Goal: Task Accomplishment & Management: Use online tool/utility

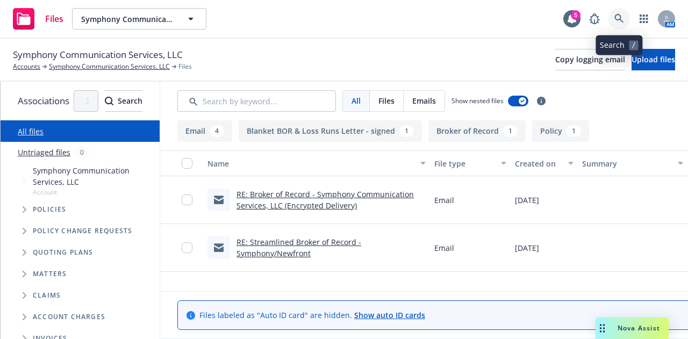
click at [621, 24] on link at bounding box center [620, 19] width 22 height 22
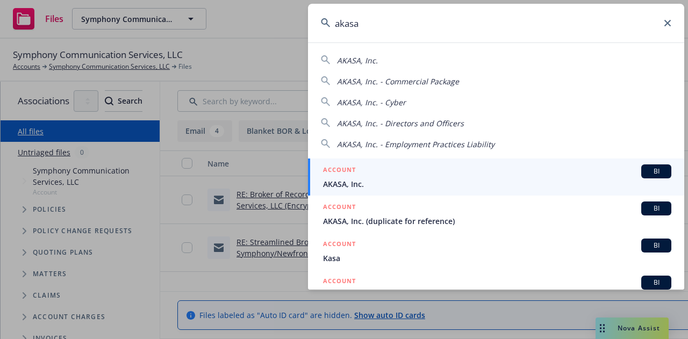
type input "akasa"
click at [482, 175] on div "ACCOUNT BI" at bounding box center [497, 171] width 348 height 14
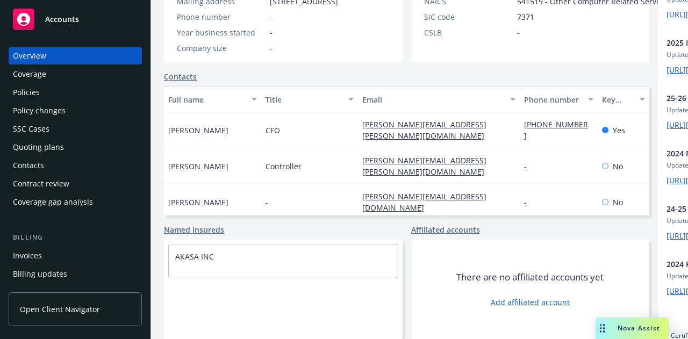
scroll to position [230, 0]
click at [188, 82] on link "Contacts" at bounding box center [180, 76] width 33 height 11
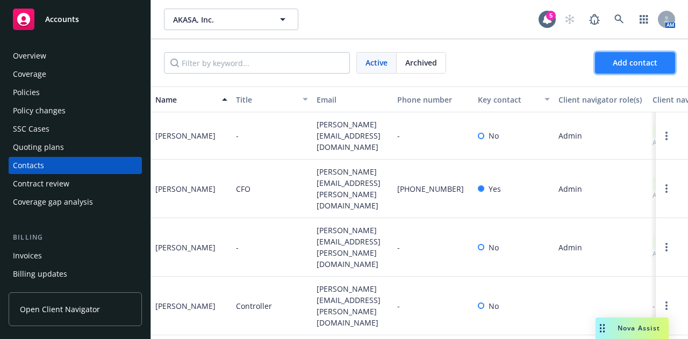
click at [647, 59] on span "Add contact" at bounding box center [635, 63] width 45 height 10
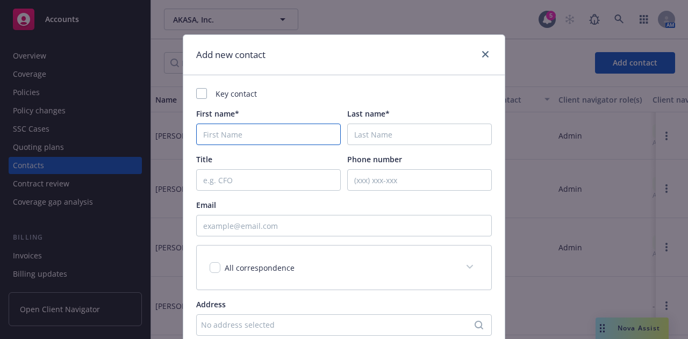
click at [281, 133] on input "First name*" at bounding box center [268, 135] width 145 height 22
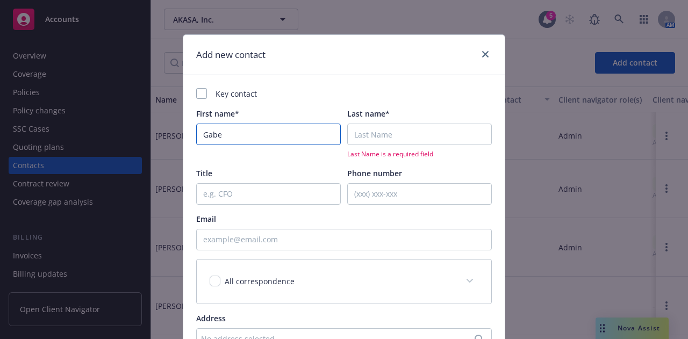
type input "Gabe"
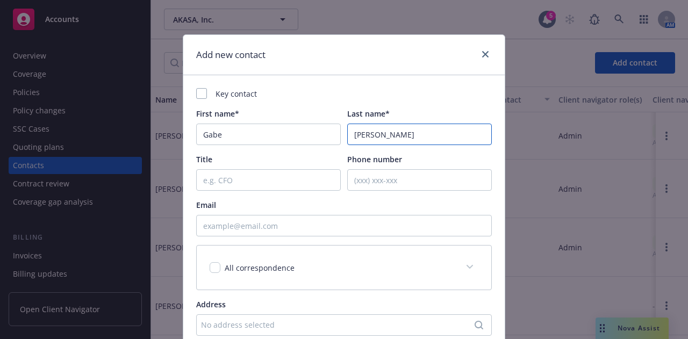
type input "Lau"
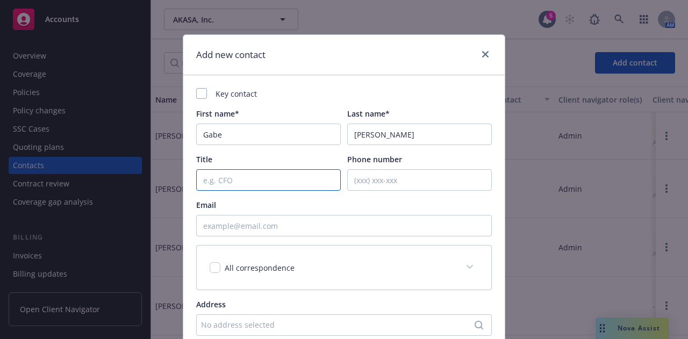
click at [279, 174] on input "Title" at bounding box center [268, 180] width 145 height 22
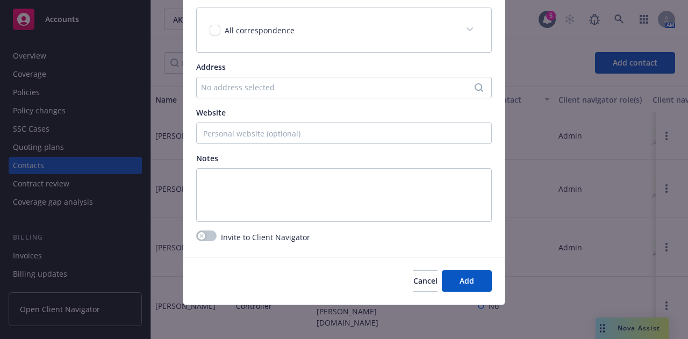
type input "Director of Legal"
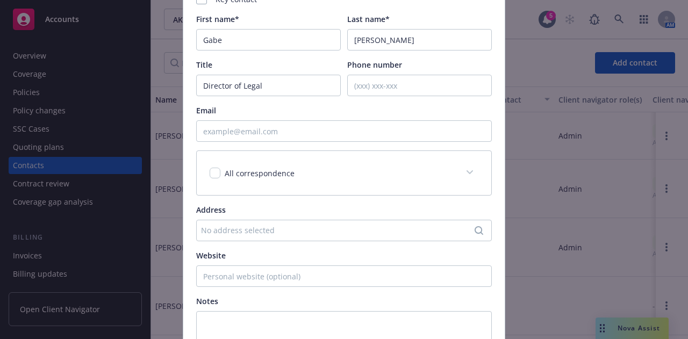
scroll to position [94, 0]
click at [277, 127] on input "Email" at bounding box center [344, 132] width 296 height 22
paste input "gabriel.lau@akasa.com"
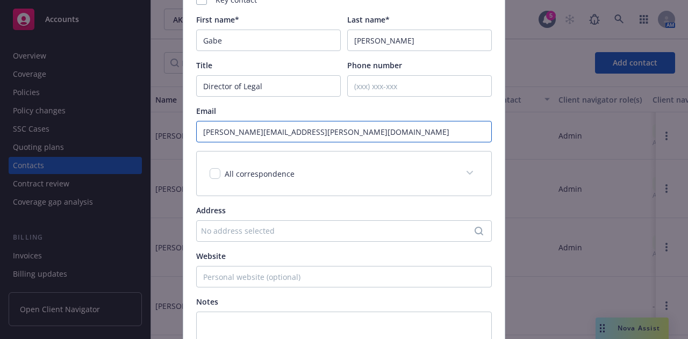
type input "gabriel.lau@akasa.com"
click at [210, 174] on input "checkbox" at bounding box center [215, 173] width 11 height 11
checkbox input "true"
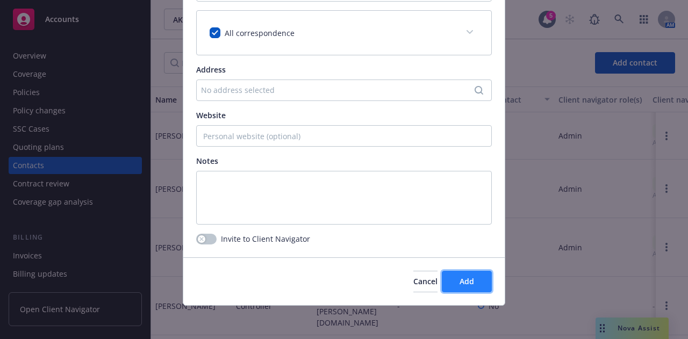
click at [469, 282] on span "Add" at bounding box center [467, 281] width 15 height 10
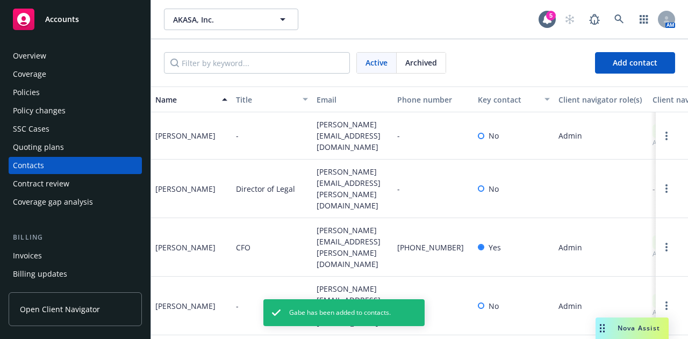
scroll to position [0, 0]
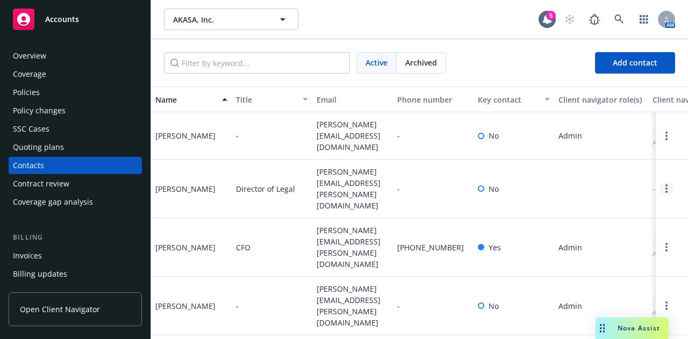
click at [660, 182] on link "Open options" at bounding box center [666, 188] width 13 height 13
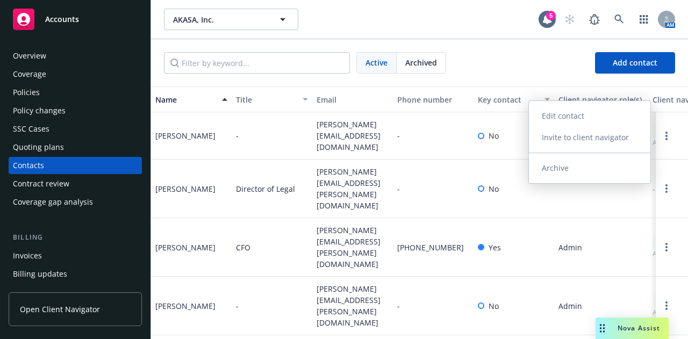
click at [572, 119] on link "Edit contact" at bounding box center [589, 116] width 121 height 22
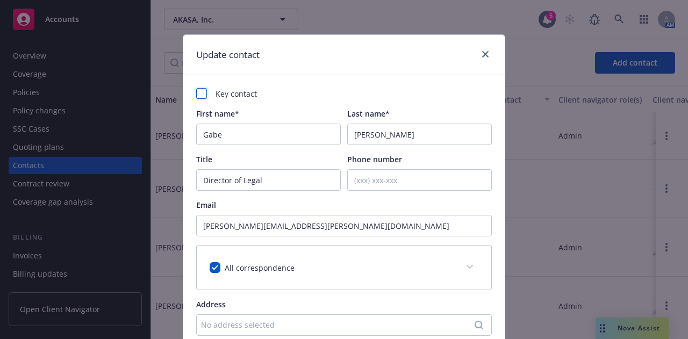
click at [198, 91] on div at bounding box center [201, 93] width 11 height 11
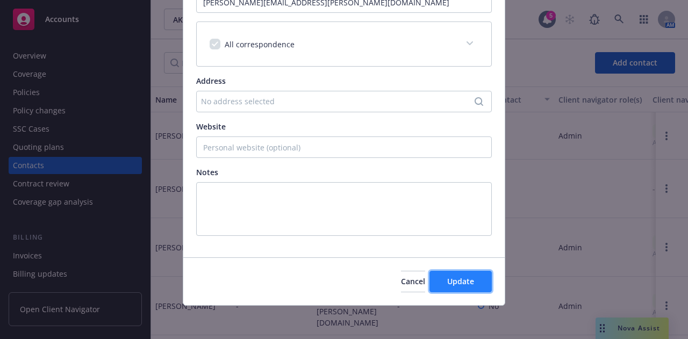
click at [436, 285] on button "Update" at bounding box center [461, 282] width 62 height 22
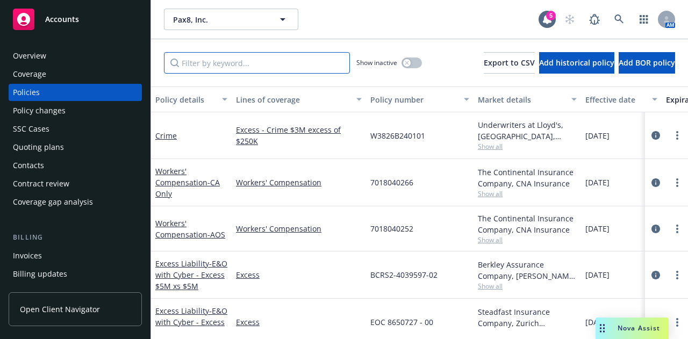
click at [238, 70] on input "Filter by keyword..." at bounding box center [257, 63] width 186 height 22
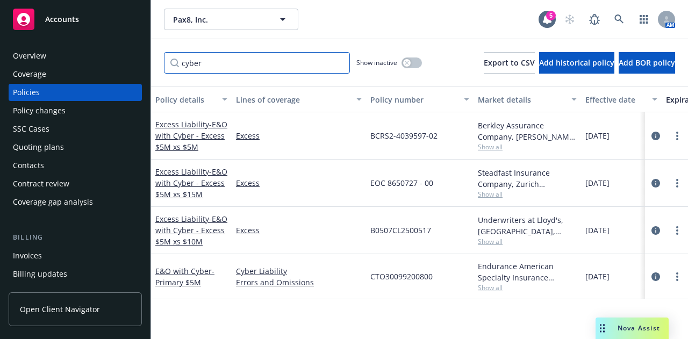
type input "cyber"
click at [60, 104] on div "Policy changes" at bounding box center [39, 110] width 53 height 17
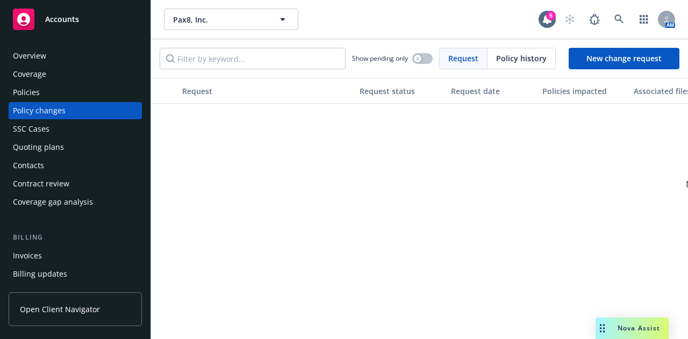
click at [70, 257] on div "Invoices" at bounding box center [75, 255] width 125 height 17
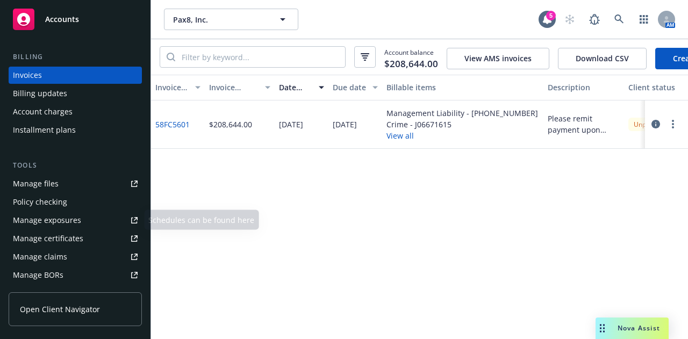
scroll to position [180, 0]
click at [79, 109] on div "Account charges" at bounding box center [75, 112] width 125 height 17
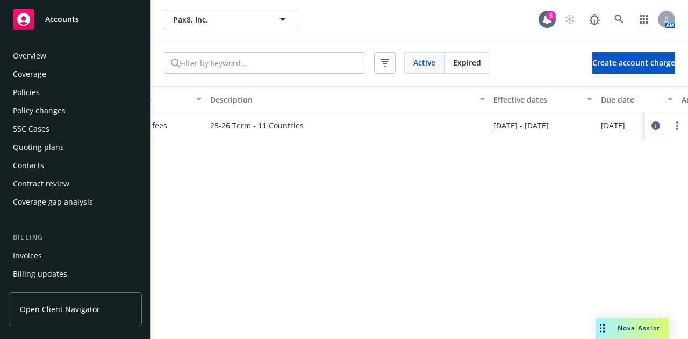
click at [83, 93] on div "Policies" at bounding box center [75, 92] width 125 height 17
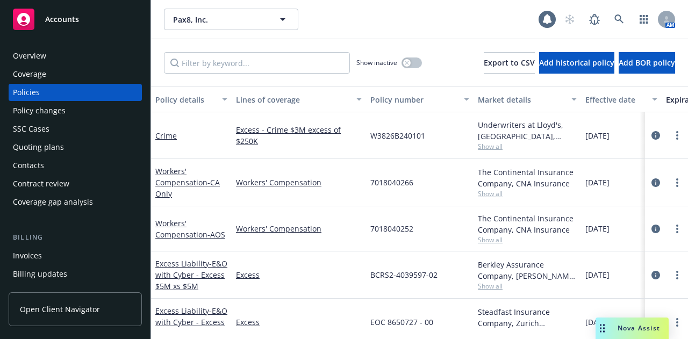
click at [89, 257] on div "Invoices" at bounding box center [75, 255] width 125 height 17
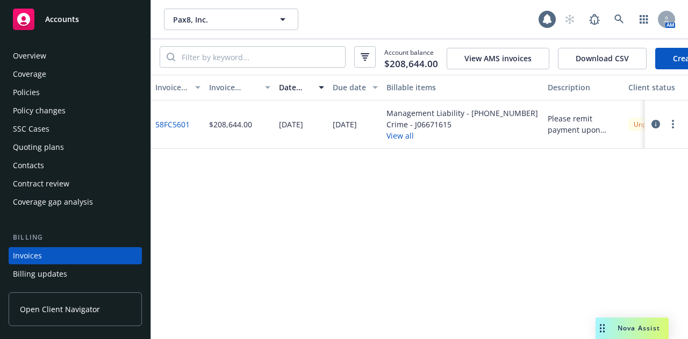
scroll to position [69, 0]
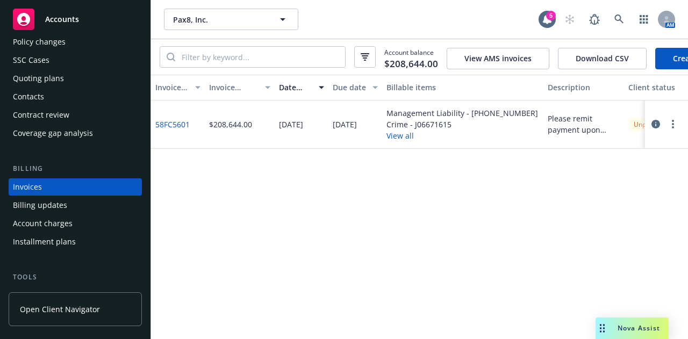
click at [666, 61] on link "Create Invoice" at bounding box center [699, 59] width 88 height 22
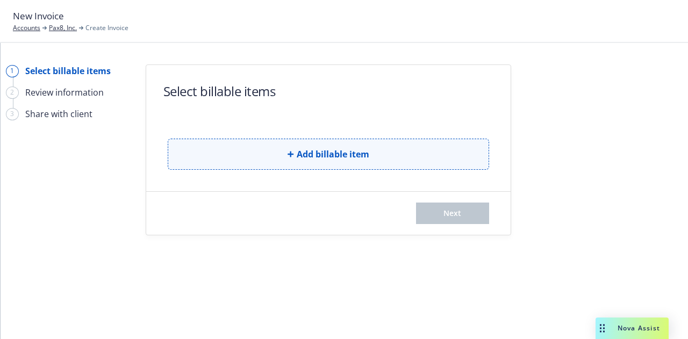
click at [357, 153] on span "Add billable item" at bounding box center [333, 154] width 73 height 13
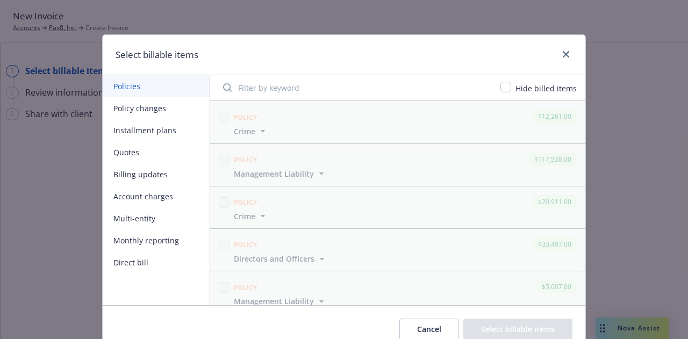
click at [158, 109] on button "Policy changes" at bounding box center [156, 108] width 107 height 22
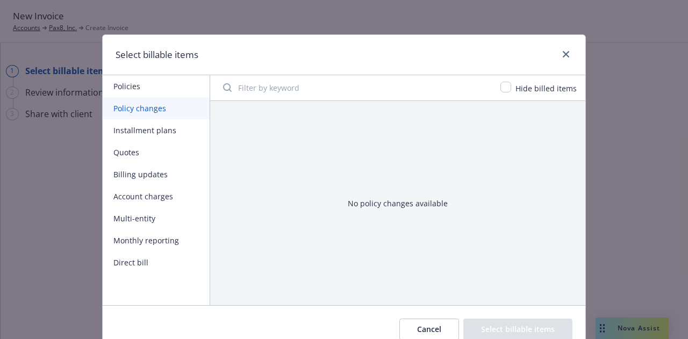
click at [135, 92] on button "Policies" at bounding box center [156, 86] width 107 height 22
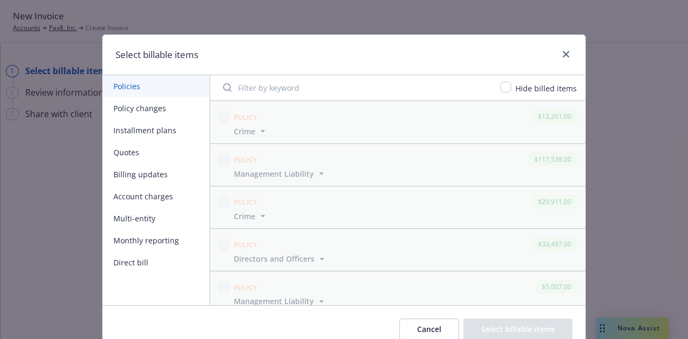
click at [144, 106] on button "Policy changes" at bounding box center [156, 108] width 107 height 22
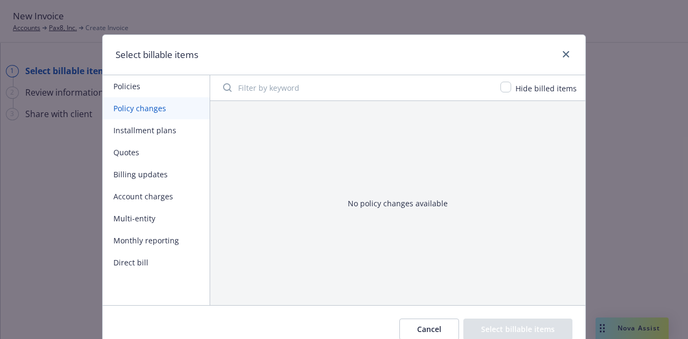
click at [131, 92] on button "Policies" at bounding box center [156, 86] width 107 height 22
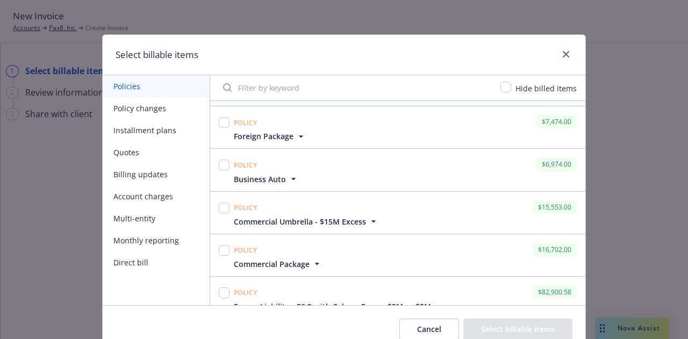
scroll to position [212, 0]
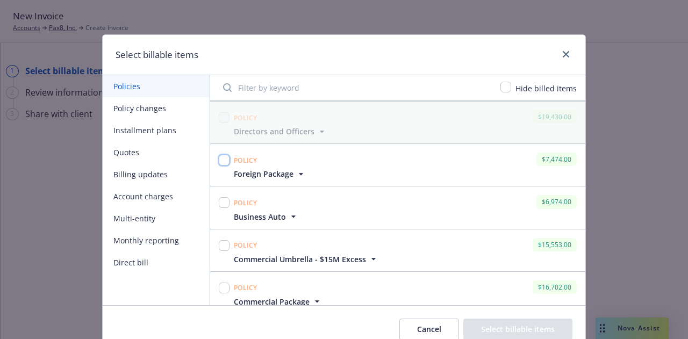
click at [219, 160] on input "checkbox" at bounding box center [224, 160] width 11 height 11
checkbox input "true"
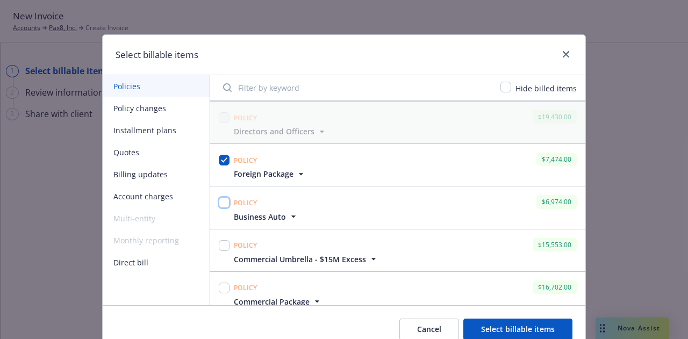
click at [219, 197] on input "checkbox" at bounding box center [224, 202] width 11 height 11
checkbox input "true"
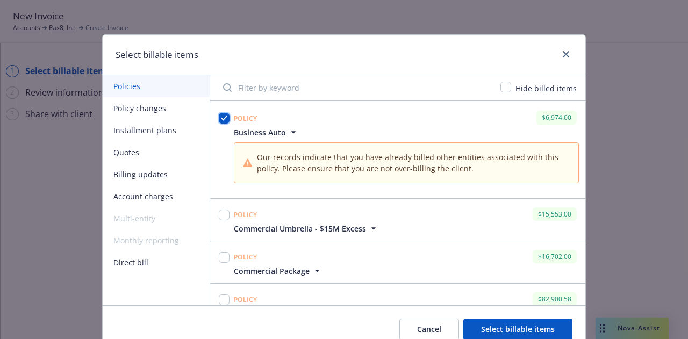
scroll to position [297, 0]
click at [290, 133] on icon "button" at bounding box center [293, 131] width 11 height 11
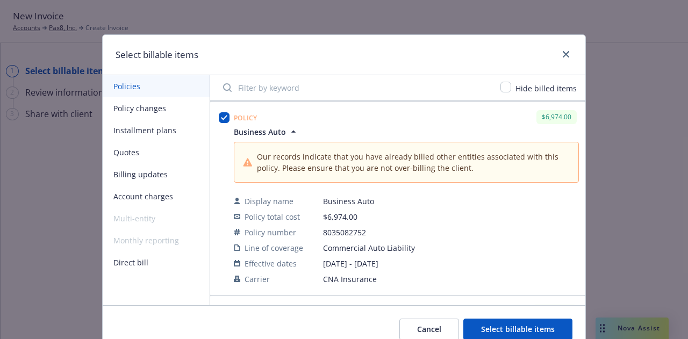
click at [290, 133] on icon "button" at bounding box center [293, 131] width 11 height 11
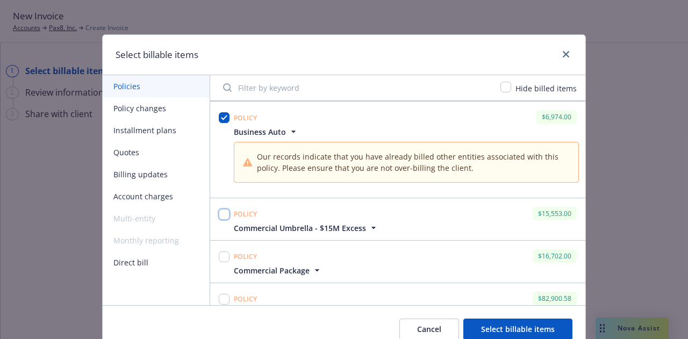
click at [219, 215] on input "checkbox" at bounding box center [224, 214] width 11 height 11
checkbox input "true"
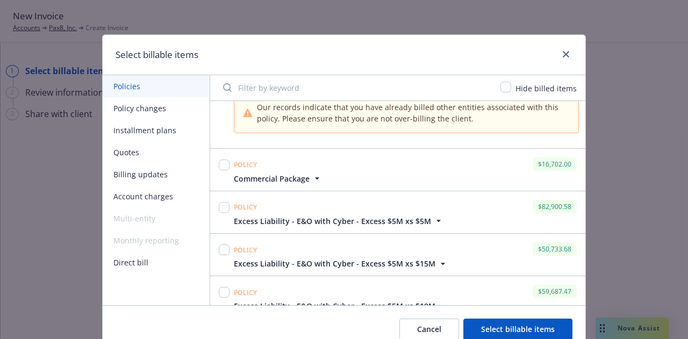
scroll to position [447, 0]
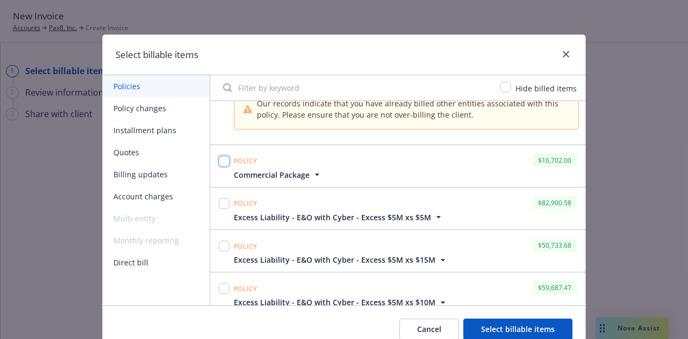
click at [219, 156] on input "checkbox" at bounding box center [224, 161] width 11 height 11
checkbox input "true"
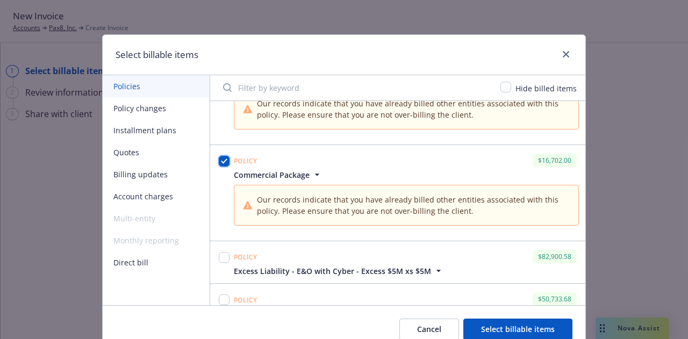
scroll to position [511, 0]
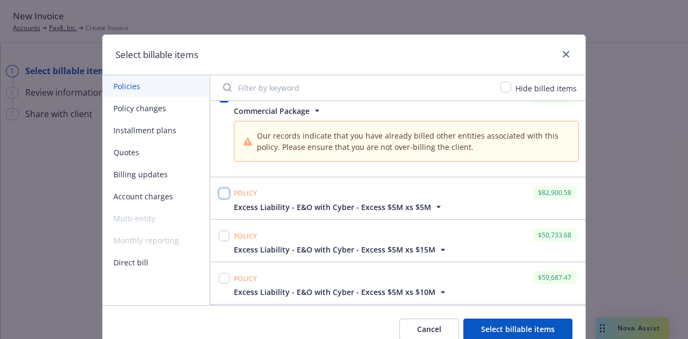
click at [220, 191] on input "checkbox" at bounding box center [224, 193] width 11 height 11
checkbox input "true"
click at [224, 231] on input "checkbox" at bounding box center [224, 236] width 11 height 11
checkbox input "true"
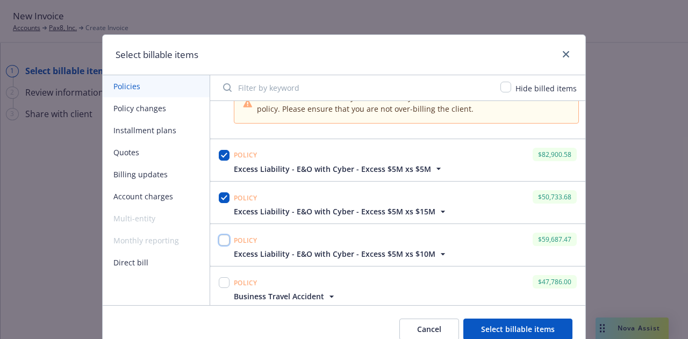
click at [223, 235] on input "checkbox" at bounding box center [224, 240] width 11 height 11
checkbox input "true"
click at [219, 281] on input "checkbox" at bounding box center [224, 282] width 11 height 11
checkbox input "true"
click at [145, 202] on button "Account charges" at bounding box center [156, 196] width 107 height 22
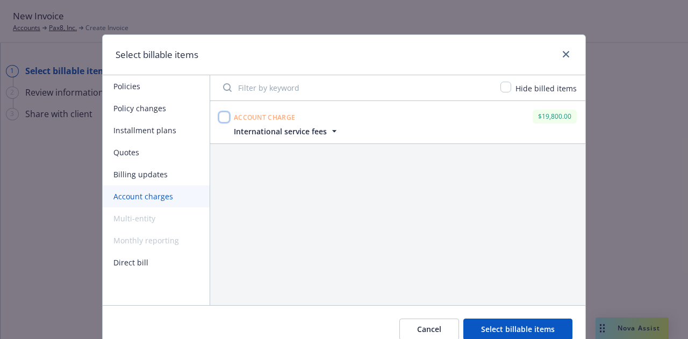
click at [223, 116] on input "checkbox" at bounding box center [224, 117] width 11 height 11
checkbox input "false"
click at [522, 326] on button "Select billable items" at bounding box center [517, 330] width 109 height 22
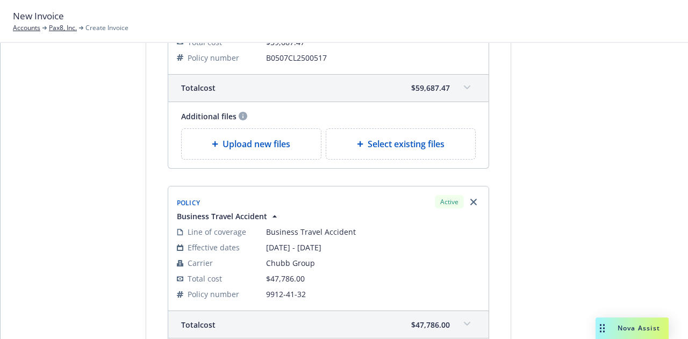
scroll to position [1886, 0]
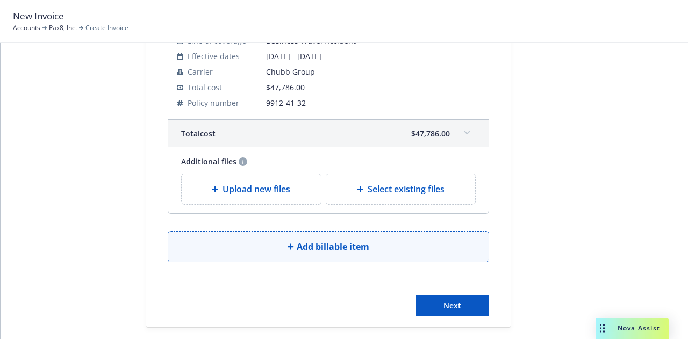
click at [297, 240] on span "Add billable item" at bounding box center [333, 246] width 73 height 13
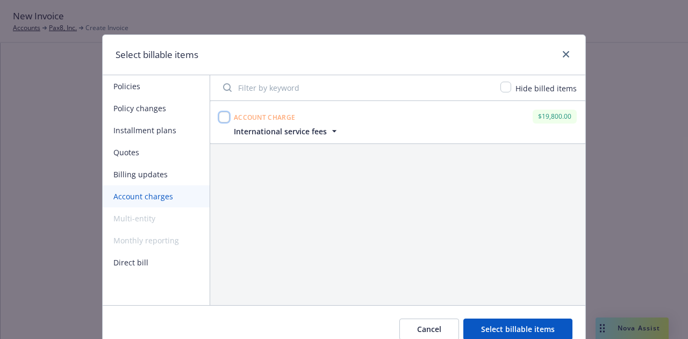
click at [223, 118] on input "checkbox" at bounding box center [224, 117] width 11 height 11
checkbox input "true"
click at [542, 329] on button "Select billable items" at bounding box center [517, 330] width 109 height 22
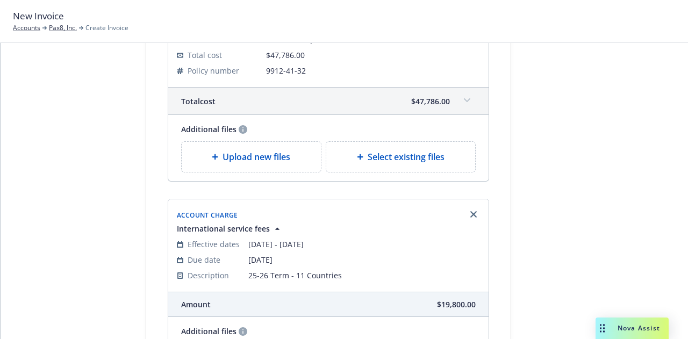
scroll to position [2087, 0]
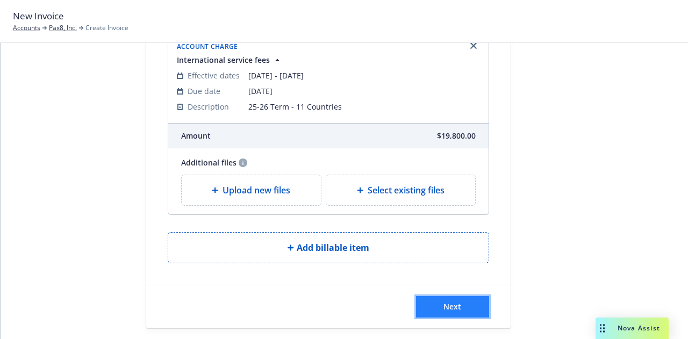
click at [470, 296] on button "Next" at bounding box center [452, 307] width 73 height 22
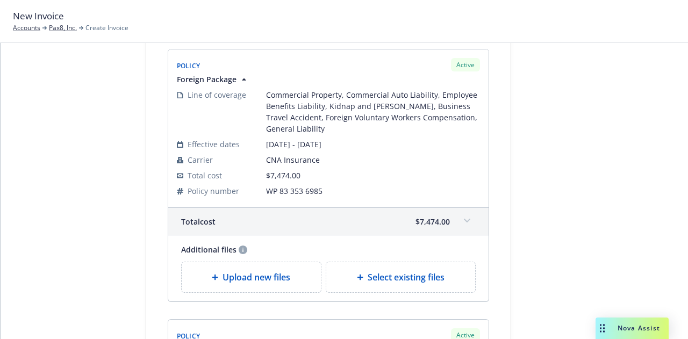
scroll to position [0, 0]
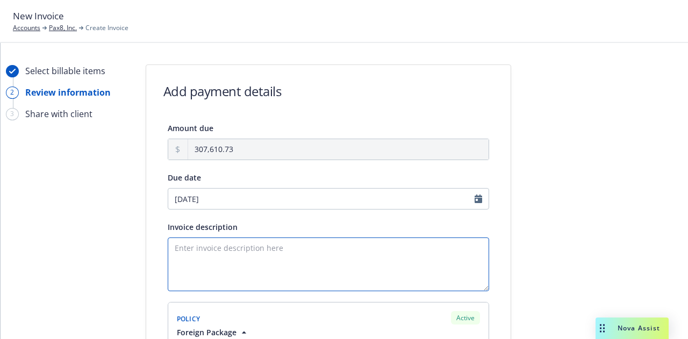
click at [254, 257] on textarea "Invoice description" at bounding box center [328, 265] width 321 height 54
type textarea "2"
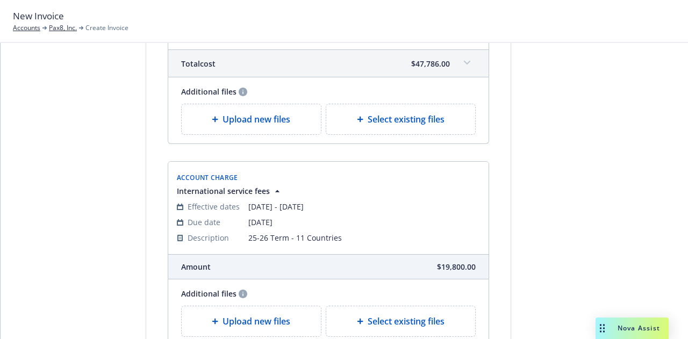
scroll to position [2156, 0]
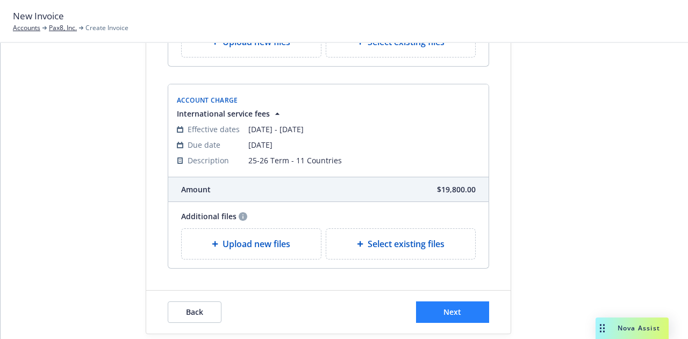
type textarea "25-26 P&C Renewal"
click at [457, 303] on button "Next" at bounding box center [452, 313] width 73 height 22
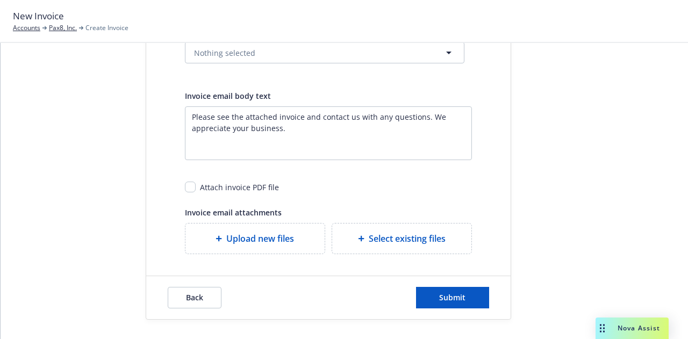
scroll to position [0, 0]
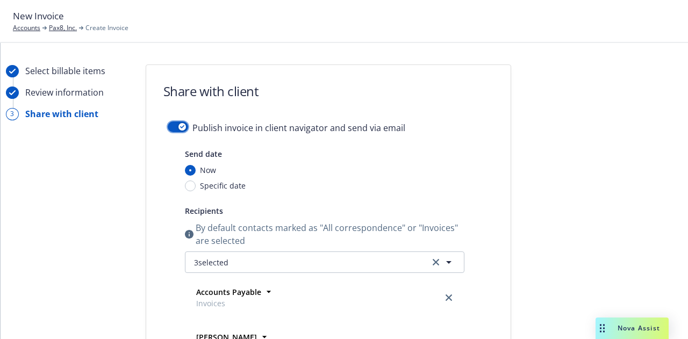
click at [169, 123] on button "button" at bounding box center [178, 126] width 20 height 11
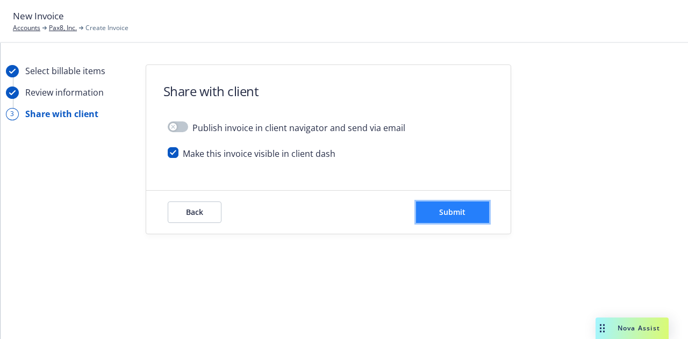
click at [460, 207] on span "Submit" at bounding box center [452, 212] width 26 height 10
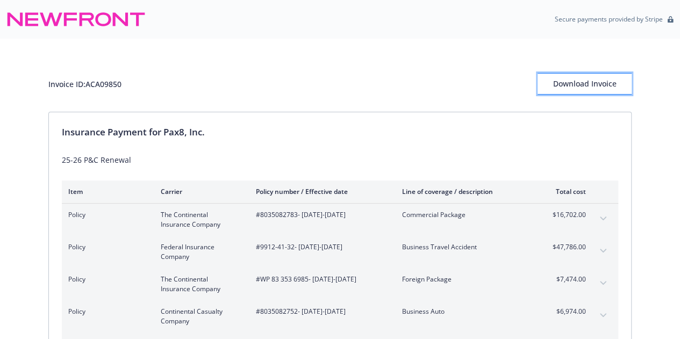
click at [596, 87] on div "Download Invoice" at bounding box center [585, 84] width 94 height 20
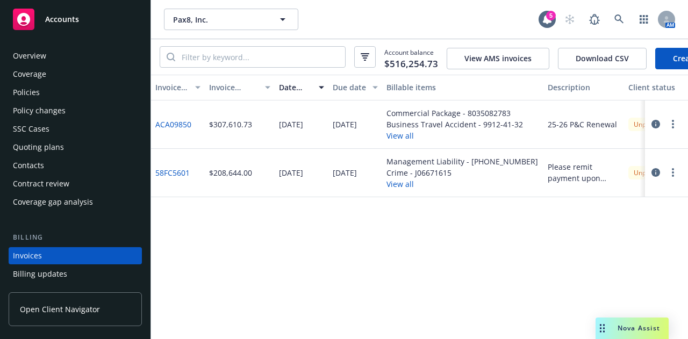
scroll to position [69, 0]
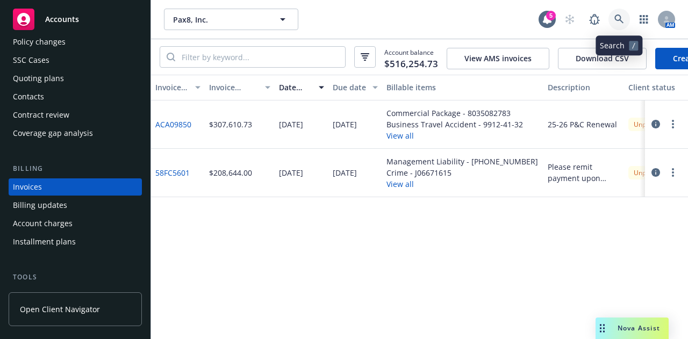
click at [616, 17] on icon at bounding box center [619, 20] width 10 height 10
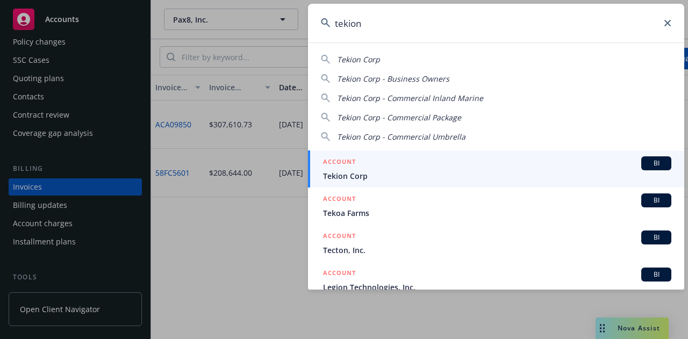
type input "tekion"
click at [425, 167] on div "ACCOUNT BI" at bounding box center [497, 163] width 348 height 14
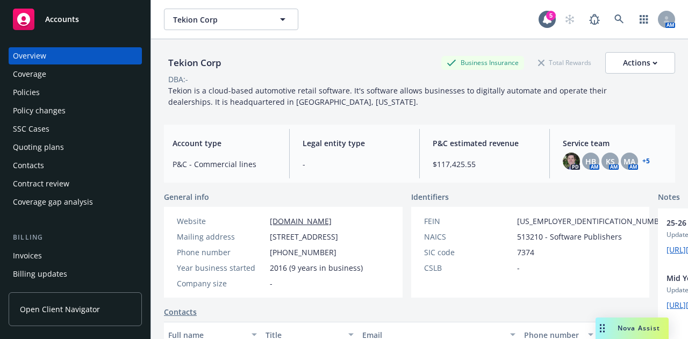
click at [49, 93] on div "Policies" at bounding box center [75, 92] width 125 height 17
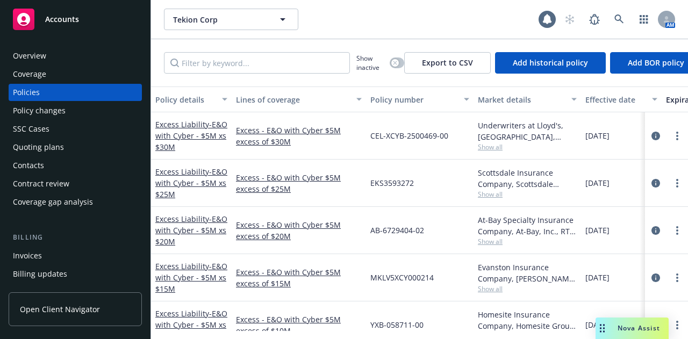
scroll to position [56, 0]
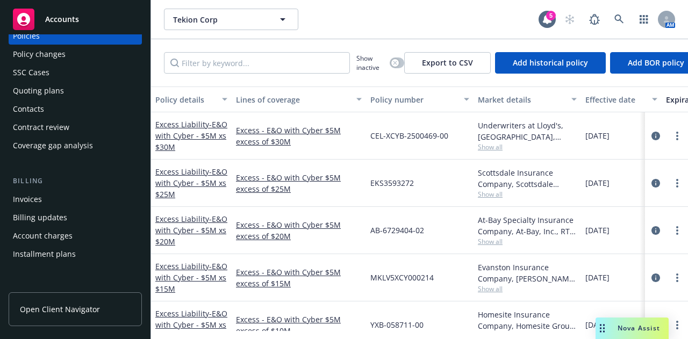
click at [84, 204] on div "Invoices" at bounding box center [75, 199] width 125 height 17
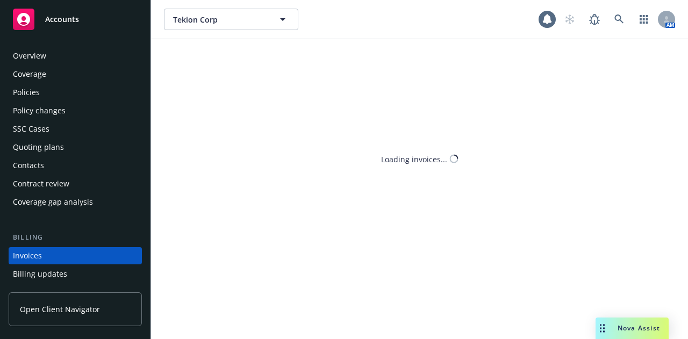
scroll to position [69, 0]
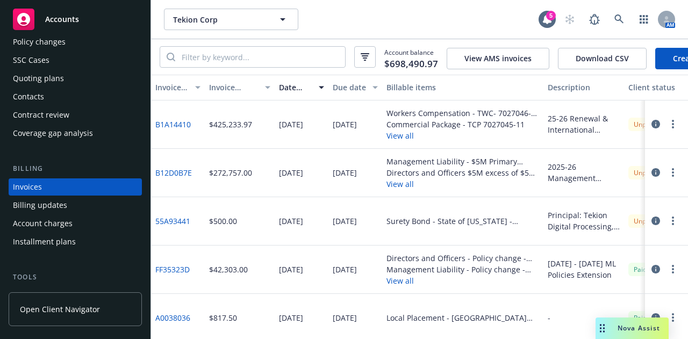
click at [398, 141] on button "View all" at bounding box center [463, 135] width 153 height 11
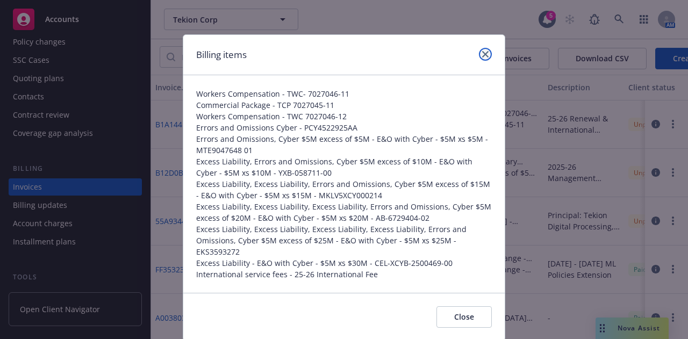
click at [484, 53] on icon "close" at bounding box center [485, 54] width 6 height 6
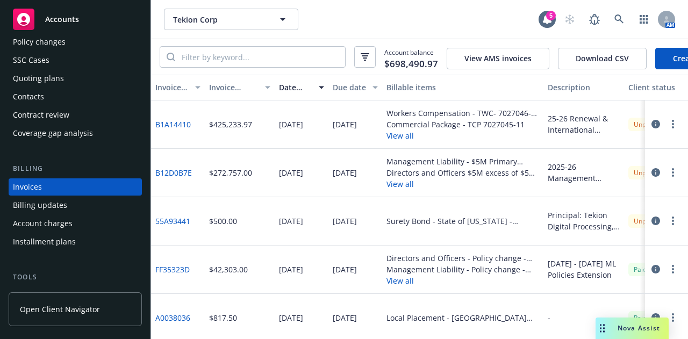
click at [173, 125] on link "B1A14410" at bounding box center [172, 124] width 35 height 11
click at [667, 131] on button "button" at bounding box center [673, 124] width 13 height 13
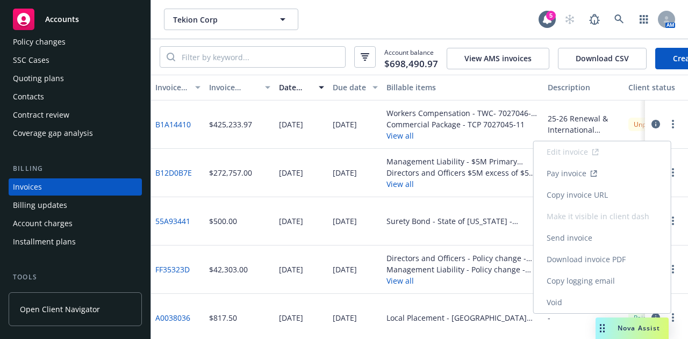
click at [575, 303] on link "Void" at bounding box center [602, 303] width 137 height 22
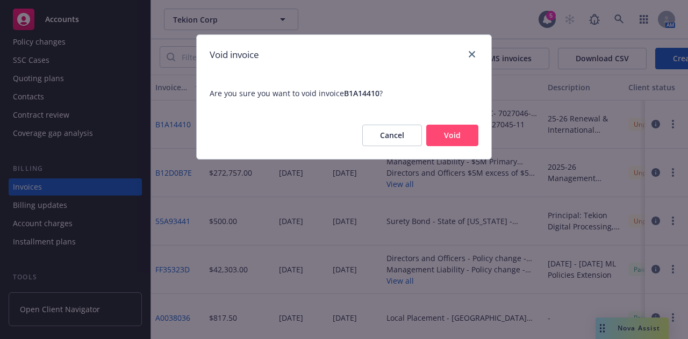
click at [457, 125] on button "Void" at bounding box center [452, 136] width 52 height 22
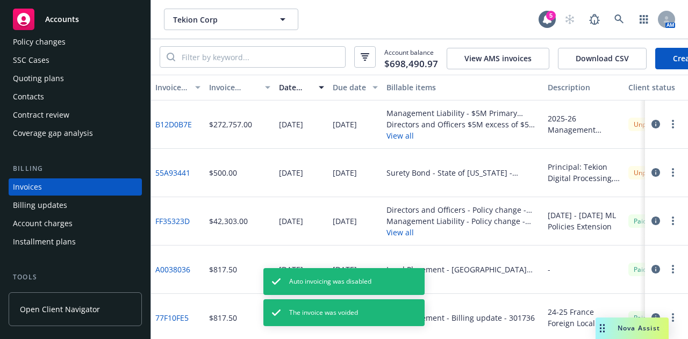
click at [668, 61] on link "Create Invoice" at bounding box center [699, 59] width 88 height 22
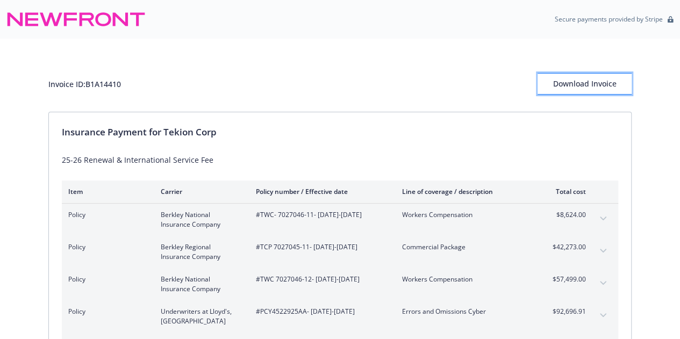
click at [577, 84] on div "Download Invoice" at bounding box center [585, 84] width 94 height 20
click at [361, 62] on div "Invoice ID: B1A14410 Download Invoice" at bounding box center [339, 75] width 583 height 73
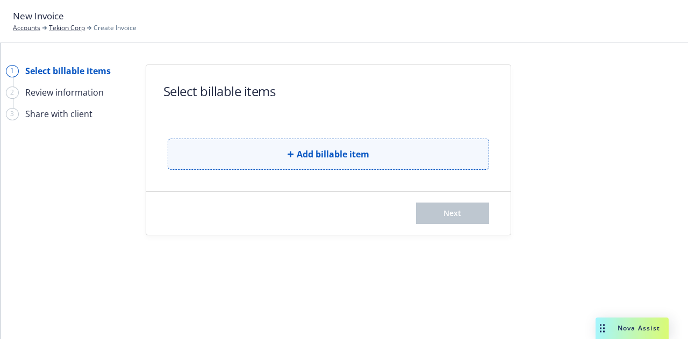
click at [362, 162] on button "Add billable item" at bounding box center [328, 154] width 321 height 31
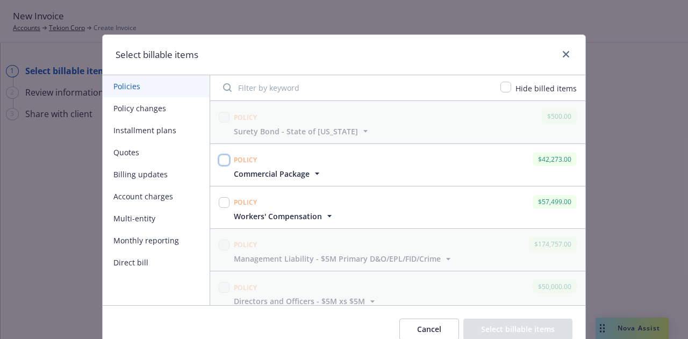
click at [219, 156] on input "checkbox" at bounding box center [224, 160] width 11 height 11
checkbox input "true"
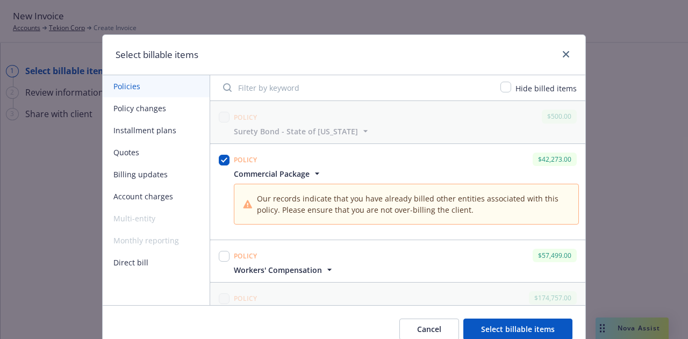
click at [284, 177] on span "Commercial Package" at bounding box center [272, 173] width 76 height 11
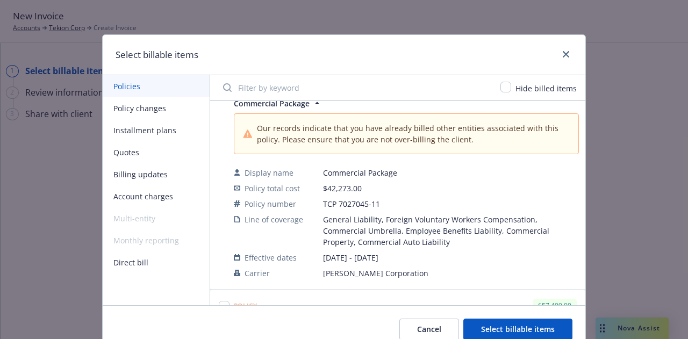
scroll to position [71, 0]
click at [280, 105] on span "Commercial Package" at bounding box center [272, 102] width 76 height 11
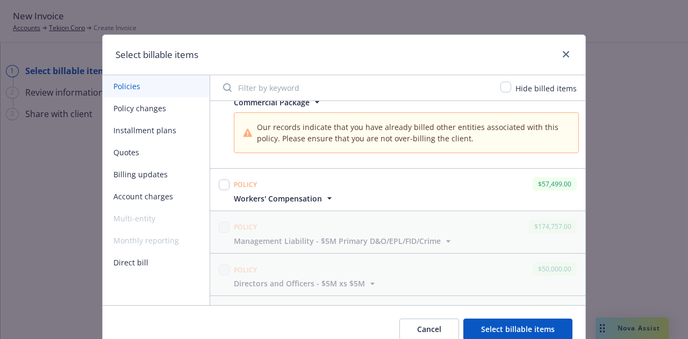
click at [280, 203] on div "Policy $57,499.00 Workers' Compensation Display name Workers' Compensation Poli…" at bounding box center [397, 190] width 375 height 42
click at [285, 197] on span "Workers' Compensation" at bounding box center [278, 198] width 88 height 11
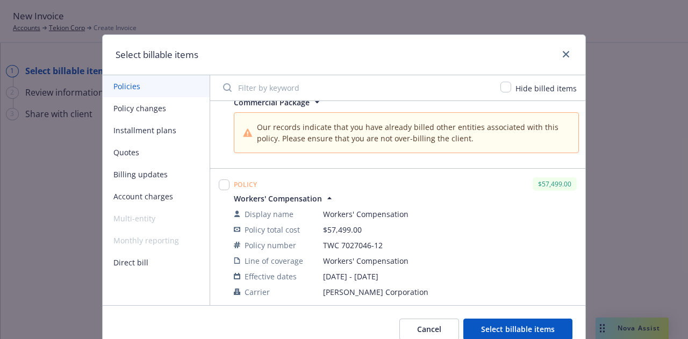
click at [285, 197] on span "Workers' Compensation" at bounding box center [278, 198] width 88 height 11
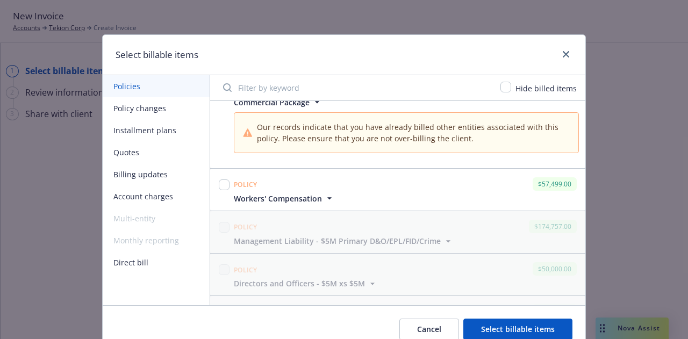
click at [315, 197] on span "Workers' Compensation" at bounding box center [278, 198] width 88 height 11
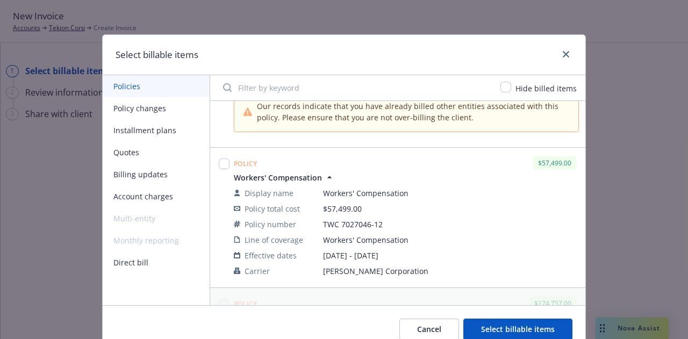
scroll to position [93, 0]
click at [219, 160] on input "checkbox" at bounding box center [224, 163] width 11 height 11
checkbox input "true"
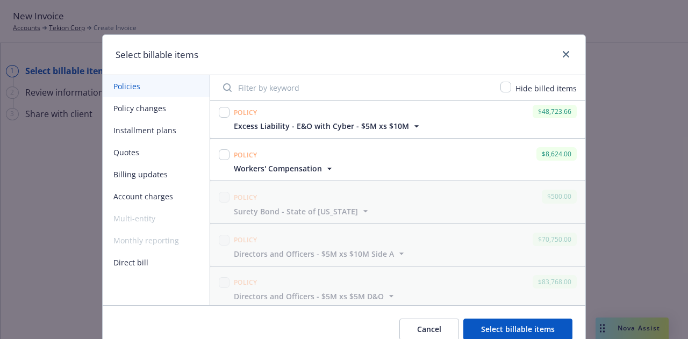
scroll to position [717, 0]
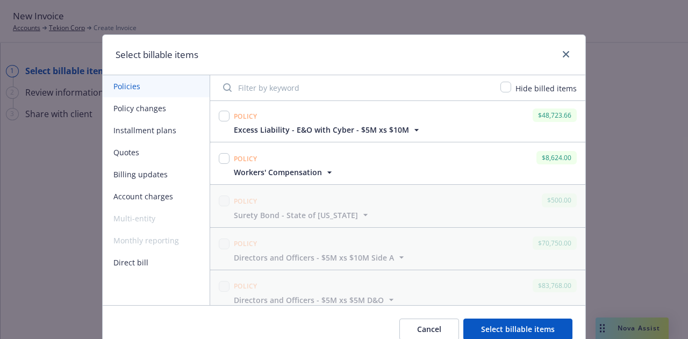
click at [316, 167] on span "Workers' Compensation" at bounding box center [278, 172] width 88 height 11
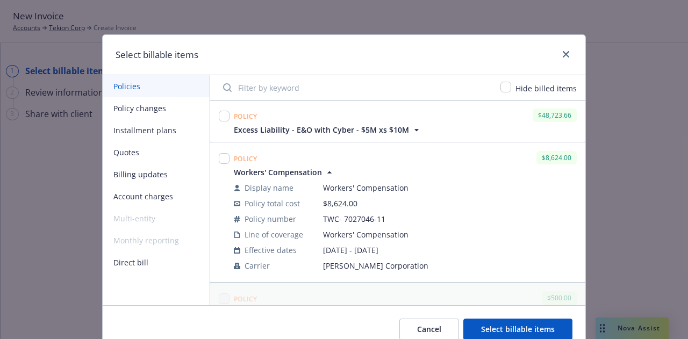
click at [316, 167] on span "Workers' Compensation" at bounding box center [278, 172] width 88 height 11
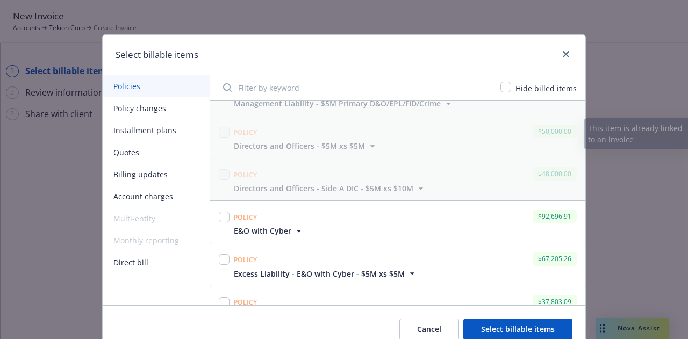
scroll to position [362, 0]
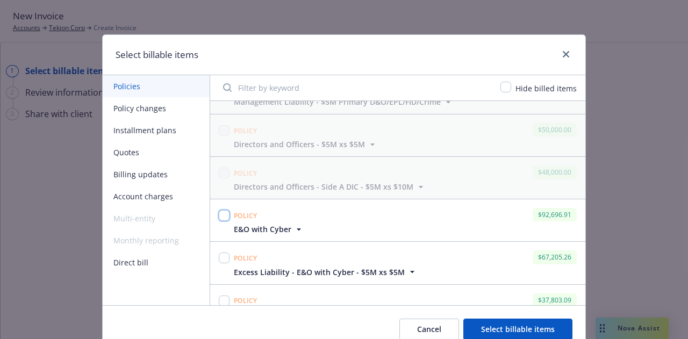
click at [219, 215] on input "checkbox" at bounding box center [224, 215] width 11 height 11
checkbox input "true"
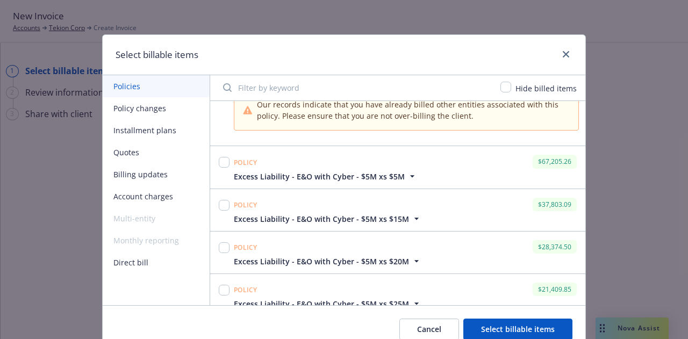
scroll to position [529, 0]
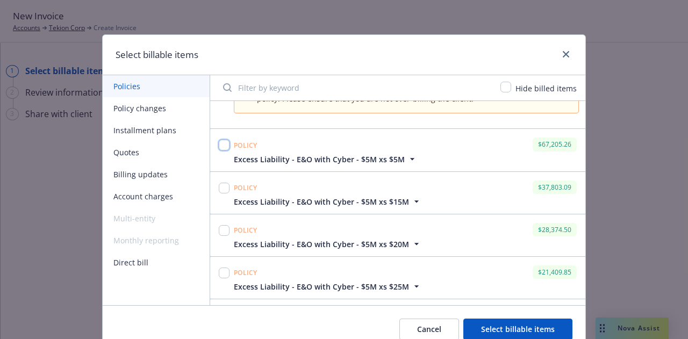
click at [219, 145] on input "checkbox" at bounding box center [224, 145] width 11 height 11
checkbox input "true"
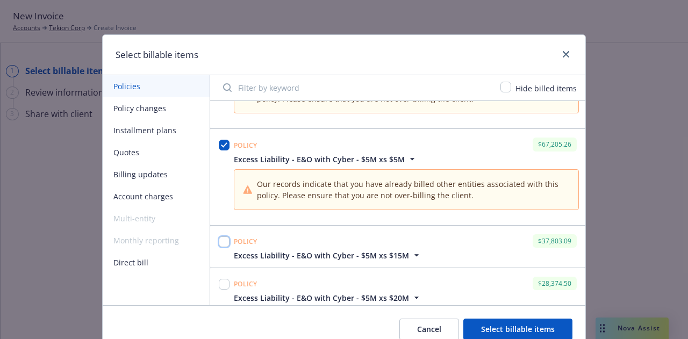
click at [219, 239] on input "checkbox" at bounding box center [224, 242] width 11 height 11
checkbox input "true"
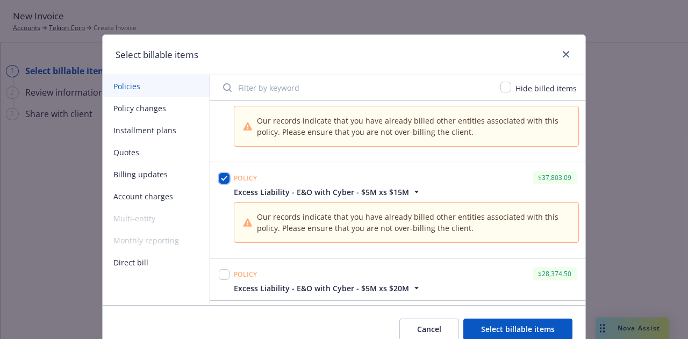
scroll to position [599, 0]
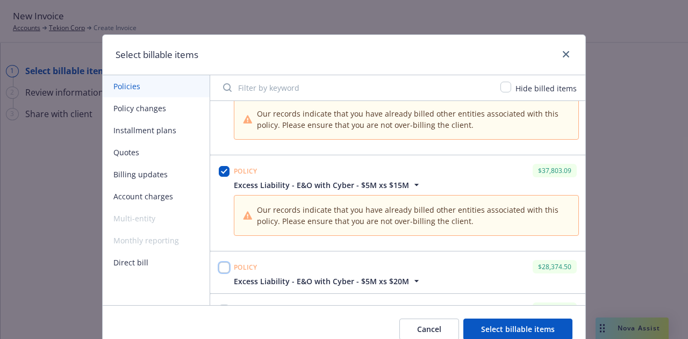
click at [223, 262] on input "checkbox" at bounding box center [224, 267] width 11 height 11
checkbox input "true"
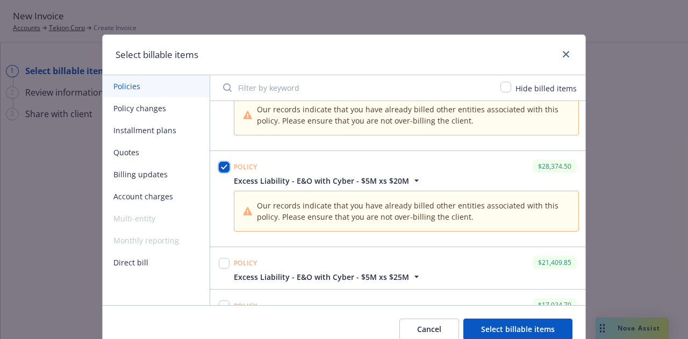
scroll to position [700, 0]
click at [220, 257] on input "checkbox" at bounding box center [224, 262] width 11 height 11
checkbox input "true"
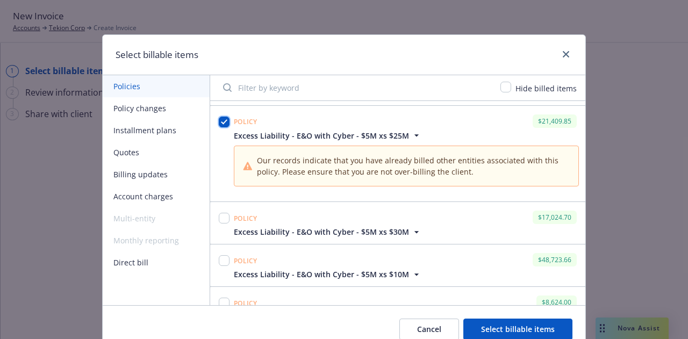
scroll to position [842, 0]
click at [219, 212] on input "checkbox" at bounding box center [224, 217] width 11 height 11
checkbox input "true"
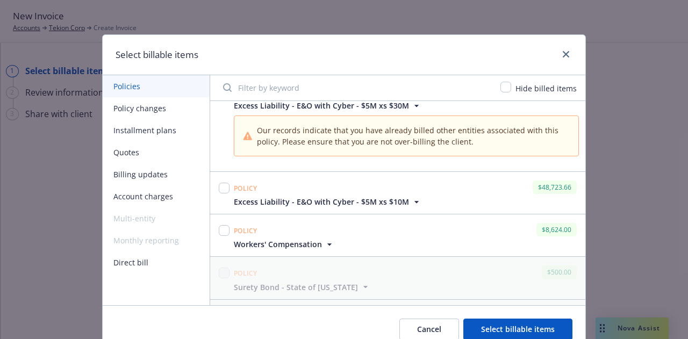
scroll to position [968, 0]
click at [221, 183] on input "checkbox" at bounding box center [224, 187] width 11 height 11
checkbox input "true"
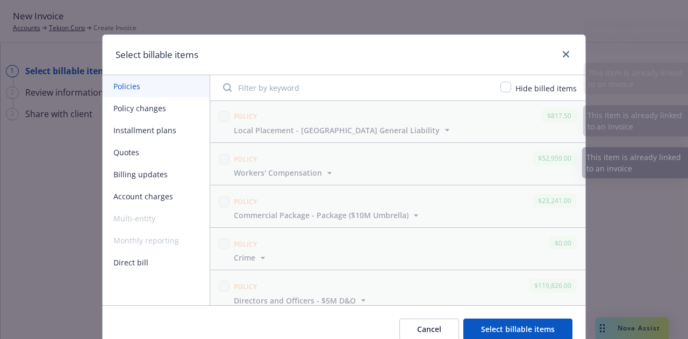
scroll to position [1646, 0]
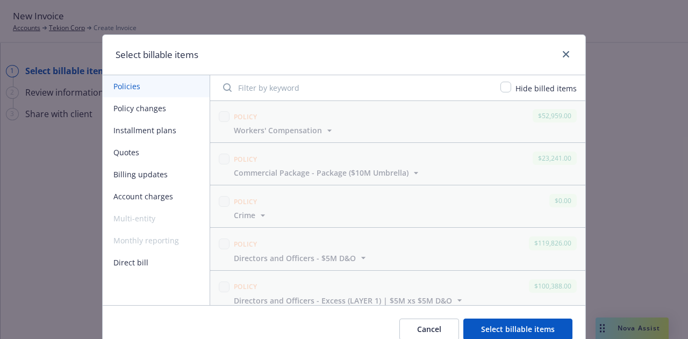
click at [134, 195] on button "Account charges" at bounding box center [156, 196] width 107 height 22
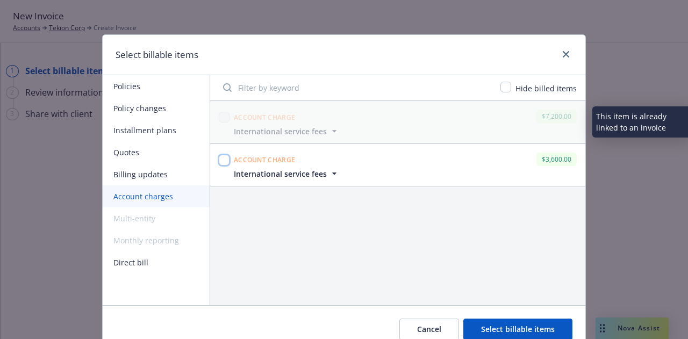
click at [224, 162] on input "checkbox" at bounding box center [224, 160] width 11 height 11
checkbox input "true"
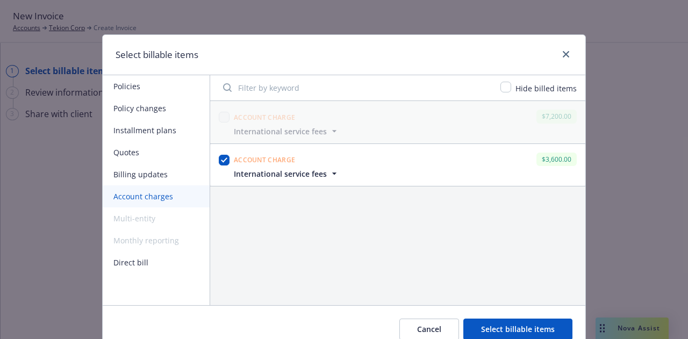
click at [539, 334] on button "Select billable items" at bounding box center [517, 330] width 109 height 22
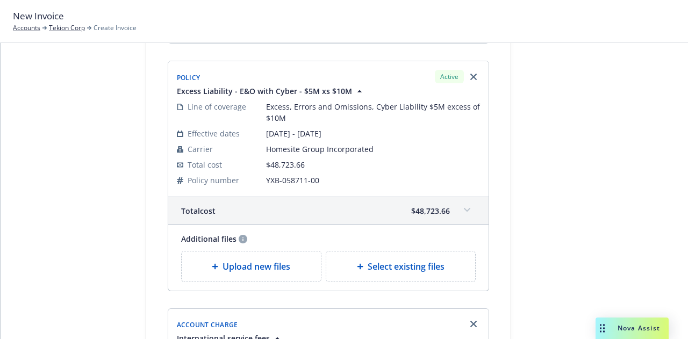
scroll to position [2299, 0]
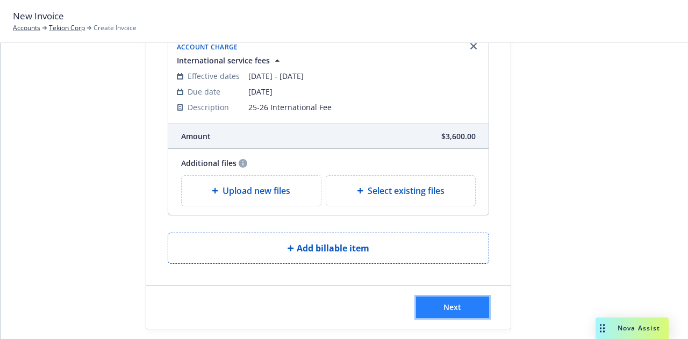
click at [467, 297] on button "Next" at bounding box center [452, 308] width 73 height 22
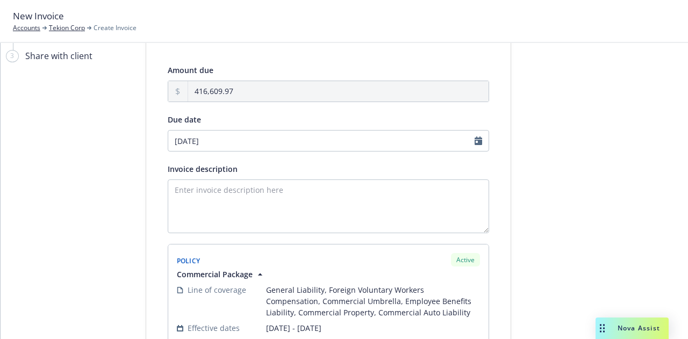
scroll to position [52, 0]
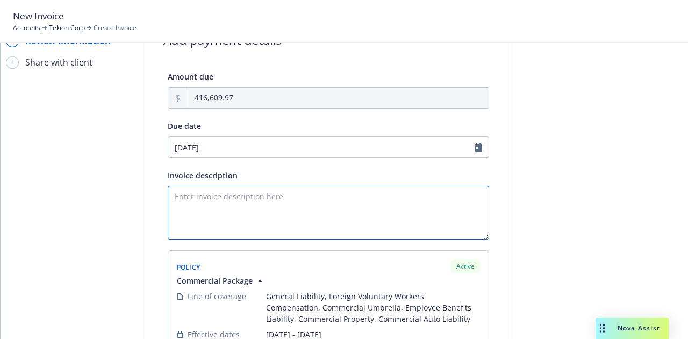
click at [261, 205] on textarea "Invoice description" at bounding box center [328, 213] width 321 height 54
paste textarea "25-26 Renewal & International Service Fee"
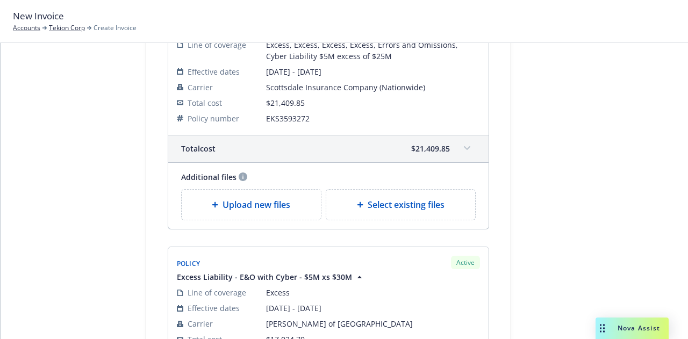
scroll to position [2431, 0]
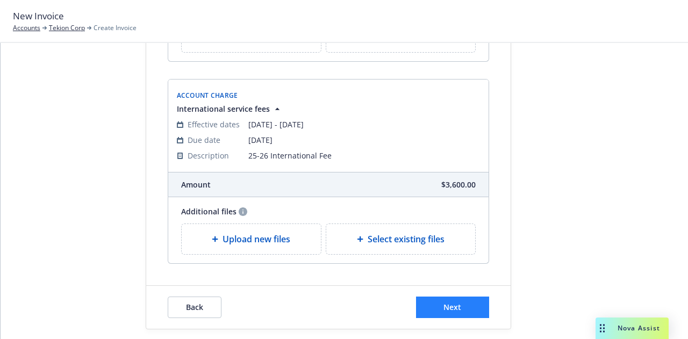
type textarea "25-26 Renewal & International Service Fee"
click at [470, 298] on button "Next" at bounding box center [452, 308] width 73 height 22
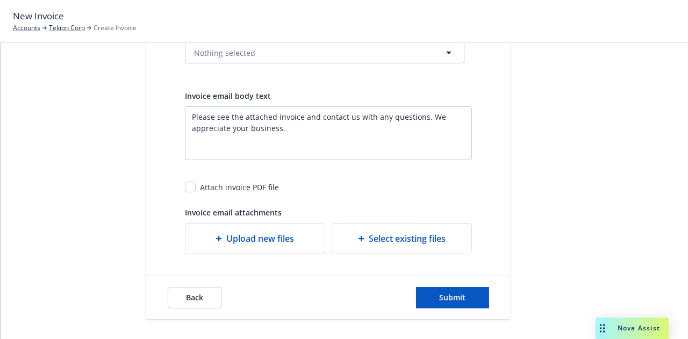
scroll to position [0, 0]
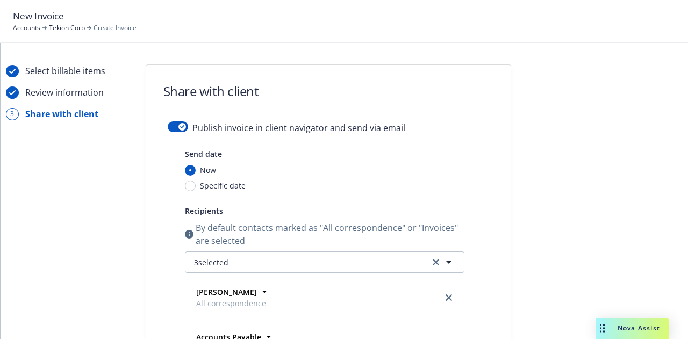
click at [169, 124] on button "button" at bounding box center [178, 126] width 20 height 11
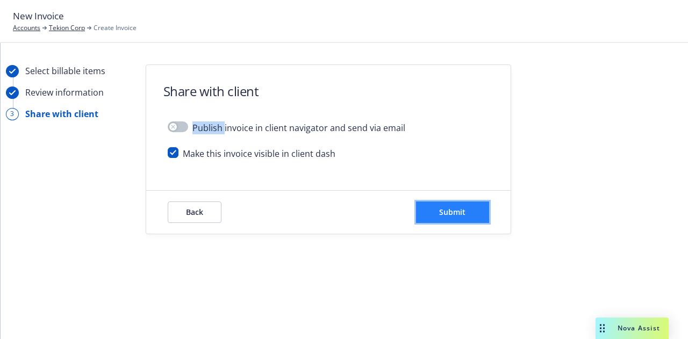
click at [448, 210] on span "Submit" at bounding box center [452, 212] width 26 height 10
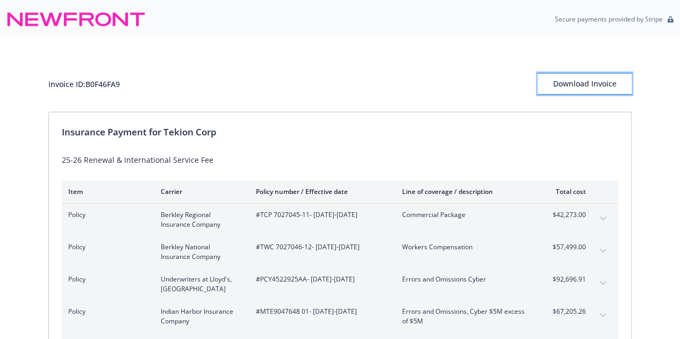
click at [592, 83] on div "Download Invoice" at bounding box center [585, 84] width 94 height 20
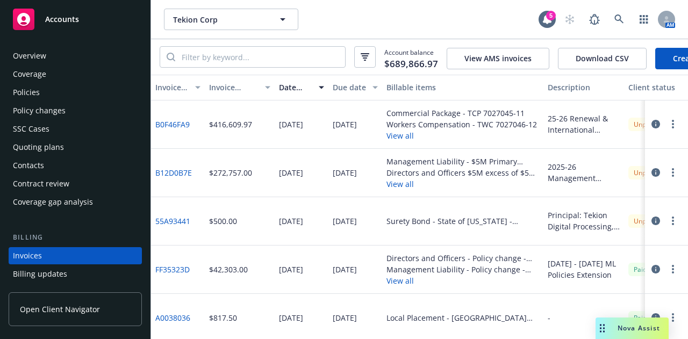
scroll to position [69, 0]
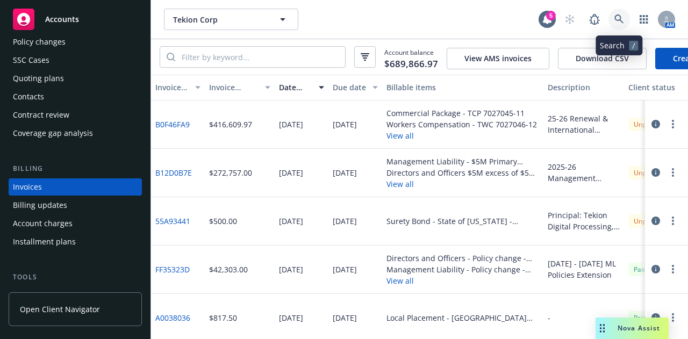
click at [617, 16] on icon at bounding box center [619, 20] width 10 height 10
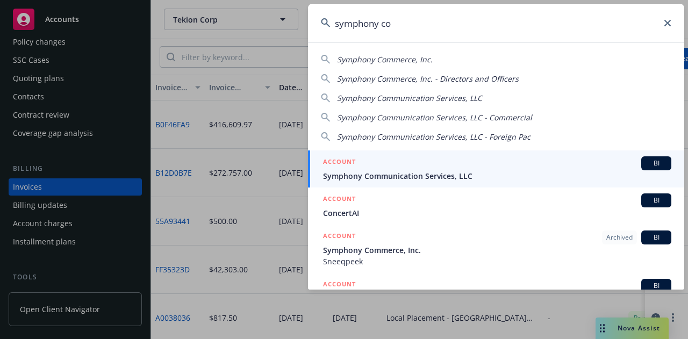
type input "symphony co"
click at [475, 182] on link "ACCOUNT BI Symphony Communication Services, LLC" at bounding box center [496, 169] width 376 height 37
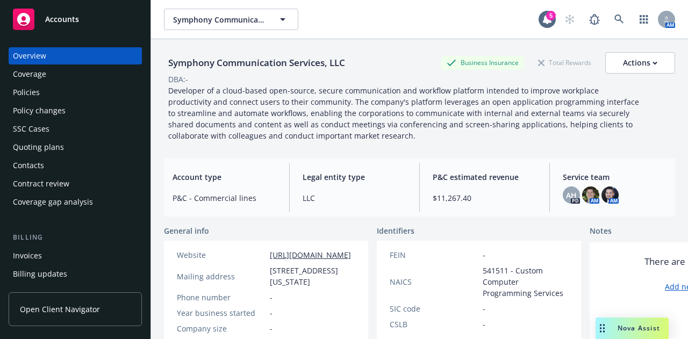
click at [90, 95] on div "Policies" at bounding box center [75, 92] width 125 height 17
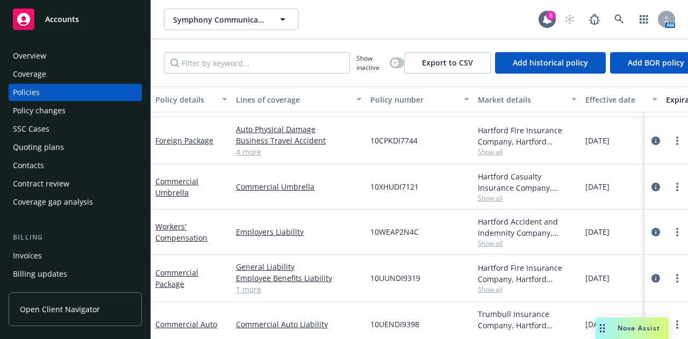
scroll to position [410, 0]
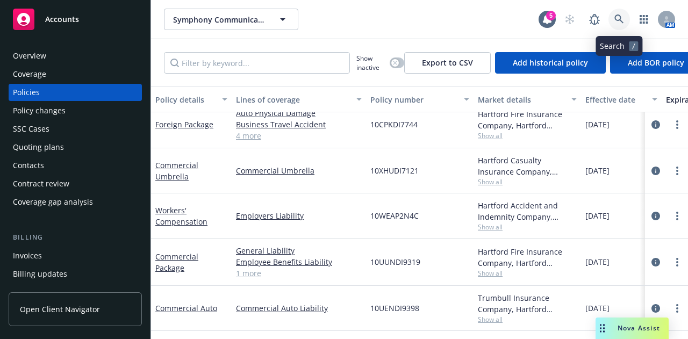
click at [620, 18] on icon at bounding box center [619, 20] width 10 height 10
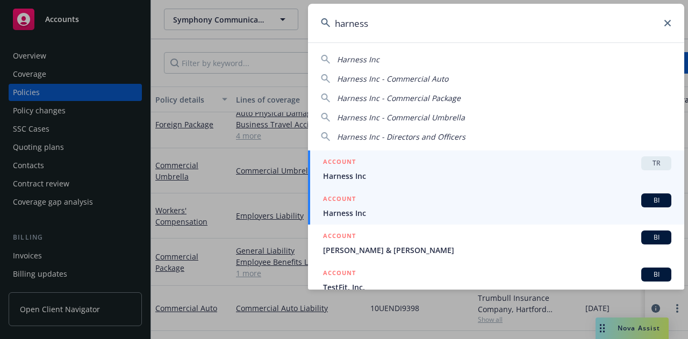
type input "harness"
click at [406, 214] on span "Harness Inc" at bounding box center [497, 212] width 348 height 11
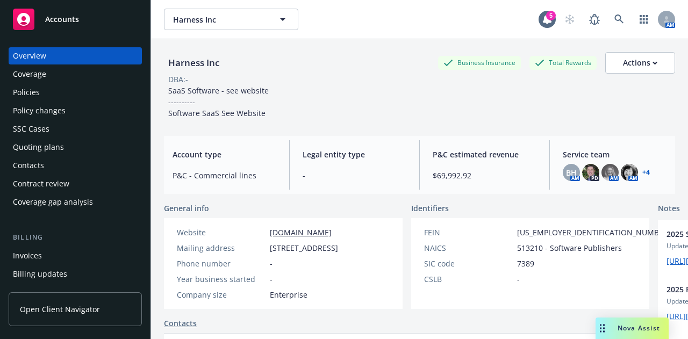
click at [61, 85] on div "Policies" at bounding box center [75, 92] width 125 height 17
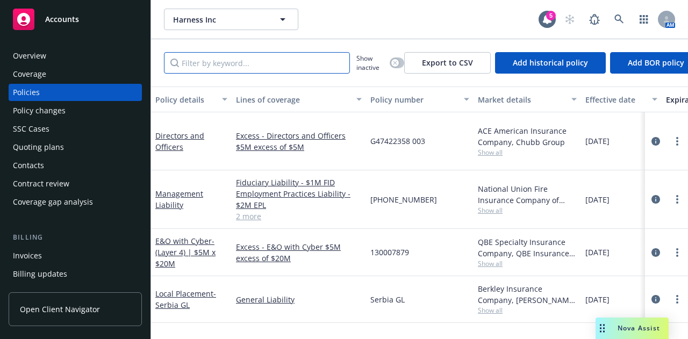
click at [270, 62] on input "Filter by keyword..." at bounding box center [257, 63] width 186 height 22
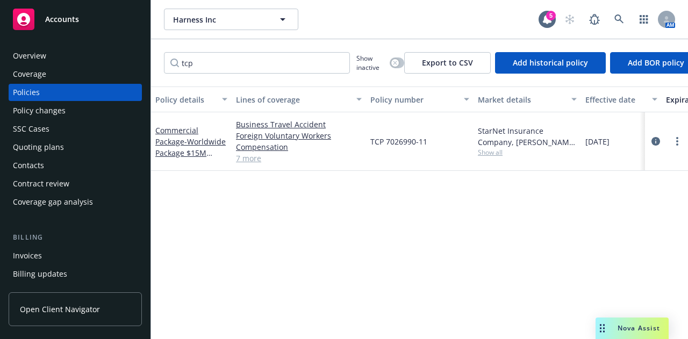
click at [656, 133] on div at bounding box center [666, 141] width 43 height 59
click at [656, 136] on link "circleInformation" at bounding box center [655, 141] width 13 height 13
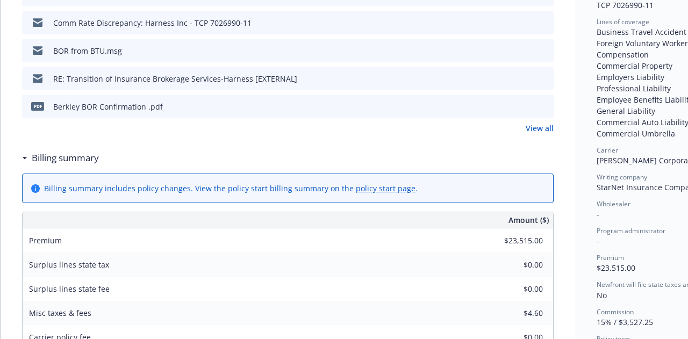
scroll to position [269, 0]
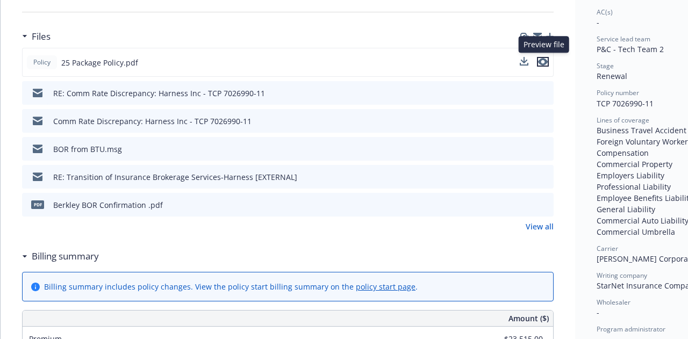
click at [545, 58] on icon "preview file" at bounding box center [543, 62] width 10 height 8
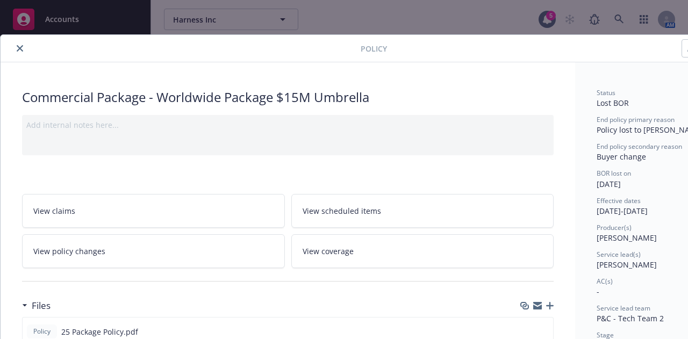
click at [17, 50] on icon "close" at bounding box center [20, 48] width 6 height 6
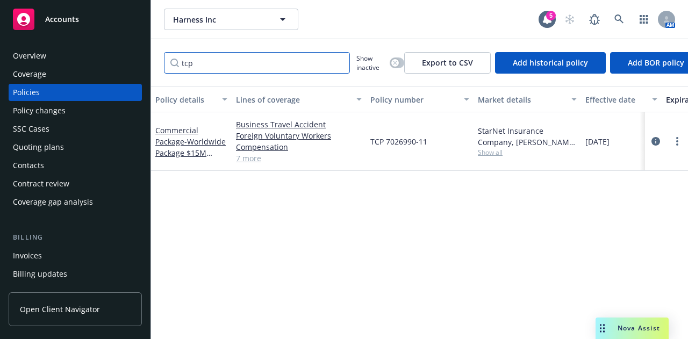
drag, startPoint x: 217, startPoint y: 61, endPoint x: 0, endPoint y: 78, distance: 217.9
click at [0, 78] on div "Accounts Overview Coverage Policies Policy changes SSC Cases Quoting plans Cont…" at bounding box center [344, 169] width 688 height 339
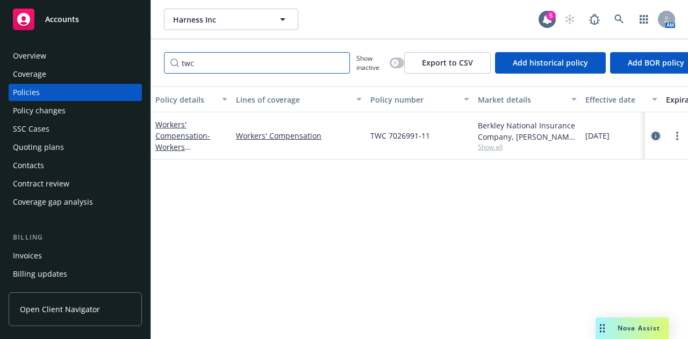
type input "twc"
click at [658, 135] on icon "circleInformation" at bounding box center [656, 136] width 9 height 9
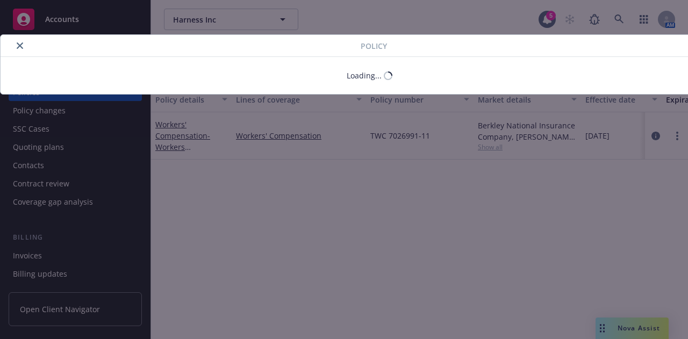
click at [563, 156] on body "Accounts Overview Coverage Policies Policy changes SSC Cases Quoting plans Cont…" at bounding box center [344, 169] width 688 height 339
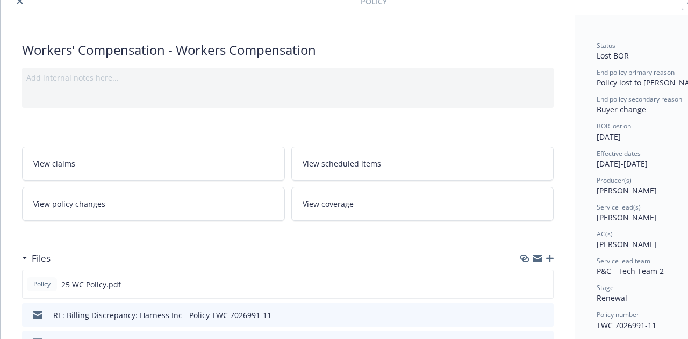
scroll to position [45, 6]
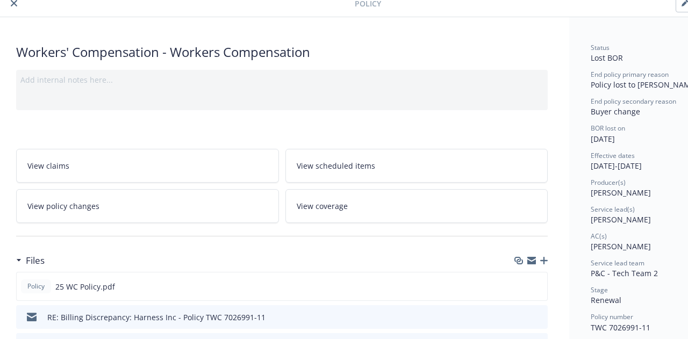
click at [182, 208] on link "View policy changes" at bounding box center [147, 206] width 263 height 34
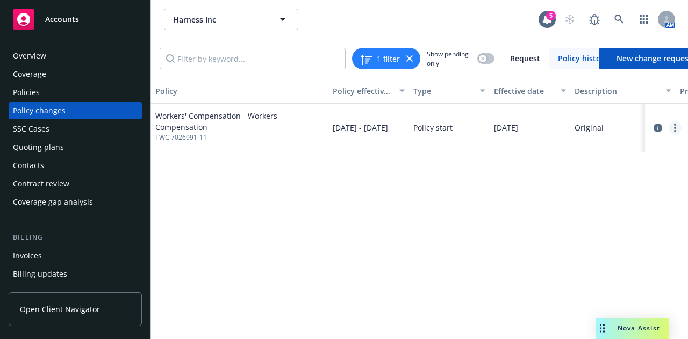
click at [678, 132] on link "more" at bounding box center [675, 127] width 13 height 13
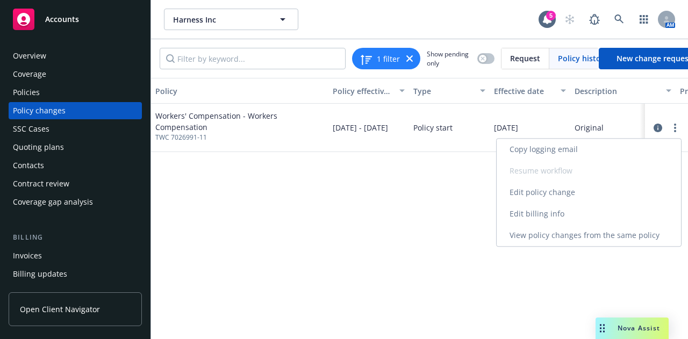
click at [555, 211] on link "Edit billing info" at bounding box center [589, 214] width 184 height 22
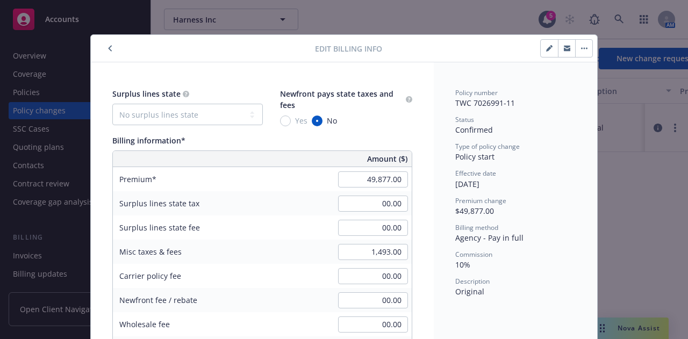
scroll to position [32, 0]
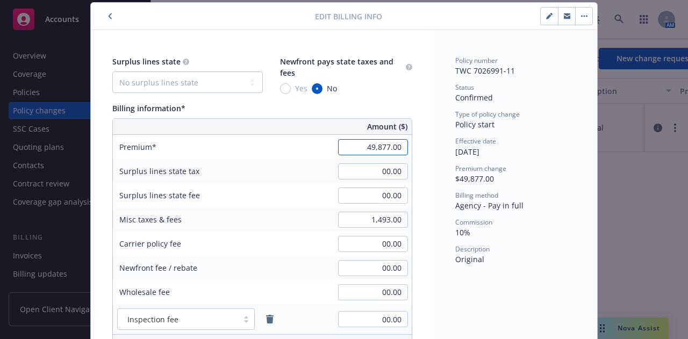
click at [349, 147] on input "49,877.00" at bounding box center [373, 147] width 70 height 16
type input "49,539.00"
type input "4953.9"
click at [361, 221] on input "1,493.00" at bounding box center [373, 220] width 70 height 16
type input "1,831.00"
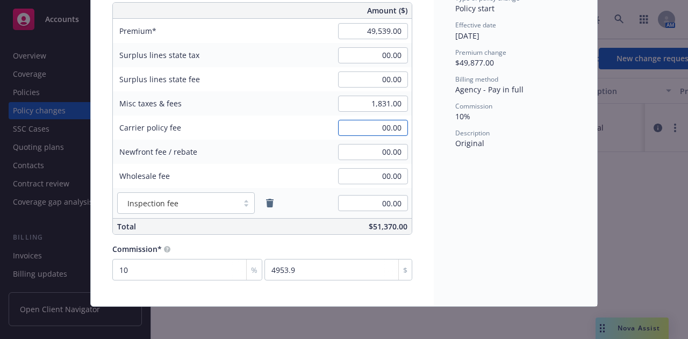
scroll to position [0, 0]
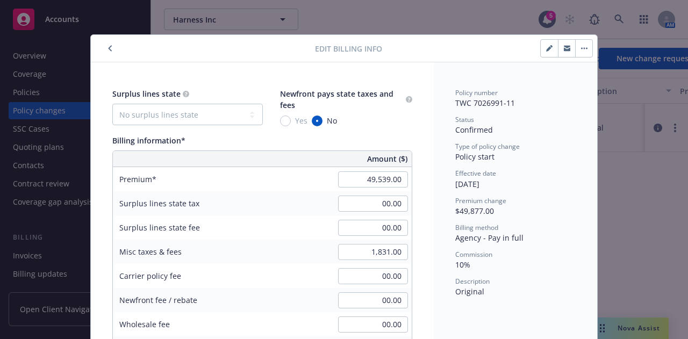
click at [542, 193] on div "Policy number TWC 7026991-11 Status Confirmed Type of policy change Policy star…" at bounding box center [515, 192] width 120 height 209
click at [104, 49] on button "button" at bounding box center [110, 48] width 13 height 13
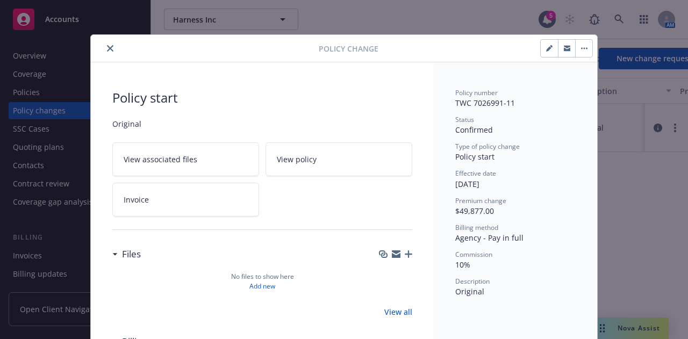
click at [111, 51] on button "close" at bounding box center [110, 48] width 13 height 13
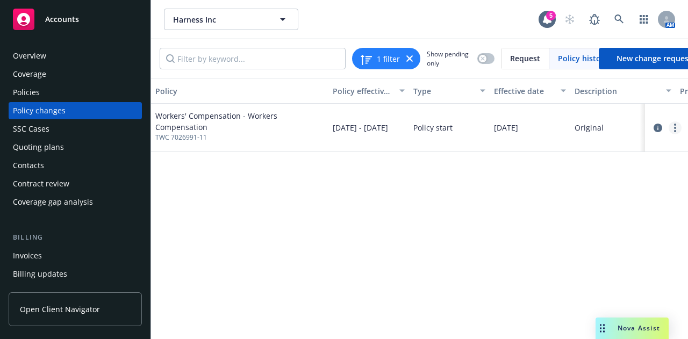
click at [674, 126] on icon "more" at bounding box center [675, 128] width 2 height 9
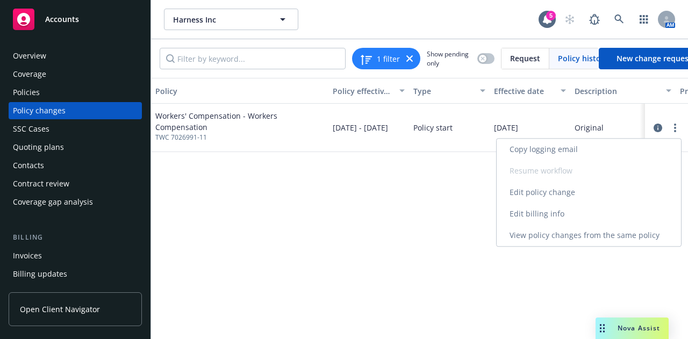
click at [571, 220] on link "Edit billing info" at bounding box center [589, 214] width 184 height 22
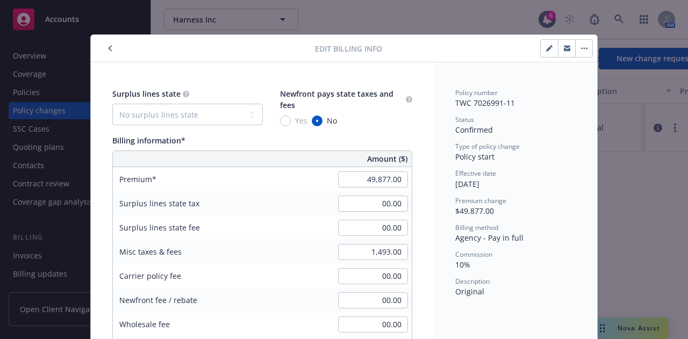
click at [581, 47] on icon "button" at bounding box center [584, 48] width 6 height 2
click at [546, 138] on div "Policy number TWC 7026991-11 Status Confirmed Type of policy change Policy star…" at bounding box center [515, 192] width 120 height 209
click at [582, 52] on button "button" at bounding box center [583, 48] width 17 height 17
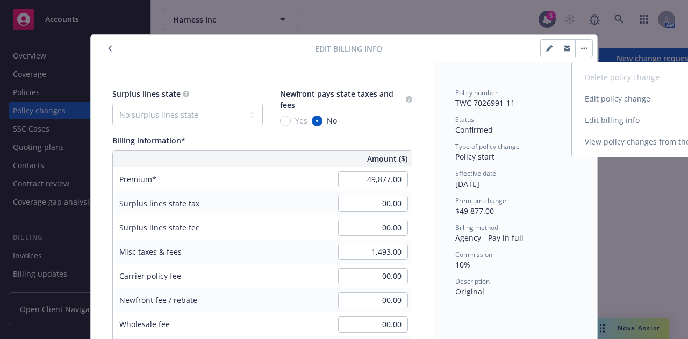
click at [602, 116] on link "Edit billing info" at bounding box center [664, 121] width 184 height 22
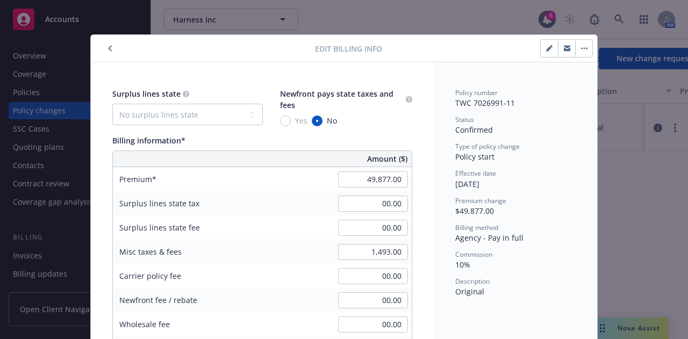
click at [104, 51] on button "button" at bounding box center [110, 48] width 13 height 13
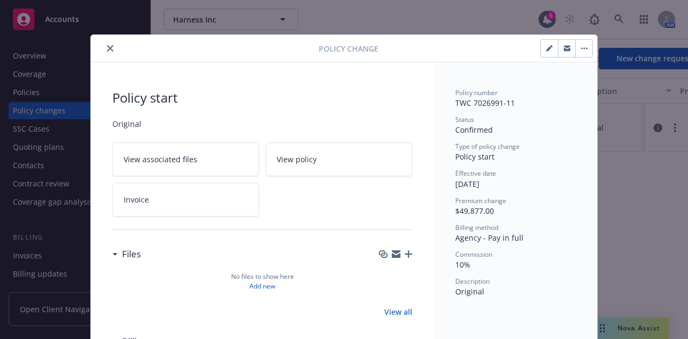
click at [107, 48] on icon "close" at bounding box center [110, 48] width 6 height 6
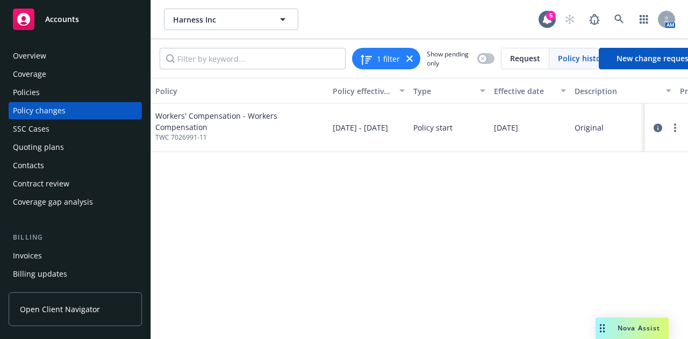
click at [83, 53] on div "Overview" at bounding box center [75, 55] width 125 height 17
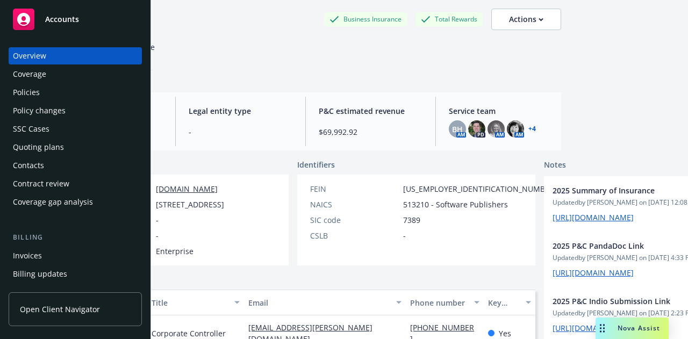
scroll to position [43, 114]
click at [528, 126] on link "+ 4" at bounding box center [532, 129] width 8 height 6
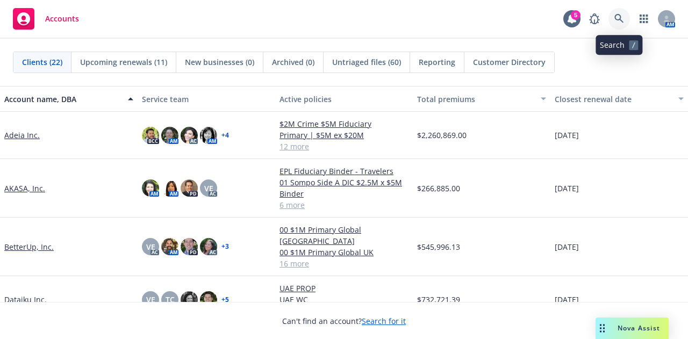
click at [616, 18] on icon at bounding box center [619, 19] width 10 height 10
click at [32, 181] on div "AKASA, Inc." at bounding box center [69, 188] width 138 height 59
click at [32, 185] on link "AKASA, Inc." at bounding box center [24, 188] width 41 height 11
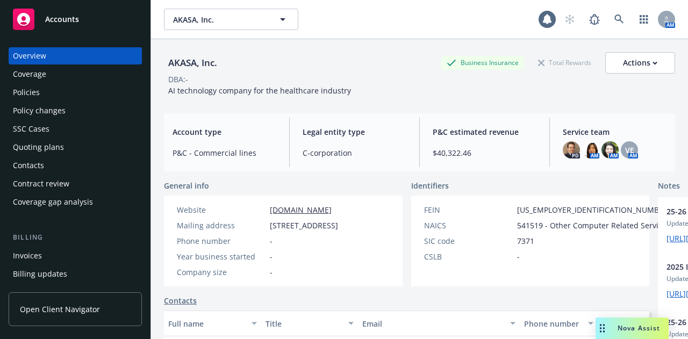
click at [61, 89] on div "Policies" at bounding box center [75, 92] width 125 height 17
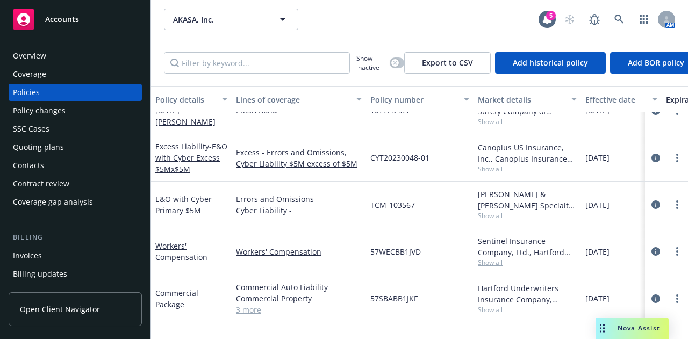
scroll to position [26, 0]
click at [652, 248] on icon "circleInformation" at bounding box center [656, 251] width 9 height 9
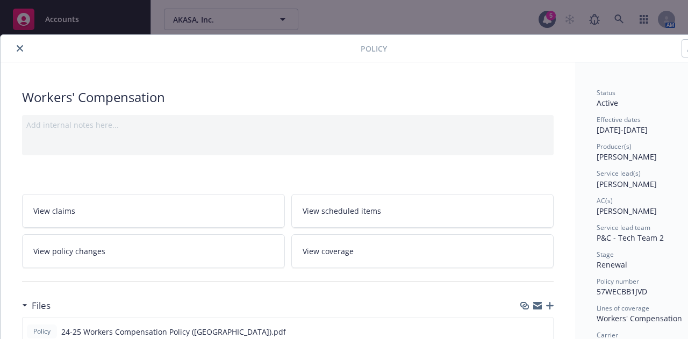
scroll to position [0, 59]
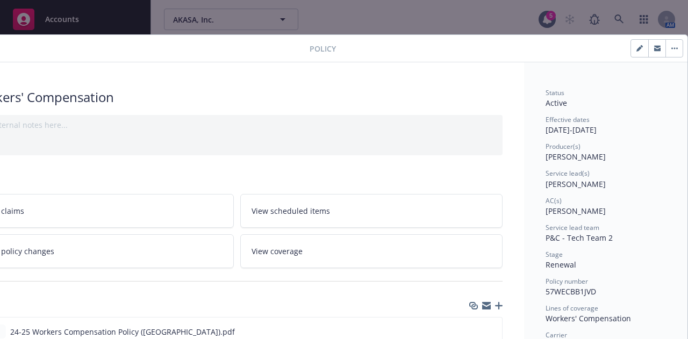
click at [666, 55] on button "button" at bounding box center [674, 48] width 17 height 17
drag, startPoint x: 502, startPoint y: 53, endPoint x: 498, endPoint y: 65, distance: 12.8
click at [147, 252] on link "View policy changes" at bounding box center [102, 251] width 263 height 34
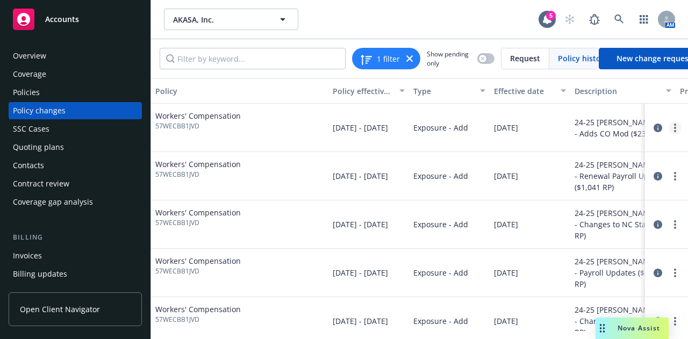
click at [669, 127] on link "more" at bounding box center [675, 127] width 13 height 13
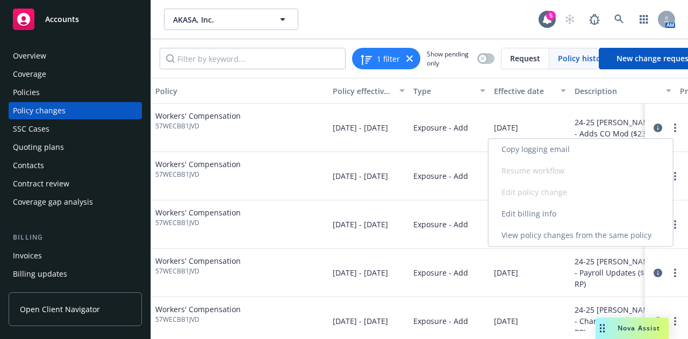
click at [546, 211] on link "Edit billing info" at bounding box center [581, 214] width 184 height 22
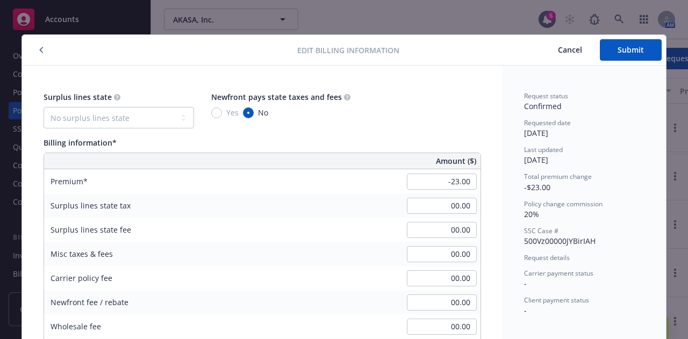
drag, startPoint x: 560, startPoint y: 52, endPoint x: 505, endPoint y: 49, distance: 55.4
click at [560, 52] on span "Cancel" at bounding box center [570, 50] width 24 height 10
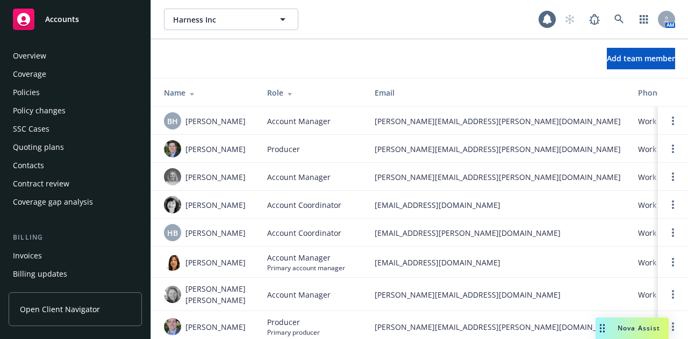
scroll to position [397, 0]
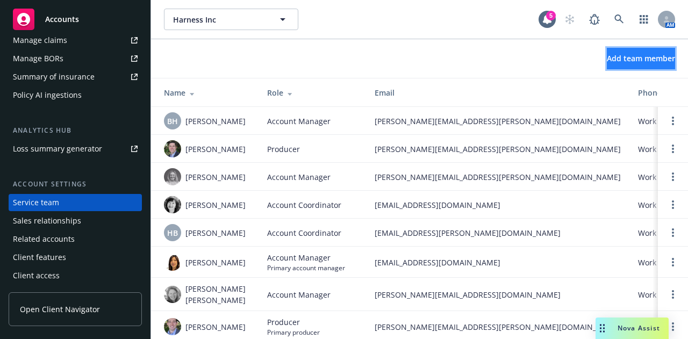
click at [620, 58] on span "Add team member" at bounding box center [641, 58] width 68 height 10
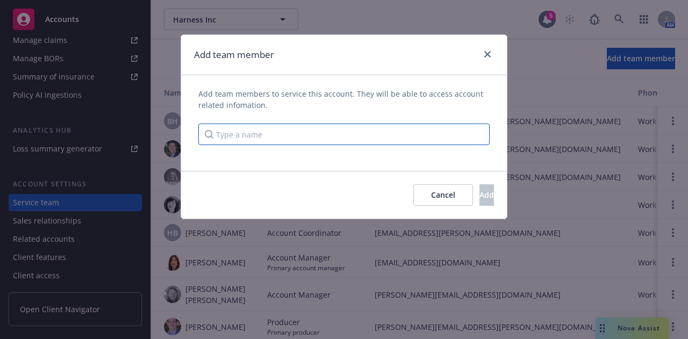
click at [327, 134] on input "Type a name" at bounding box center [343, 135] width 291 height 22
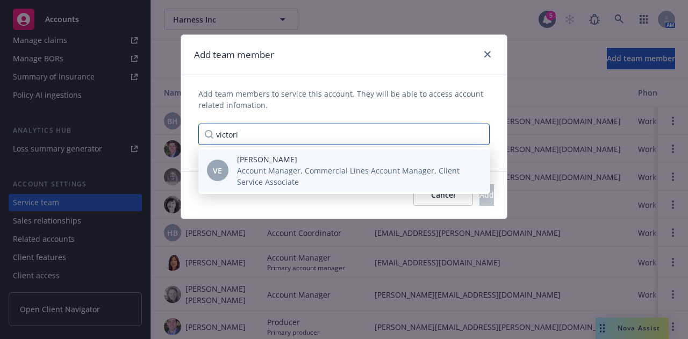
type input "victori"
click at [329, 164] on span "[PERSON_NAME]" at bounding box center [355, 159] width 236 height 11
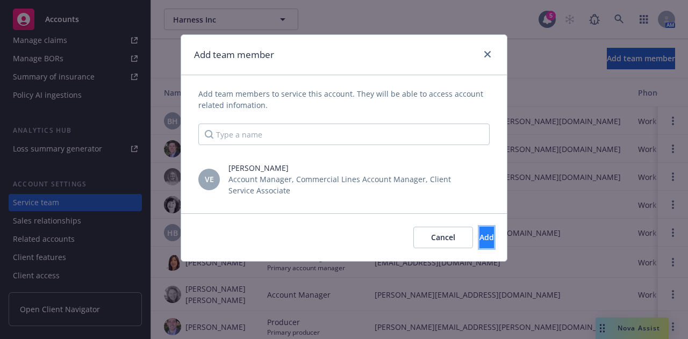
click at [480, 230] on button "Add" at bounding box center [487, 238] width 15 height 22
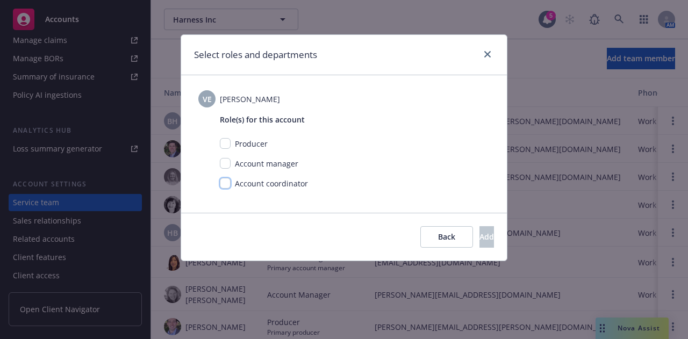
click at [225, 181] on input "checkbox" at bounding box center [225, 183] width 11 height 11
checkbox input "true"
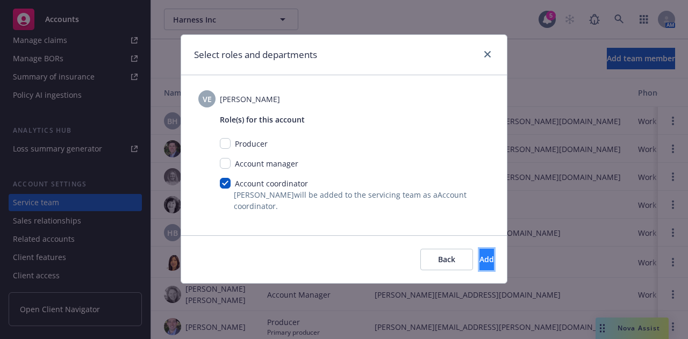
click at [481, 255] on button "Add" at bounding box center [487, 260] width 15 height 22
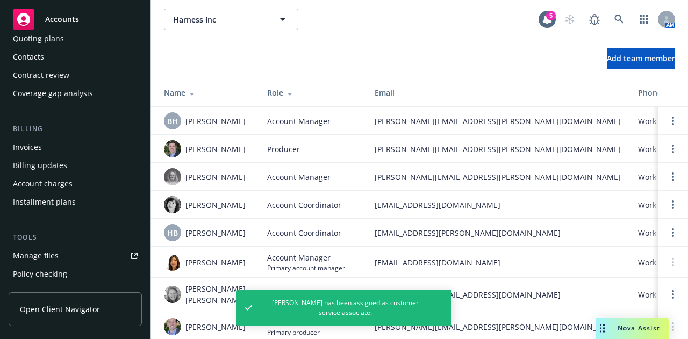
scroll to position [0, 0]
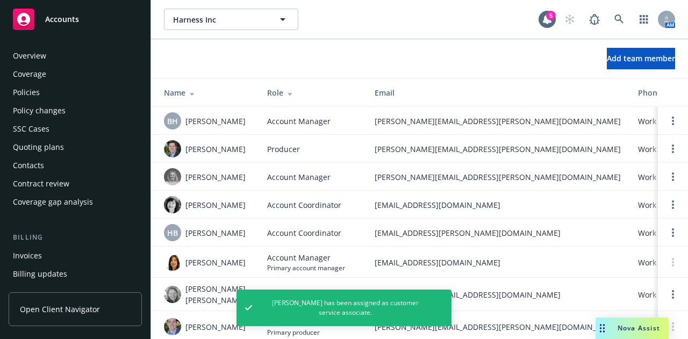
click at [72, 92] on div "Policies" at bounding box center [75, 92] width 125 height 17
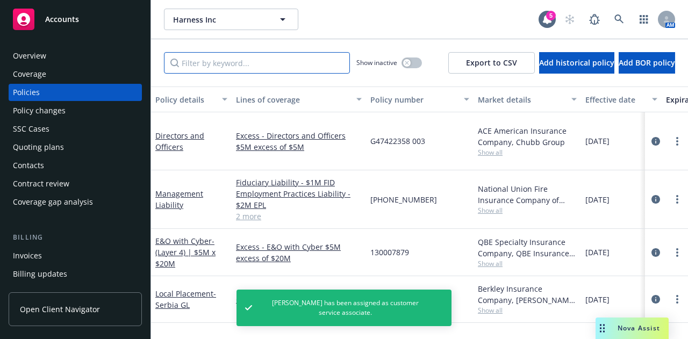
click at [289, 65] on input "Filter by keyword..." at bounding box center [257, 63] width 186 height 22
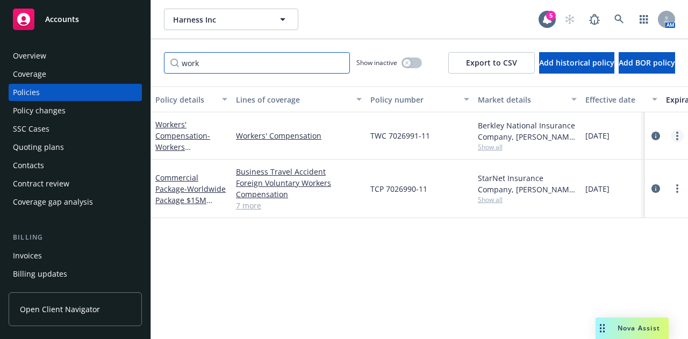
type input "work"
click at [673, 135] on link "more" at bounding box center [677, 136] width 13 height 13
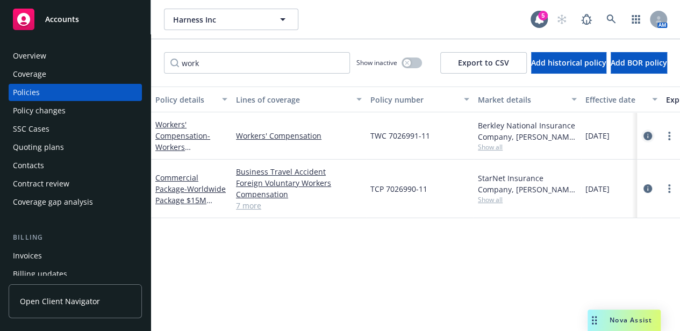
click at [652, 136] on icon "circleInformation" at bounding box center [647, 136] width 9 height 9
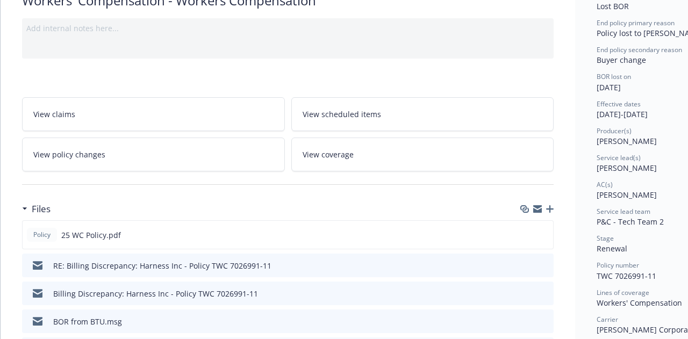
scroll to position [101, 0]
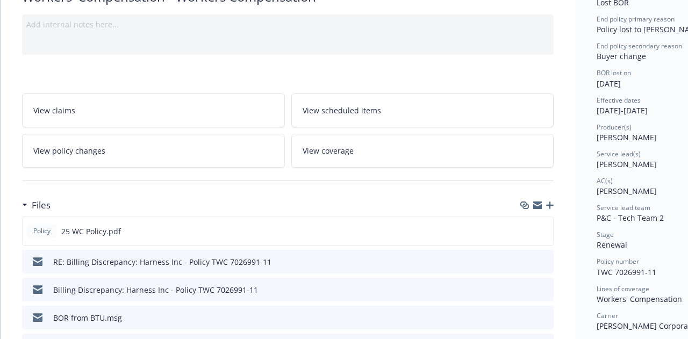
click at [204, 141] on link "View policy changes" at bounding box center [153, 151] width 263 height 34
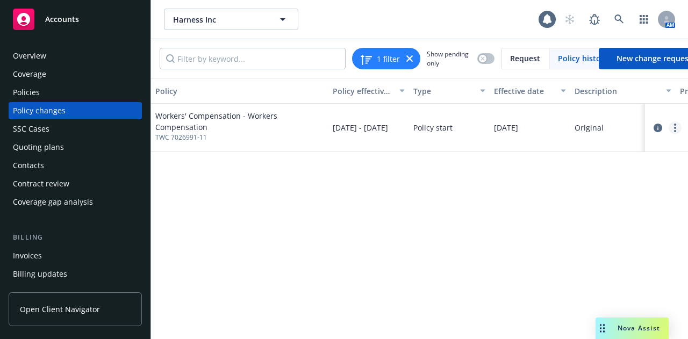
click at [676, 130] on icon "more" at bounding box center [675, 128] width 2 height 9
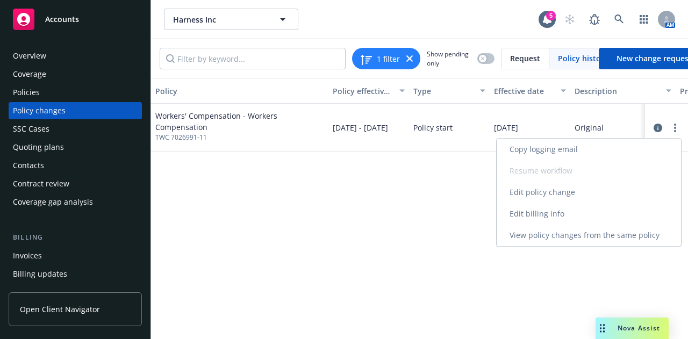
click at [578, 210] on link "Edit billing info" at bounding box center [589, 214] width 184 height 22
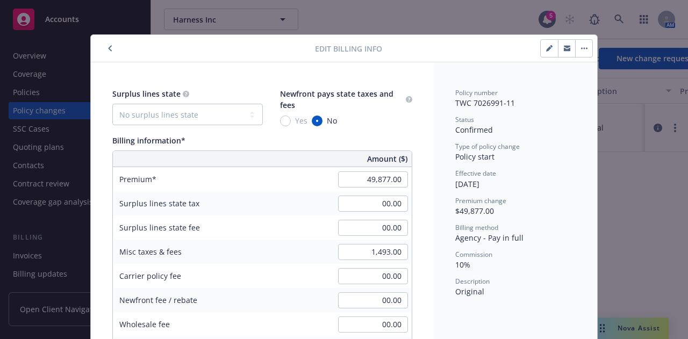
click at [108, 47] on icon "button" at bounding box center [110, 48] width 4 height 6
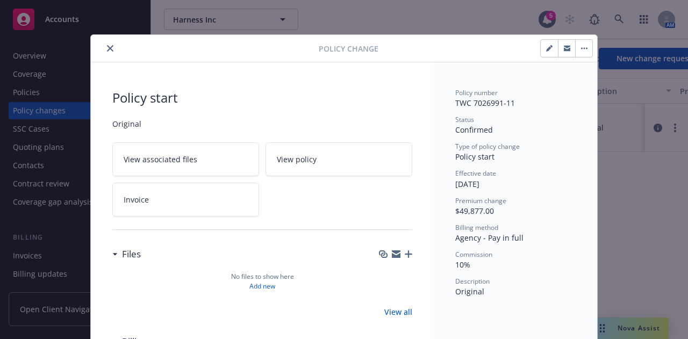
click at [107, 47] on icon "close" at bounding box center [110, 48] width 6 height 6
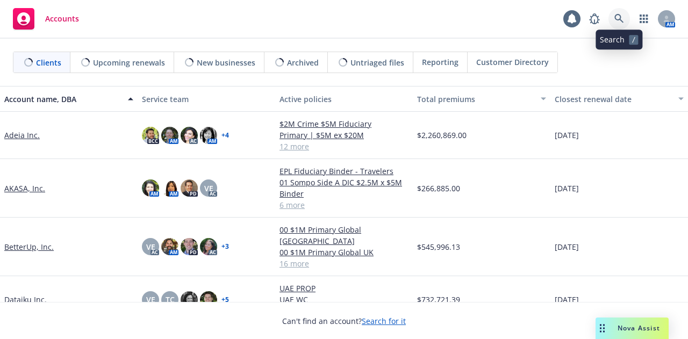
click at [620, 21] on icon at bounding box center [619, 19] width 10 height 10
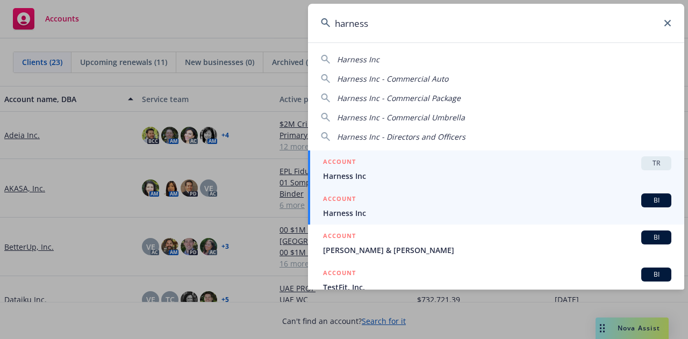
type input "harness"
click at [455, 202] on div "ACCOUNT BI" at bounding box center [497, 201] width 348 height 14
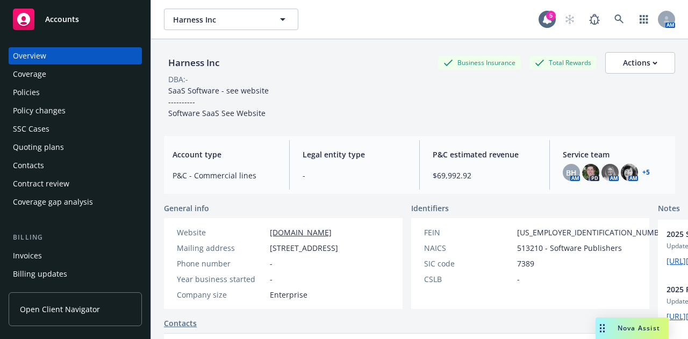
click at [37, 94] on div "Policies" at bounding box center [26, 92] width 27 height 17
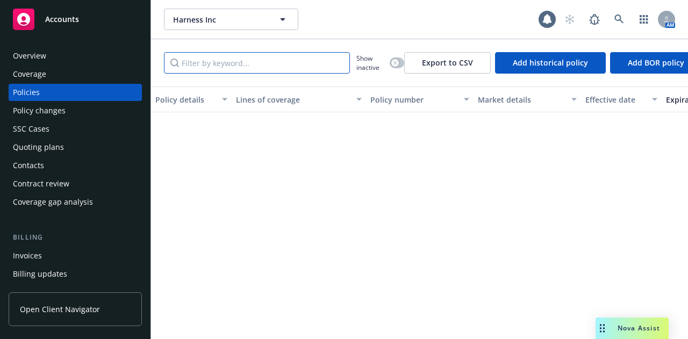
click at [262, 68] on input "Filter by keyword..." at bounding box center [257, 63] width 186 height 22
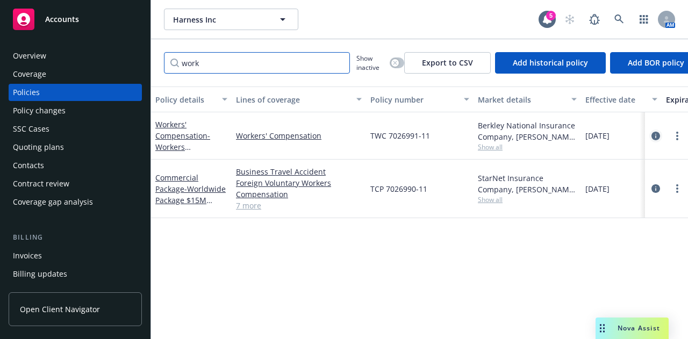
type input "work"
click at [657, 133] on icon "circleInformation" at bounding box center [656, 136] width 9 height 9
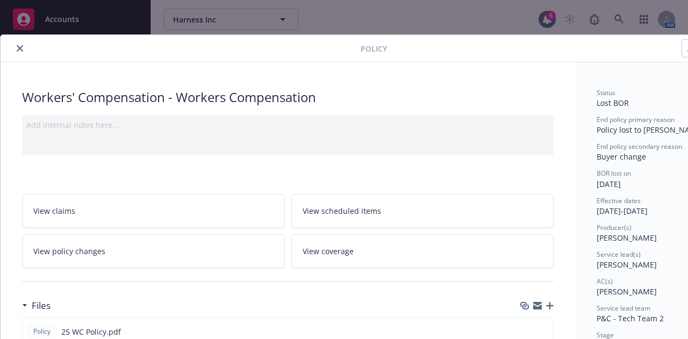
click at [170, 265] on link "View policy changes" at bounding box center [153, 251] width 263 height 34
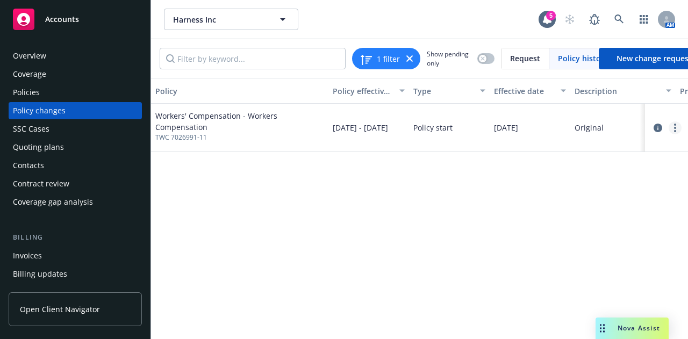
click at [678, 132] on link "more" at bounding box center [675, 127] width 13 height 13
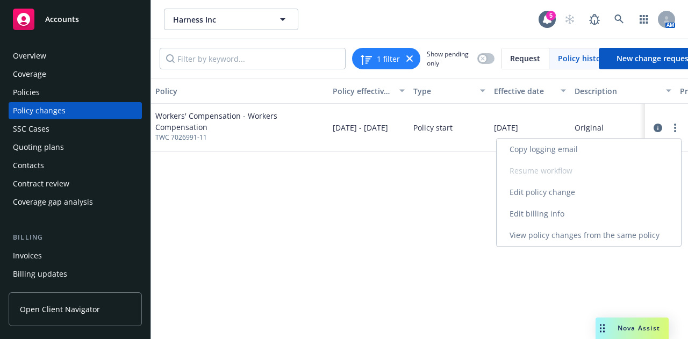
click at [557, 221] on link "Edit billing info" at bounding box center [589, 214] width 184 height 22
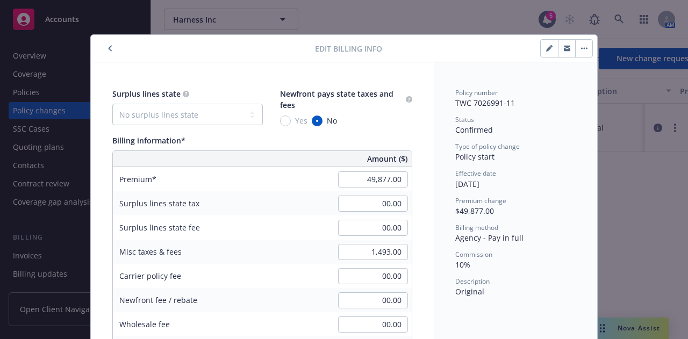
click at [104, 47] on button "button" at bounding box center [110, 48] width 13 height 13
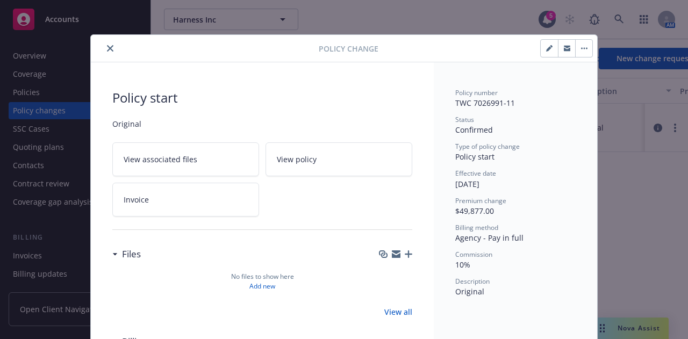
click at [108, 48] on icon "close" at bounding box center [110, 48] width 6 height 6
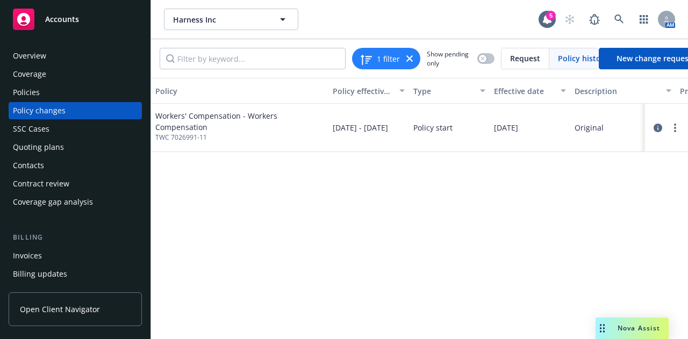
click at [79, 56] on div "Overview" at bounding box center [75, 55] width 125 height 17
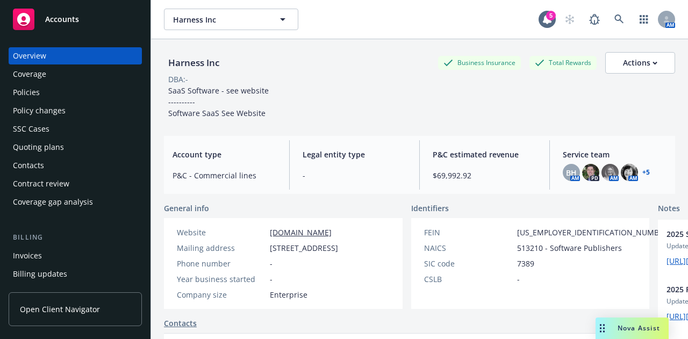
click at [642, 171] on link "+ 5" at bounding box center [646, 172] width 8 height 6
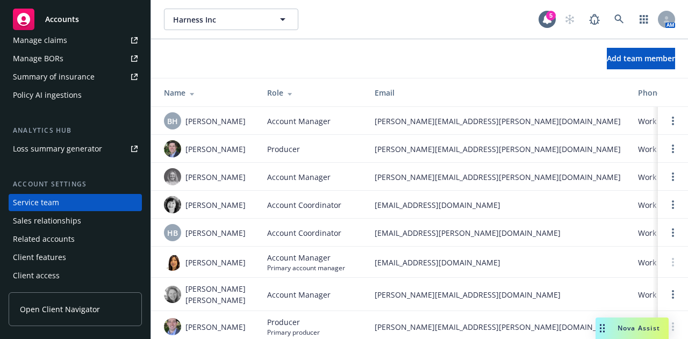
scroll to position [46, 0]
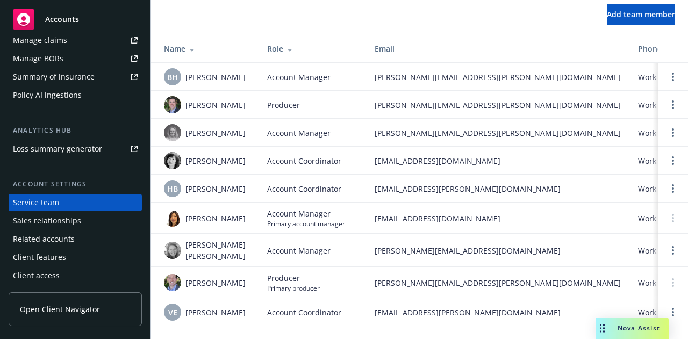
click at [675, 304] on td at bounding box center [673, 312] width 30 height 28
click at [667, 306] on link "Open options" at bounding box center [673, 312] width 13 height 13
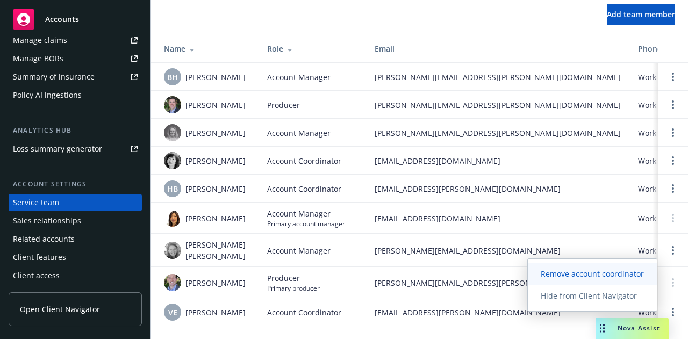
click at [591, 277] on span "Remove account coordinator" at bounding box center [592, 274] width 129 height 10
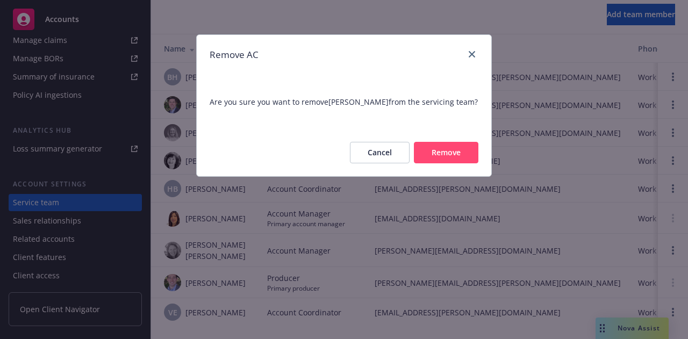
click at [456, 148] on button "Remove" at bounding box center [446, 153] width 65 height 22
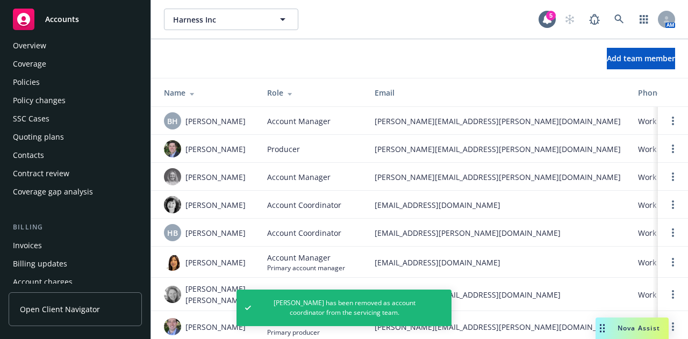
scroll to position [0, 0]
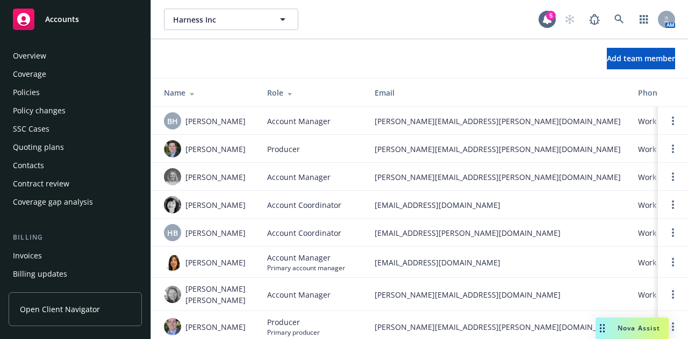
click at [67, 92] on div "Policies" at bounding box center [75, 92] width 125 height 17
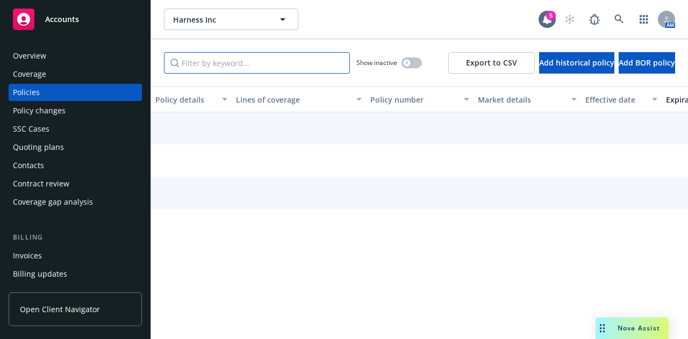
click at [264, 65] on input "Filter by keyword..." at bounding box center [257, 63] width 186 height 22
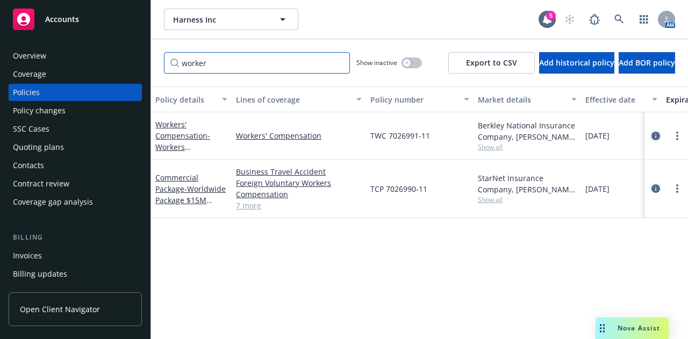
type input "worker"
click at [655, 137] on icon "circleInformation" at bounding box center [656, 136] width 9 height 9
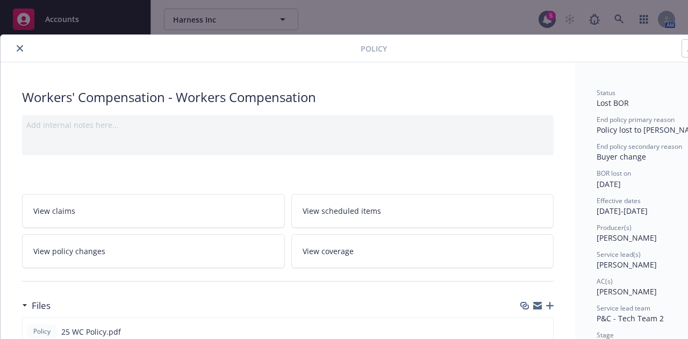
click at [154, 255] on link "View policy changes" at bounding box center [153, 251] width 263 height 34
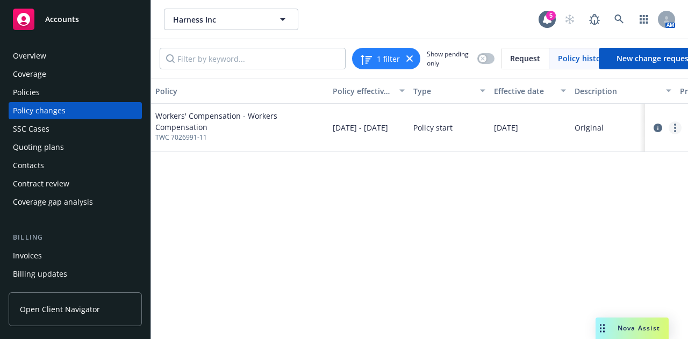
click at [670, 125] on link "more" at bounding box center [675, 127] width 13 height 13
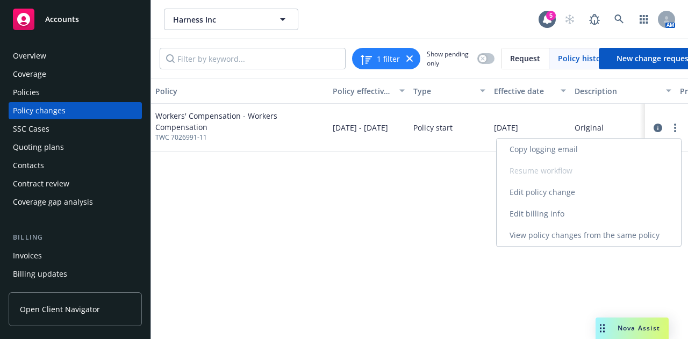
click at [562, 219] on link "Edit billing info" at bounding box center [589, 214] width 184 height 22
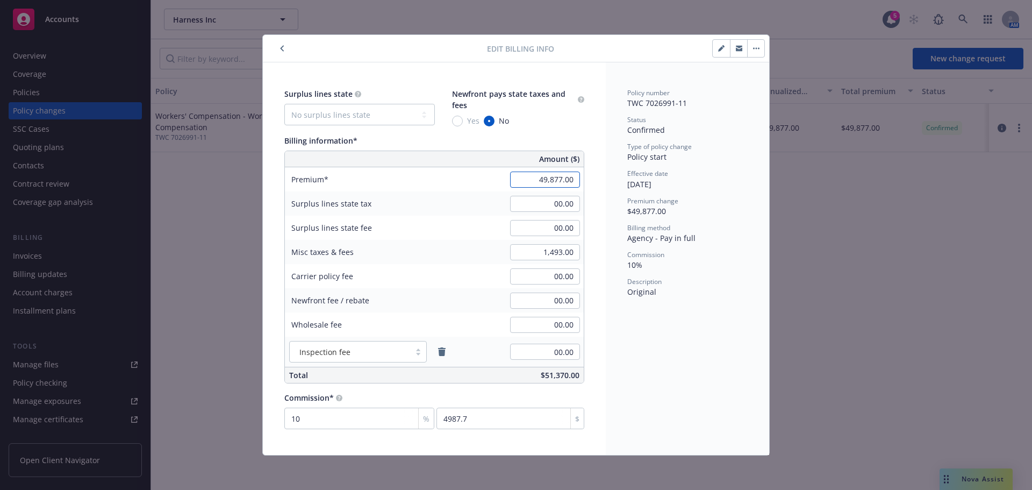
click at [525, 177] on input "49,877.00" at bounding box center [545, 179] width 70 height 16
type input "49,539.00"
type input "4953.9"
click at [515, 247] on input "1,493.00" at bounding box center [545, 252] width 70 height 16
type input "1,831.00"
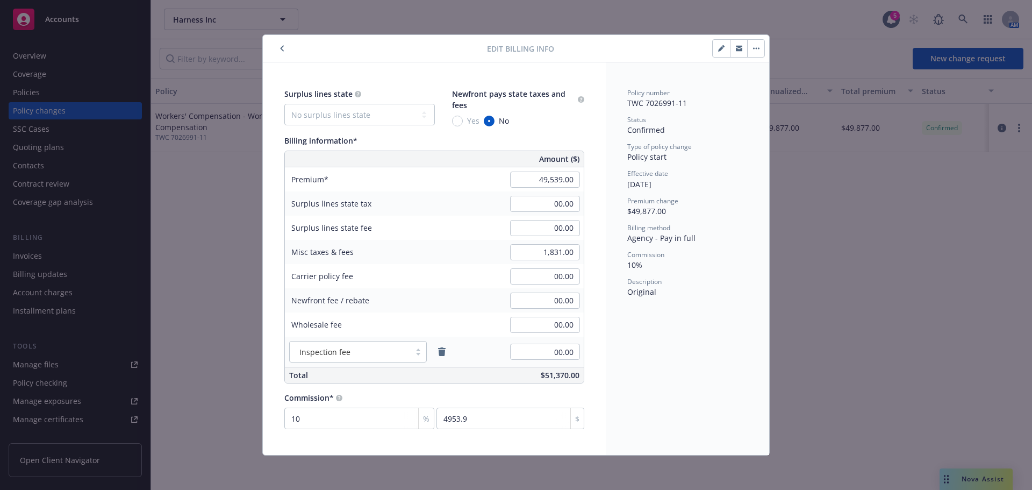
click at [278, 51] on button "button" at bounding box center [282, 48] width 13 height 13
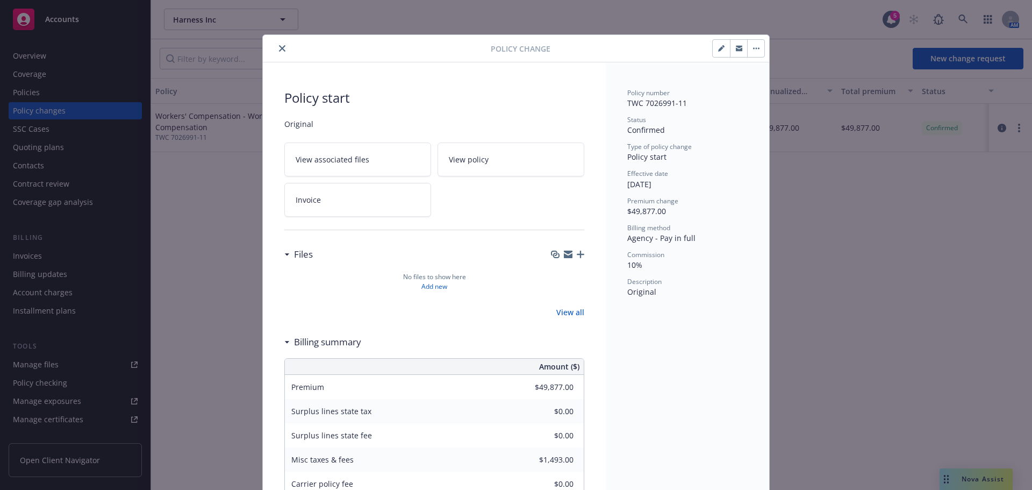
click at [279, 51] on icon "close" at bounding box center [282, 48] width 6 height 6
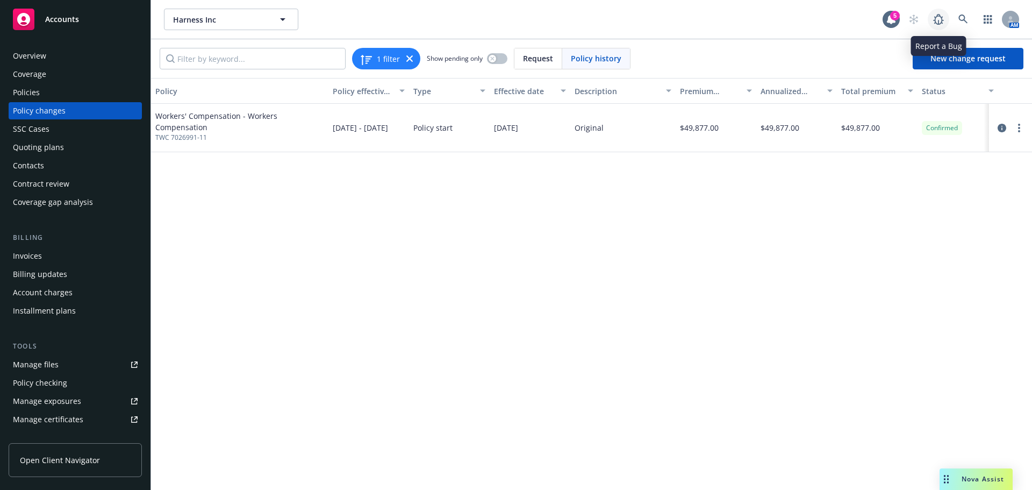
click at [688, 20] on icon at bounding box center [938, 19] width 13 height 13
click at [87, 95] on div "Policies" at bounding box center [75, 92] width 125 height 17
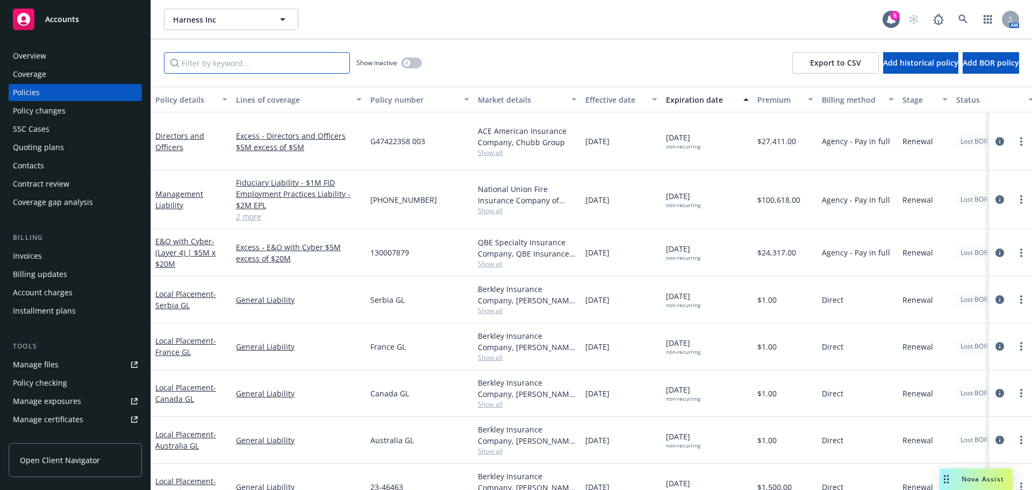
click at [270, 66] on input "Filter by keyword..." at bounding box center [257, 63] width 186 height 22
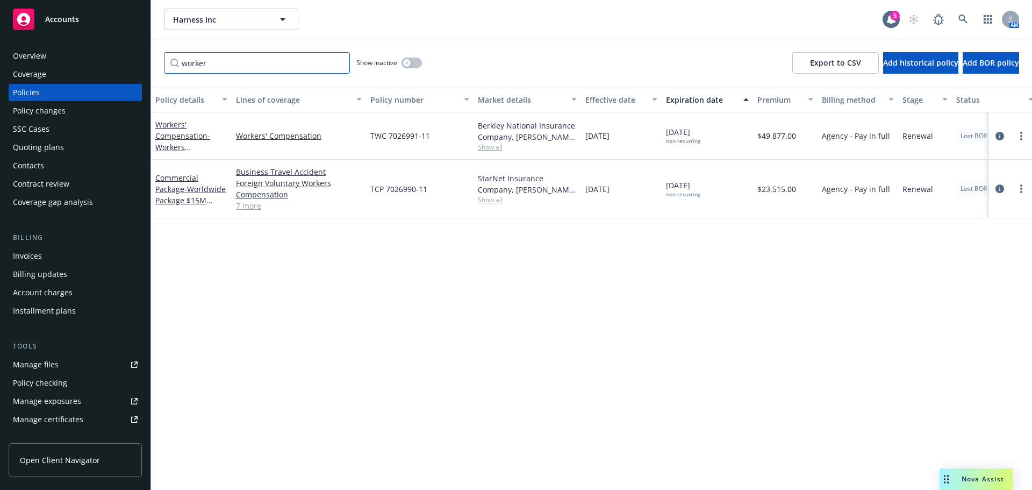
type input "worker"
click at [688, 16] on icon at bounding box center [963, 20] width 10 height 10
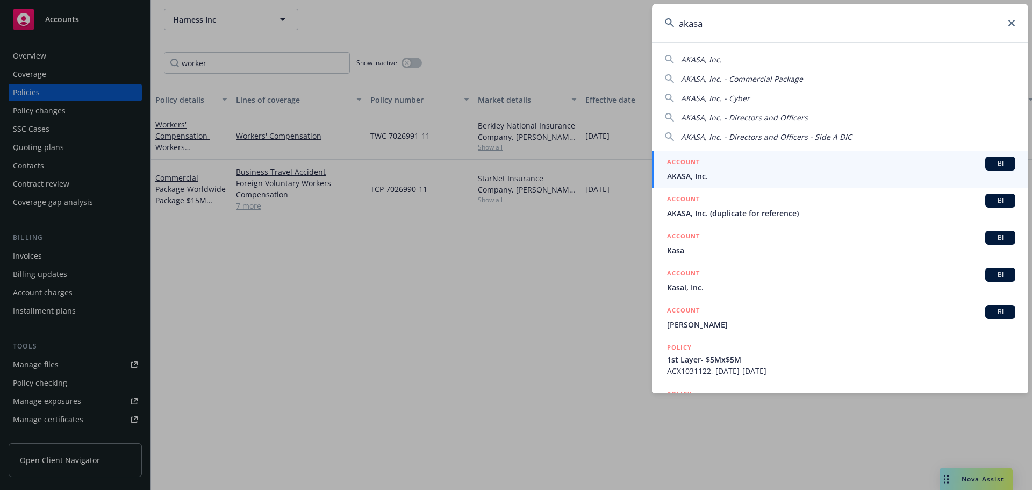
type input "akasa"
click at [688, 177] on span "AKASA, Inc." at bounding box center [841, 175] width 348 height 11
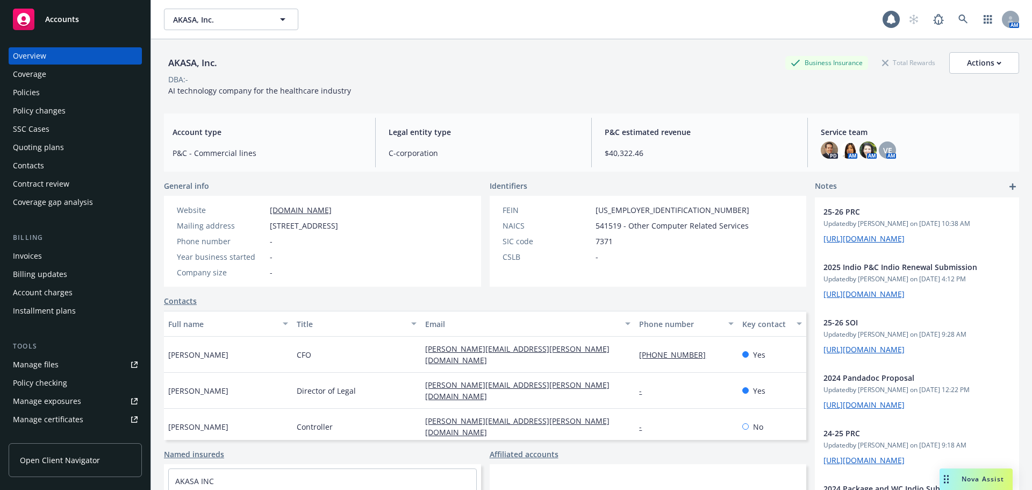
click at [44, 95] on div "Policies" at bounding box center [75, 92] width 125 height 17
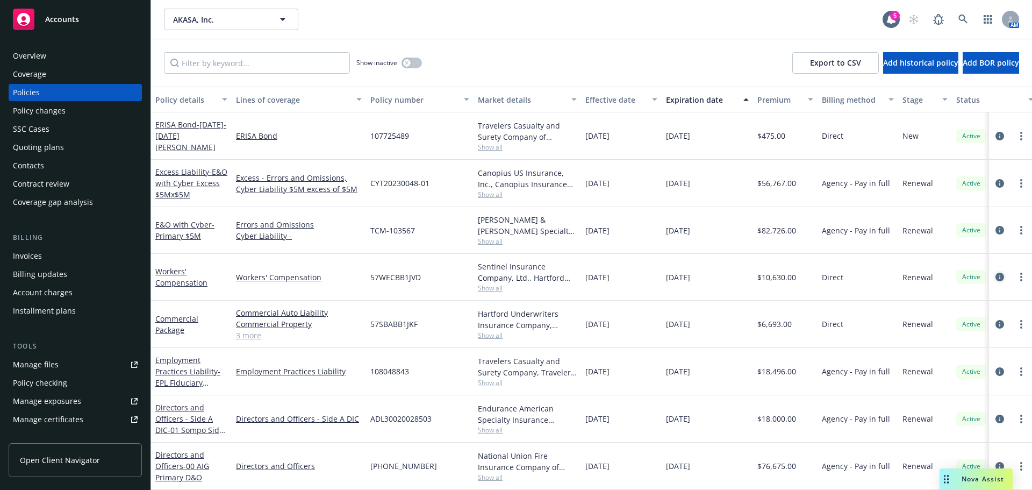
click at [688, 278] on link "circleInformation" at bounding box center [999, 276] width 13 height 13
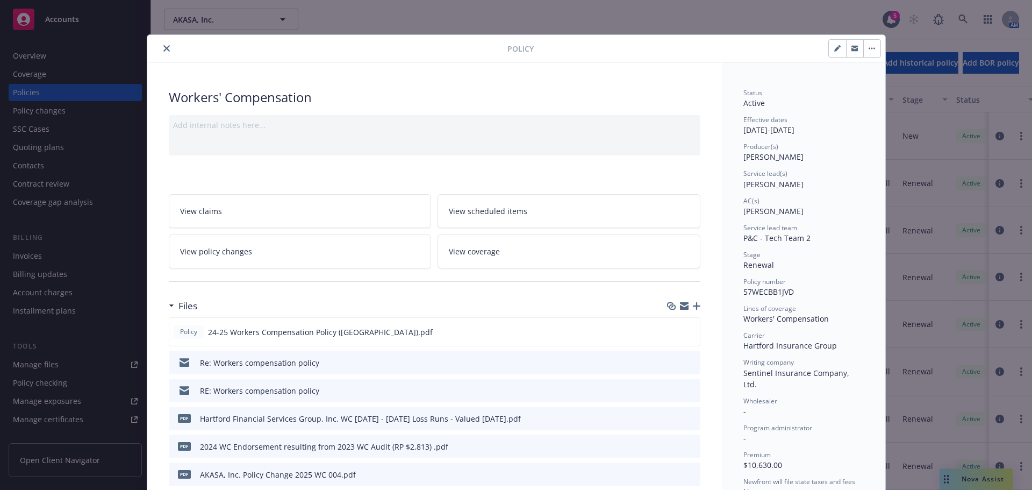
click at [337, 238] on link "View policy changes" at bounding box center [300, 251] width 263 height 34
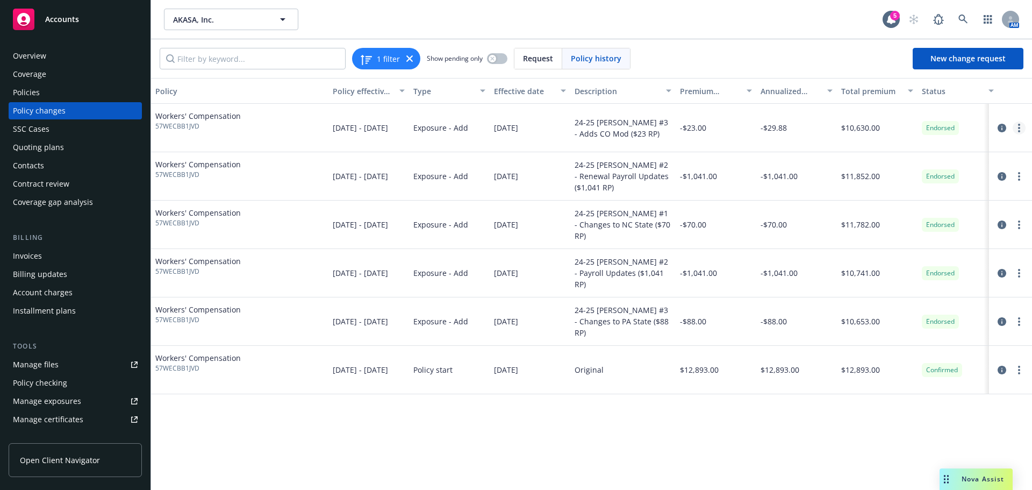
click at [688, 130] on link "more" at bounding box center [1019, 127] width 13 height 13
click at [688, 214] on link "Edit billing info" at bounding box center [933, 215] width 184 height 22
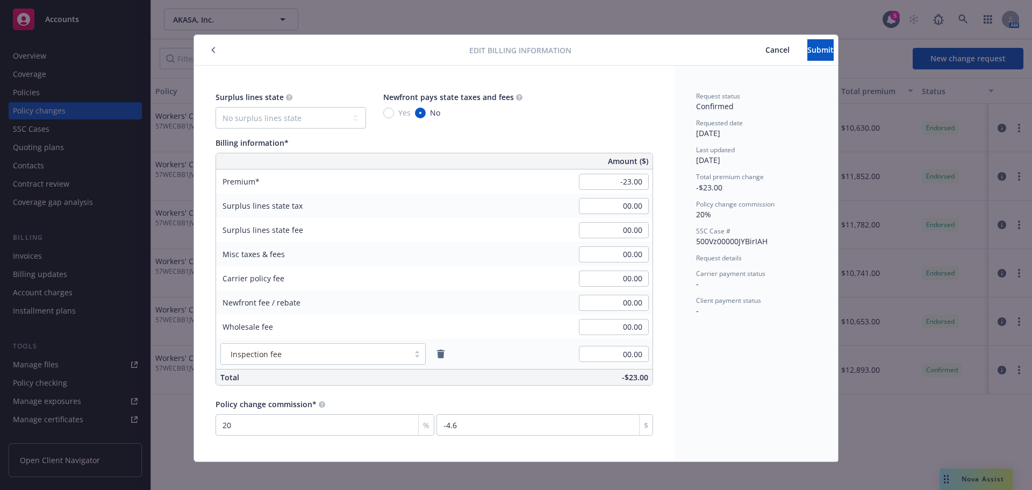
click at [688, 53] on span "Cancel" at bounding box center [777, 50] width 24 height 10
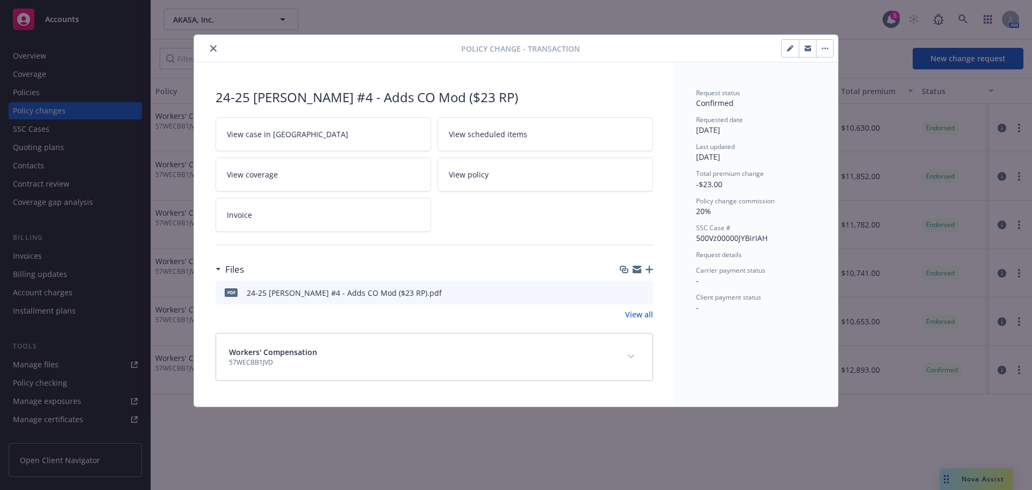
click at [212, 49] on icon "close" at bounding box center [213, 48] width 6 height 6
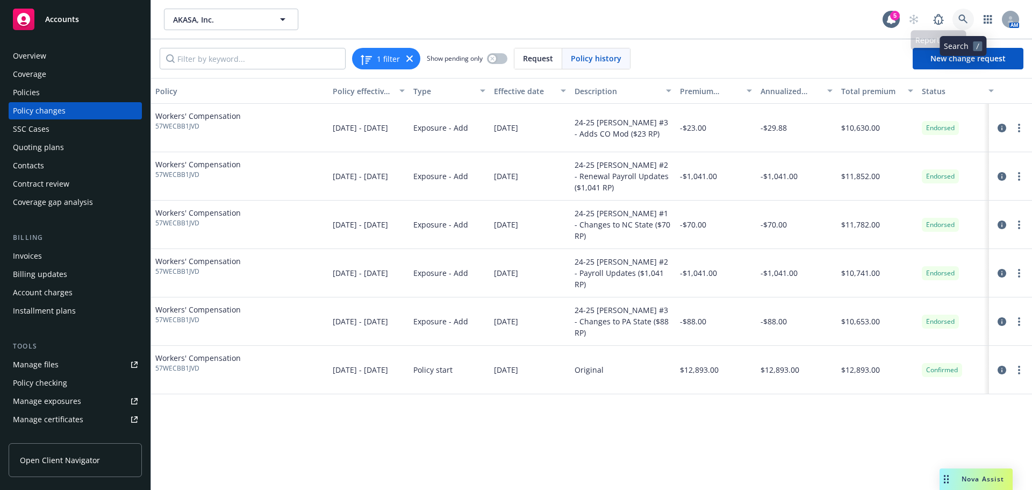
click at [688, 12] on link at bounding box center [964, 20] width 22 height 22
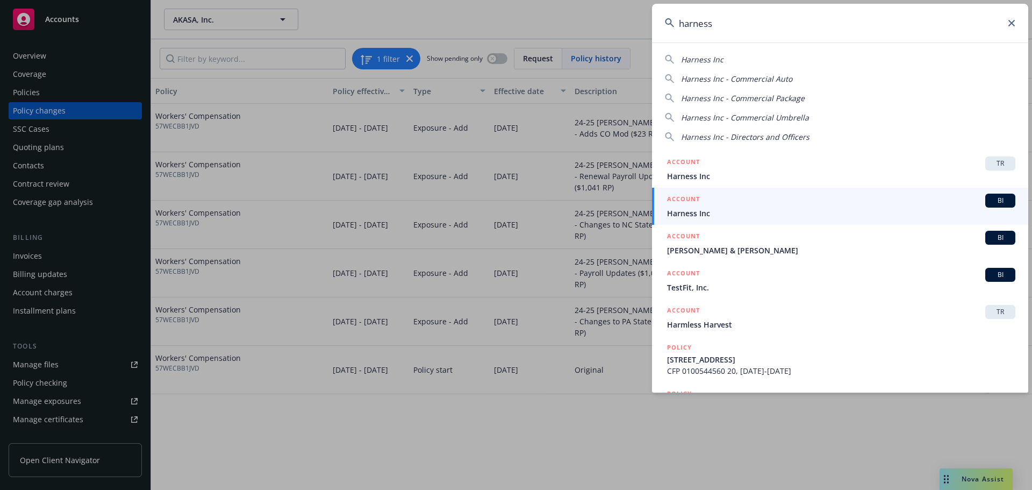
type input "harness"
click at [688, 211] on span "Harness Inc" at bounding box center [841, 212] width 348 height 11
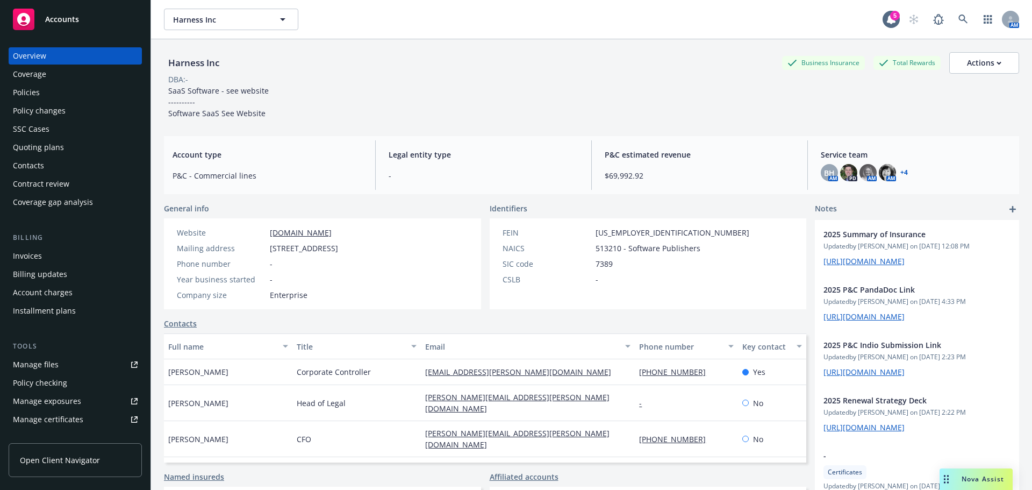
click at [66, 87] on div "Policies" at bounding box center [75, 92] width 125 height 17
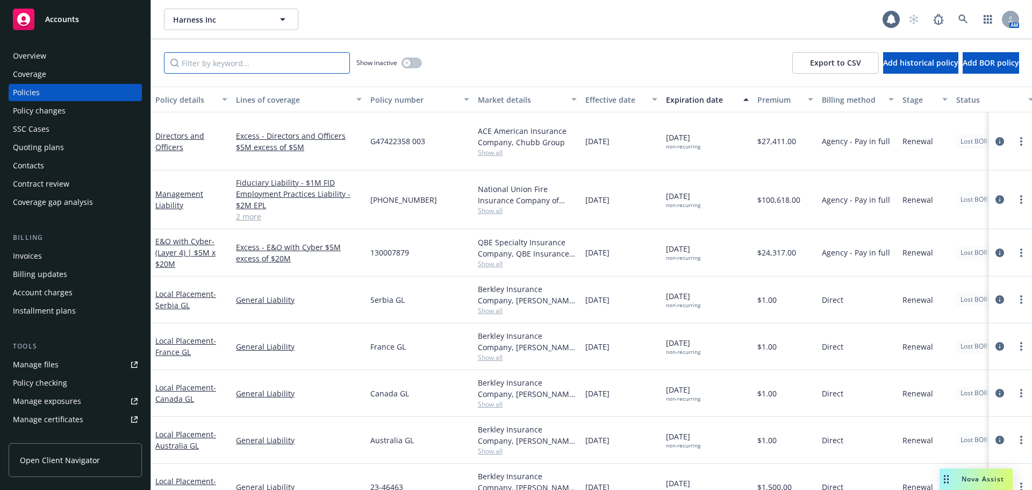
click at [273, 68] on input "Filter by keyword..." at bounding box center [257, 63] width 186 height 22
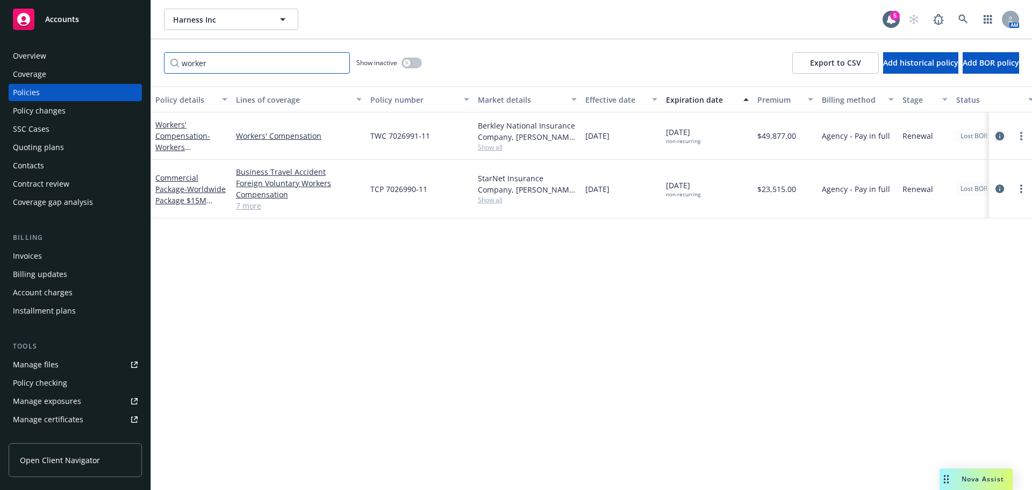
type input "worker"
click at [688, 138] on icon "circleInformation" at bounding box center [1000, 136] width 9 height 9
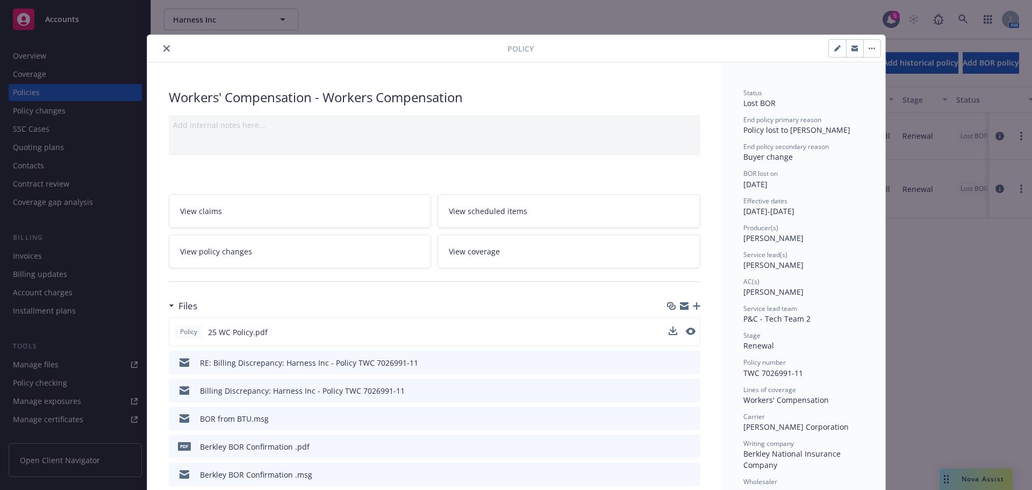
scroll to position [32, 0]
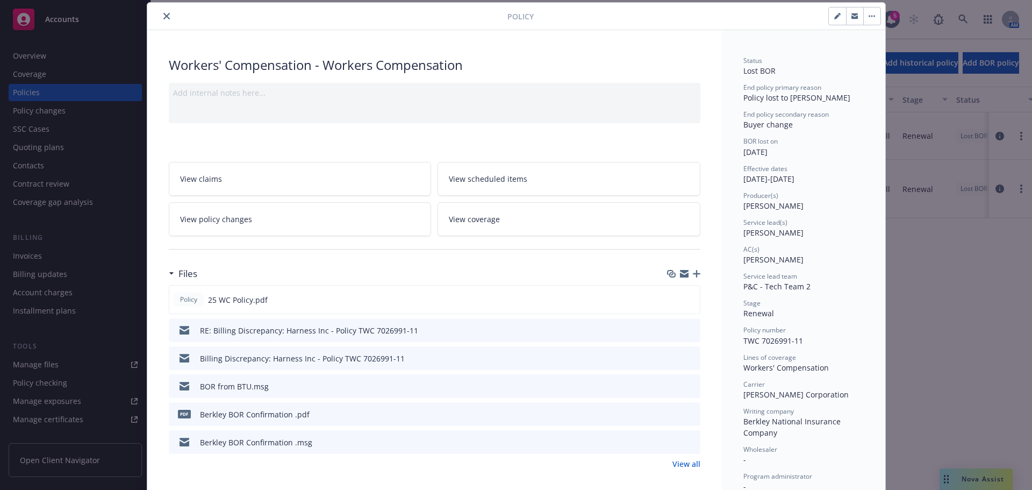
click at [309, 216] on link "View policy changes" at bounding box center [300, 219] width 263 height 34
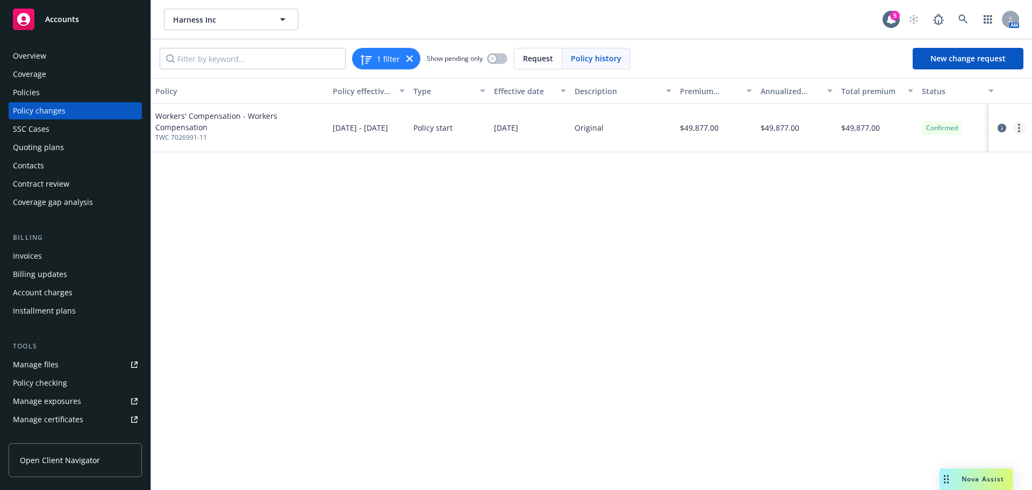
click at [688, 132] on link "more" at bounding box center [1019, 127] width 13 height 13
click at [688, 221] on link "Edit billing info" at bounding box center [933, 215] width 184 height 22
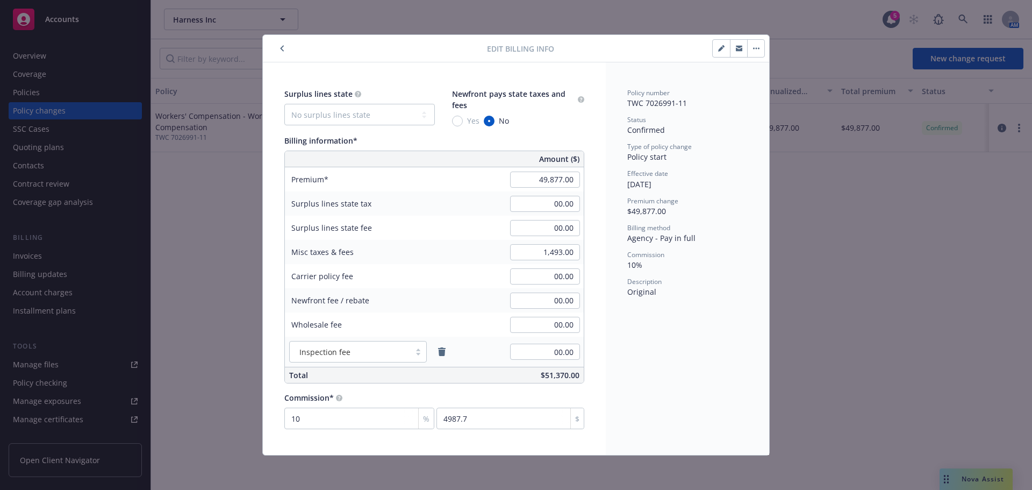
click at [280, 48] on icon "button" at bounding box center [282, 48] width 4 height 6
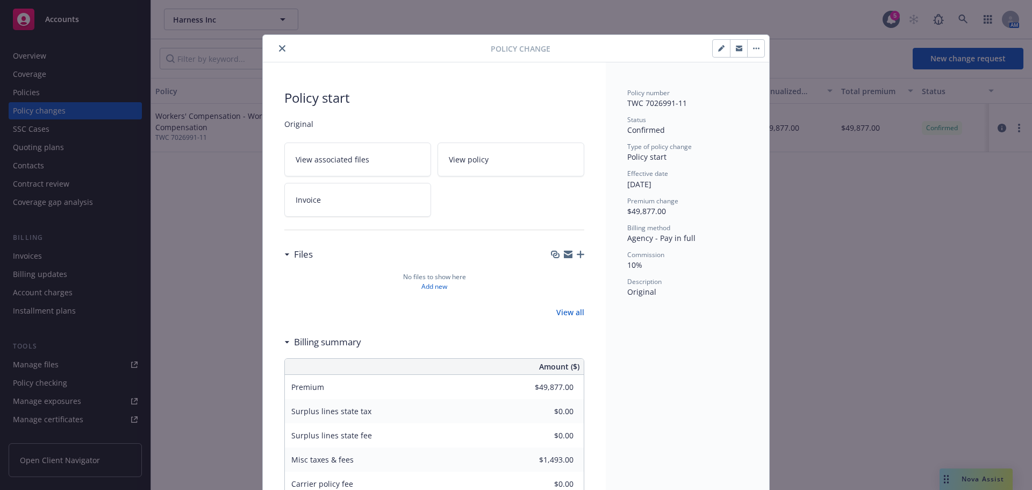
click at [281, 48] on icon "close" at bounding box center [282, 48] width 6 height 6
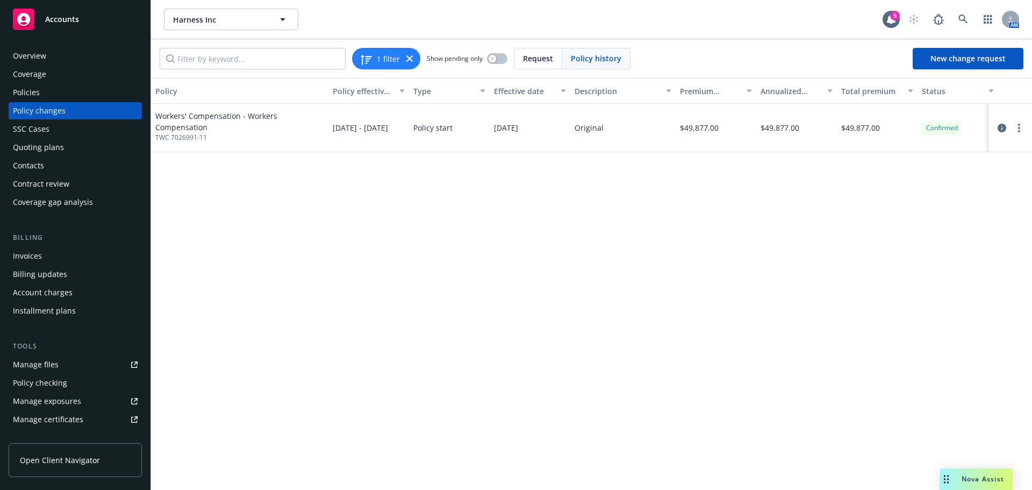
click at [85, 59] on div "Overview" at bounding box center [75, 55] width 125 height 17
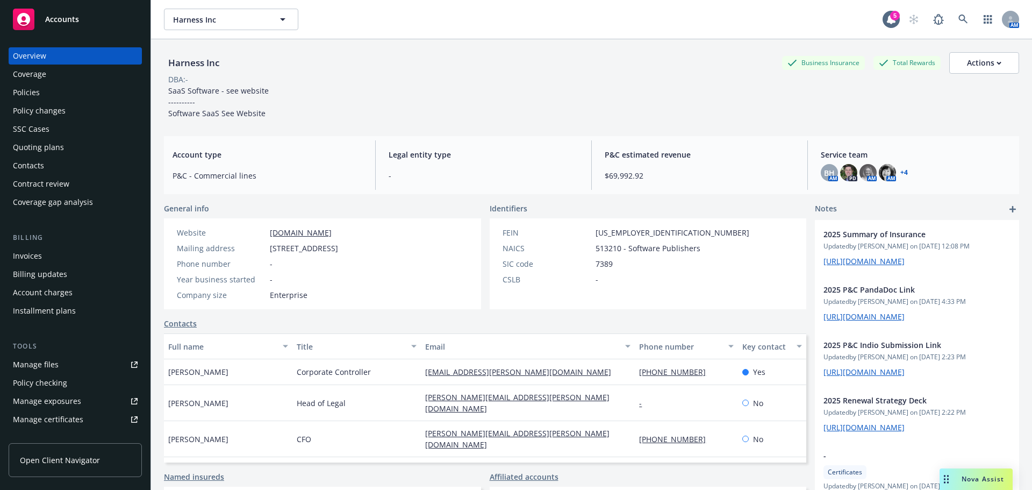
click at [688, 169] on link "+ 4" at bounding box center [904, 172] width 8 height 6
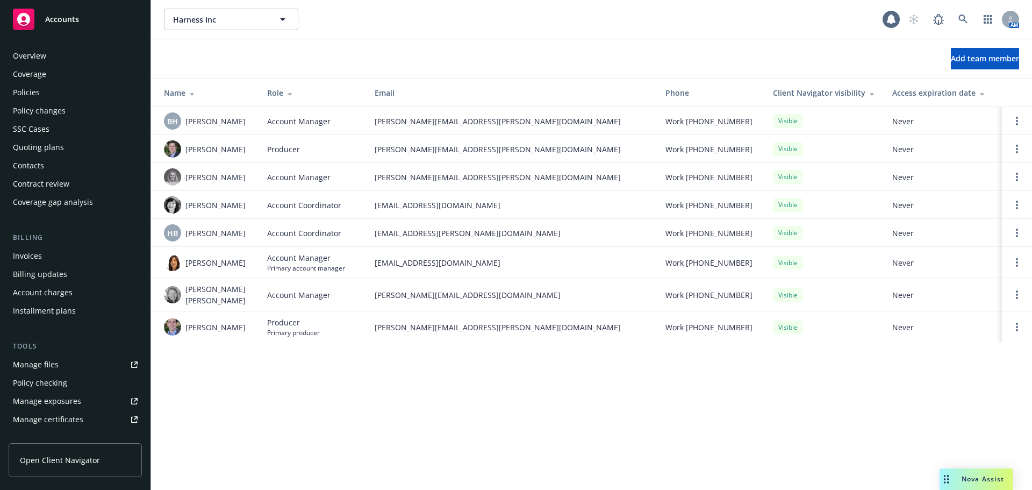
scroll to position [247, 0]
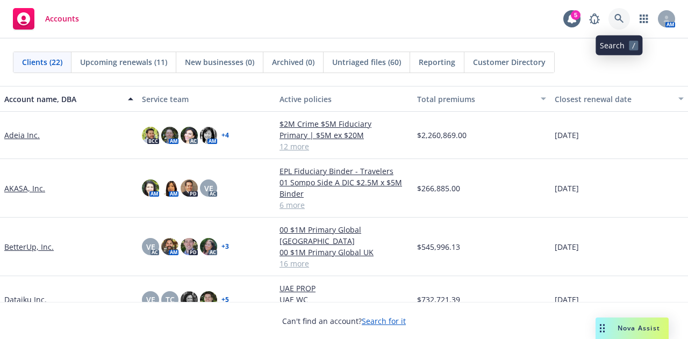
click at [614, 17] on link at bounding box center [620, 19] width 22 height 22
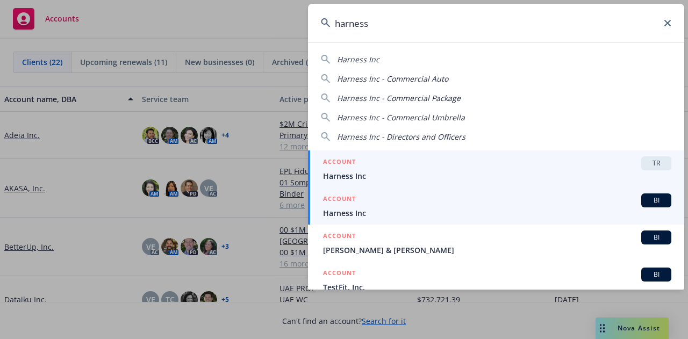
type input "harness"
click at [391, 208] on span "Harness Inc" at bounding box center [497, 212] width 348 height 11
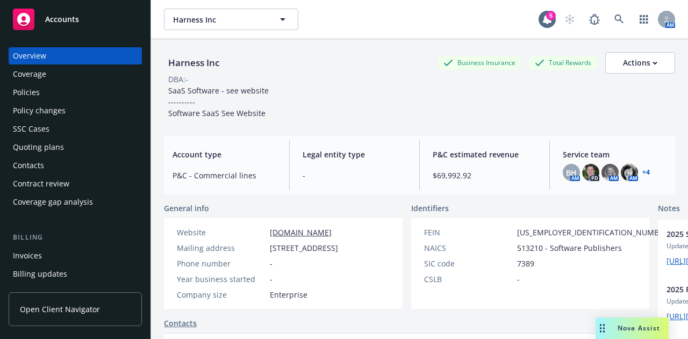
click at [33, 91] on div "Policies" at bounding box center [26, 92] width 27 height 17
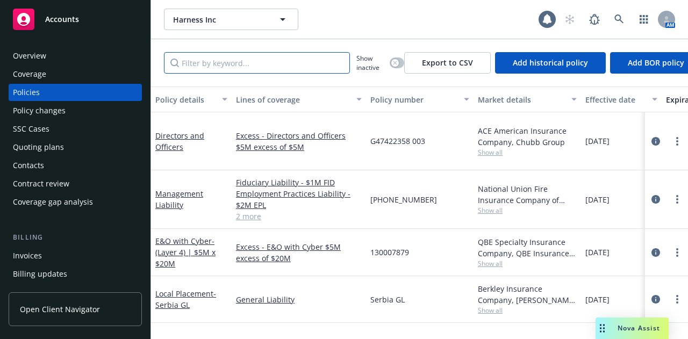
click at [295, 67] on input "Filter by keyword..." at bounding box center [257, 63] width 186 height 22
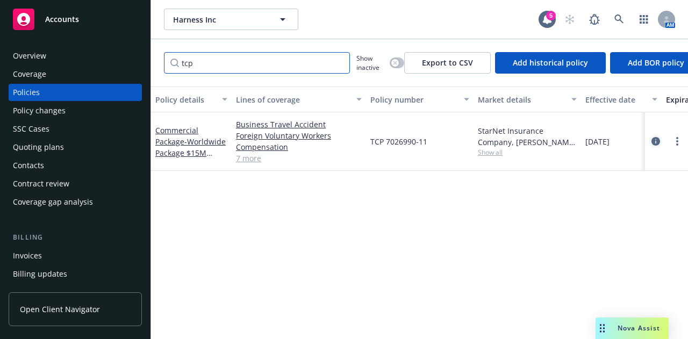
type input "tcp"
click at [653, 142] on icon "circleInformation" at bounding box center [656, 141] width 9 height 9
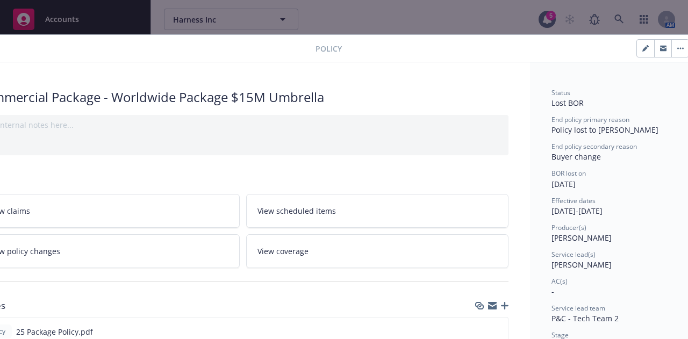
scroll to position [0, 59]
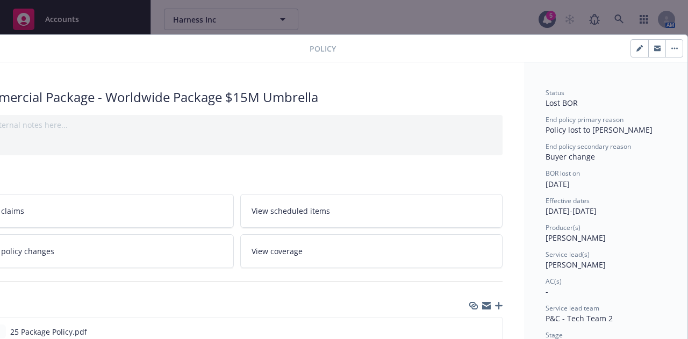
click at [666, 49] on button "button" at bounding box center [674, 48] width 17 height 17
click at [636, 48] on icon "button" at bounding box center [638, 48] width 5 height 5
select select "RENEWAL"
select select "12"
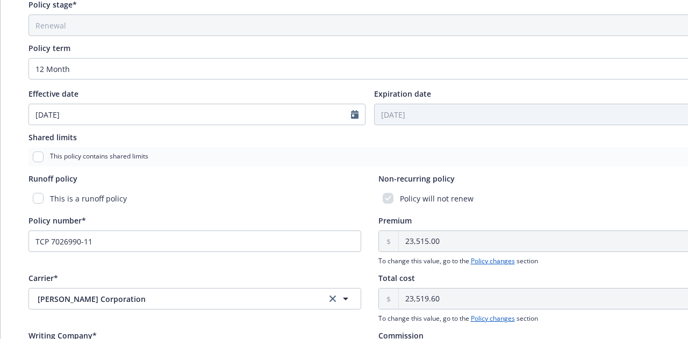
scroll to position [0, 0]
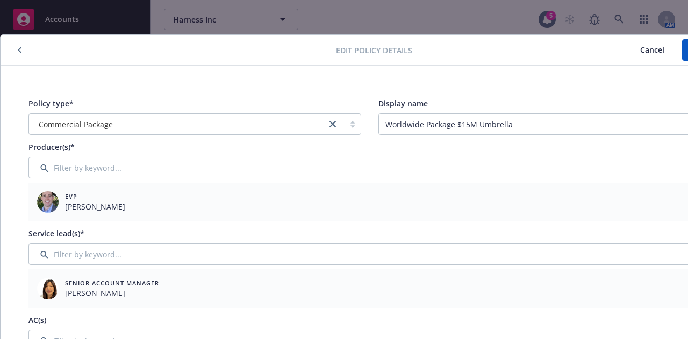
click at [660, 48] on span "Cancel" at bounding box center [652, 50] width 24 height 10
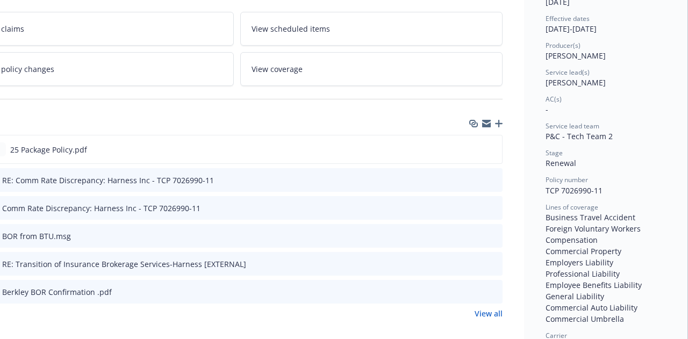
scroll to position [0, 59]
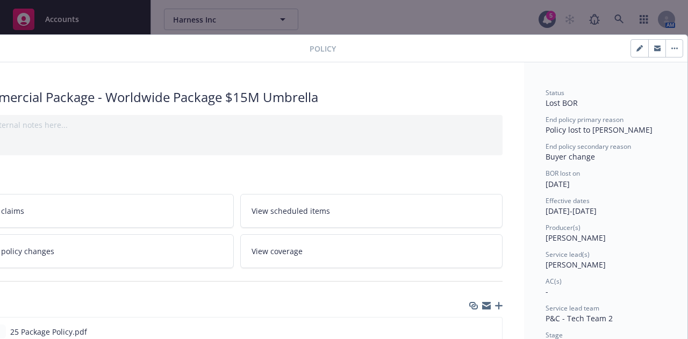
click at [670, 44] on button "button" at bounding box center [674, 48] width 17 height 17
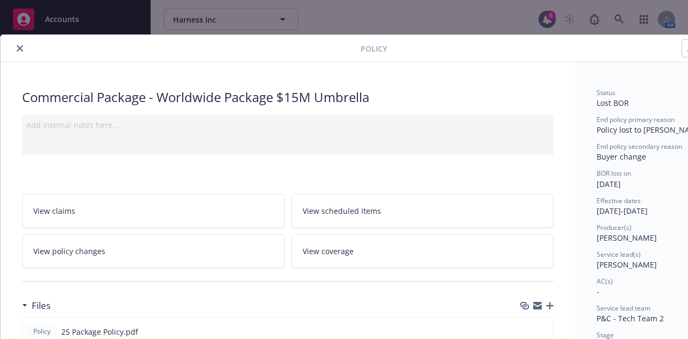
click at [101, 244] on link "View policy changes" at bounding box center [153, 251] width 263 height 34
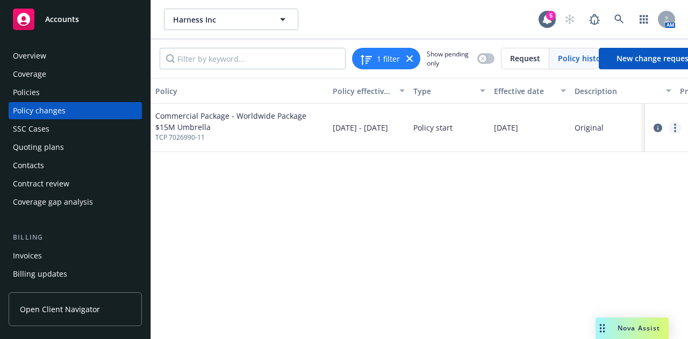
click at [679, 126] on link "more" at bounding box center [675, 127] width 13 height 13
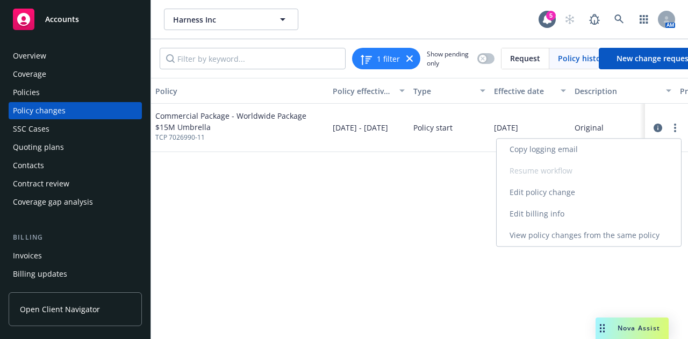
click at [577, 213] on link "Edit billing info" at bounding box center [589, 214] width 184 height 22
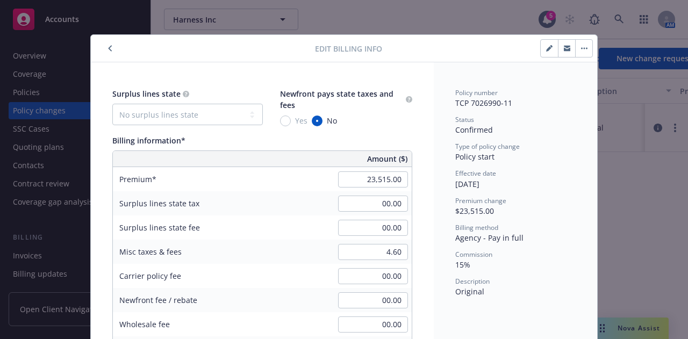
scroll to position [32, 0]
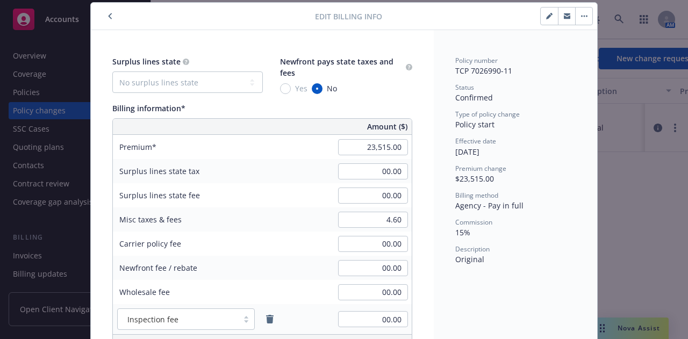
click at [104, 12] on button "button" at bounding box center [110, 16] width 13 height 13
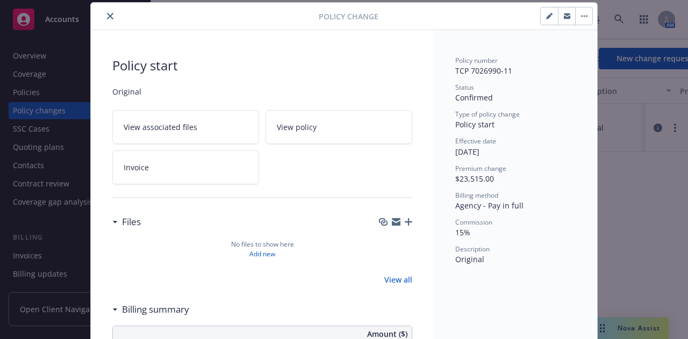
click at [104, 12] on button "close" at bounding box center [110, 16] width 13 height 13
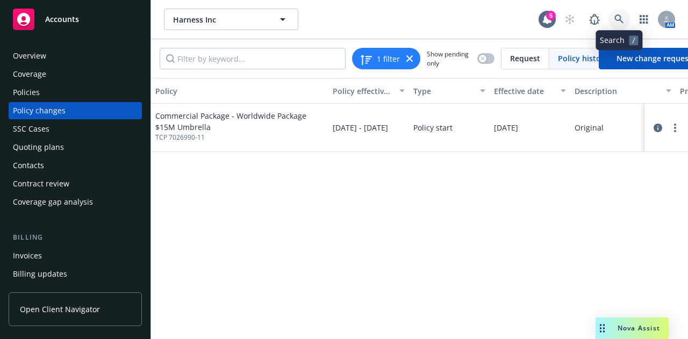
click at [617, 21] on icon at bounding box center [619, 20] width 10 height 10
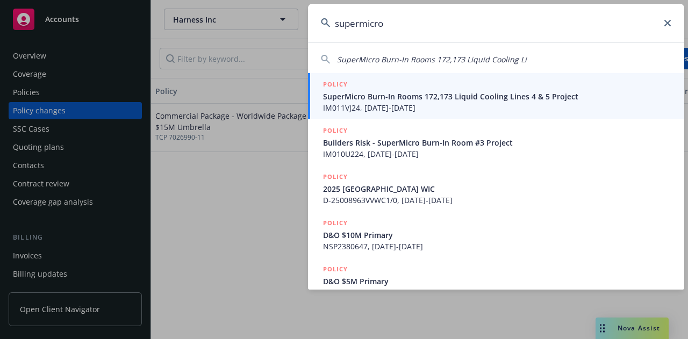
type input "supermicro"
click at [447, 101] on span "SuperMicro Burn-In Rooms 172,173 Liquid Cooling Lines 4 & 5 Project" at bounding box center [497, 96] width 348 height 11
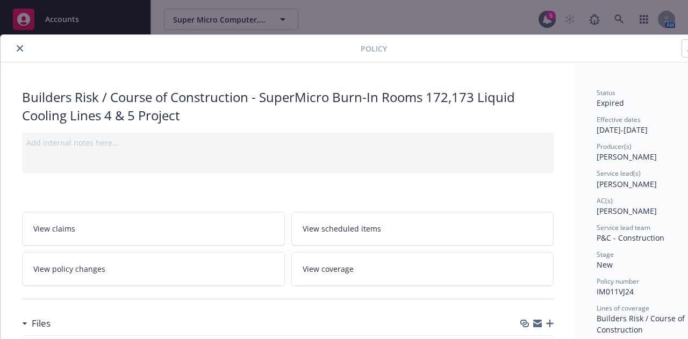
click at [18, 44] on button "close" at bounding box center [19, 48] width 13 height 13
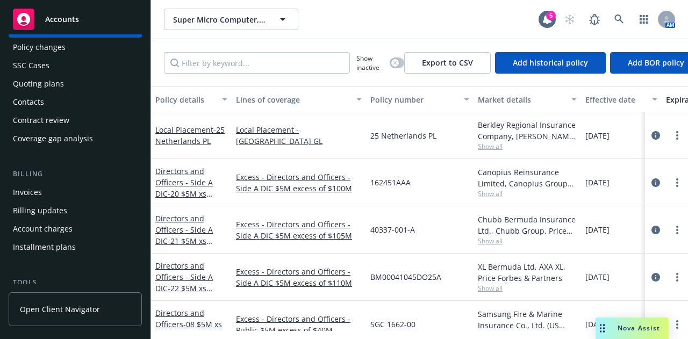
scroll to position [71, 0]
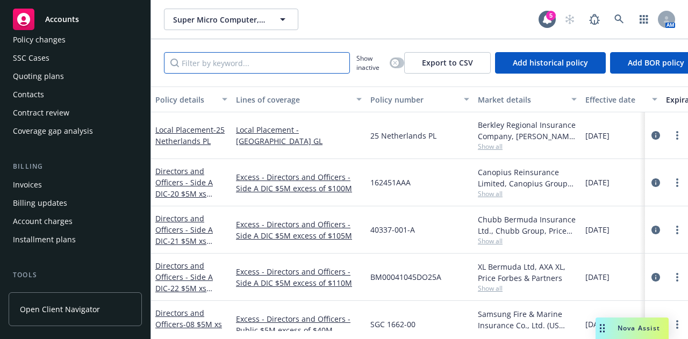
click at [227, 64] on input "Filter by keyword..." at bounding box center [257, 63] width 186 height 22
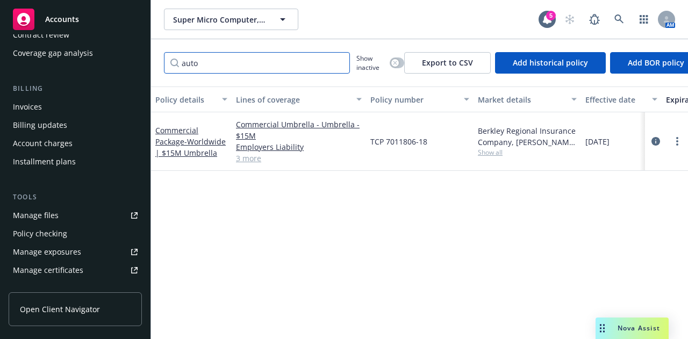
scroll to position [149, 0]
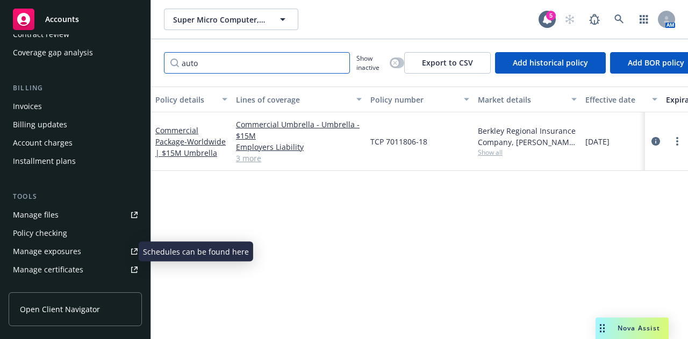
type input "auto"
click at [71, 247] on div "Manage exposures" at bounding box center [47, 251] width 68 height 17
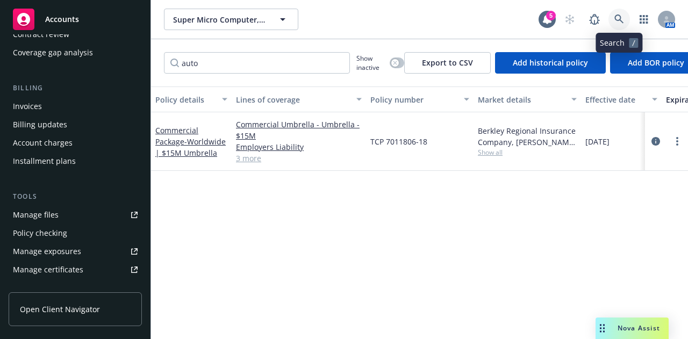
click at [626, 21] on link at bounding box center [620, 20] width 22 height 22
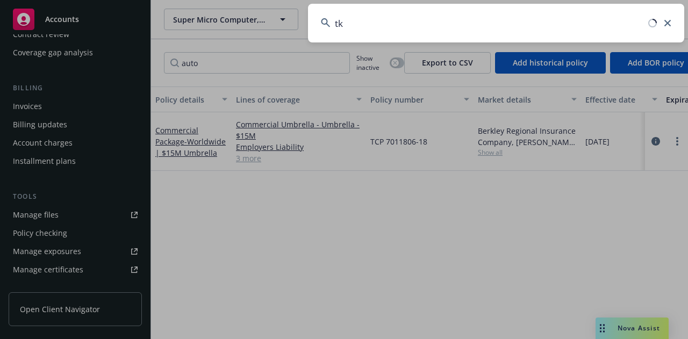
type input "t"
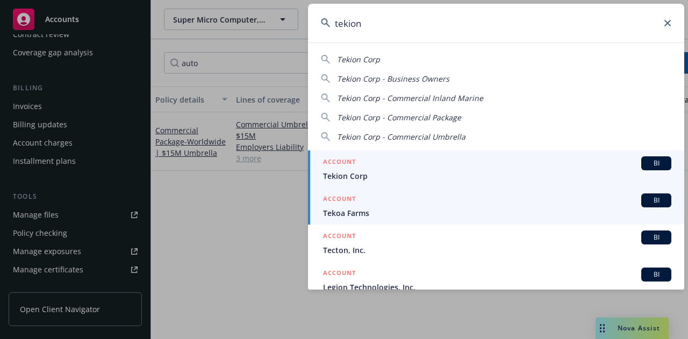
type input "tekion"
click at [459, 167] on div "ACCOUNT BI" at bounding box center [497, 163] width 348 height 14
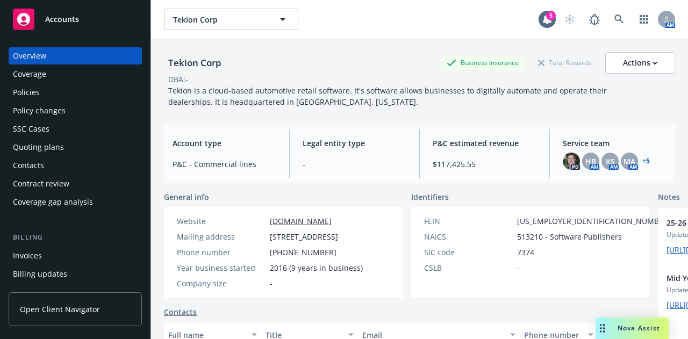
click at [102, 244] on div "Billing Invoices Billing updates Account charges Installment plans" at bounding box center [75, 275] width 133 height 87
click at [101, 249] on div "Invoices" at bounding box center [75, 255] width 125 height 17
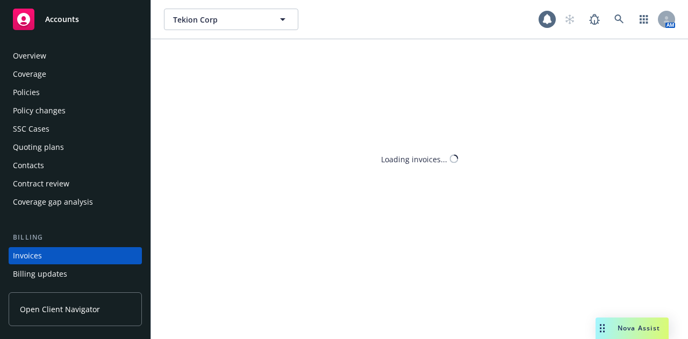
scroll to position [69, 0]
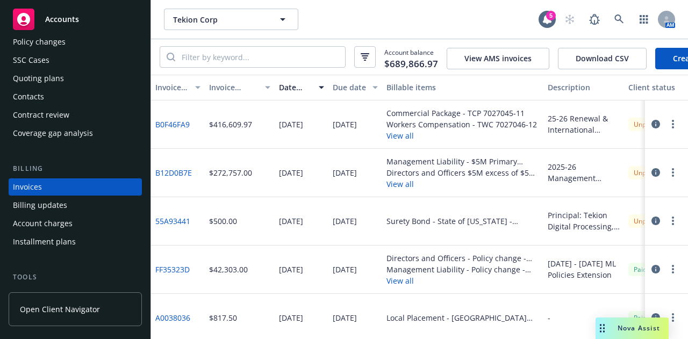
click at [679, 58] on link "Create Invoice" at bounding box center [699, 59] width 88 height 22
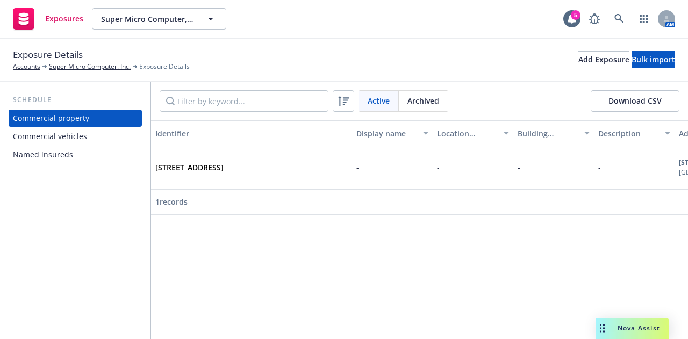
click at [103, 134] on div "Commercial vehicles" at bounding box center [75, 136] width 125 height 17
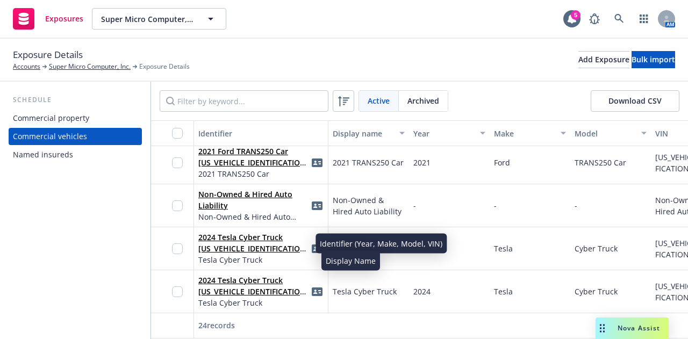
scroll to position [262, 0]
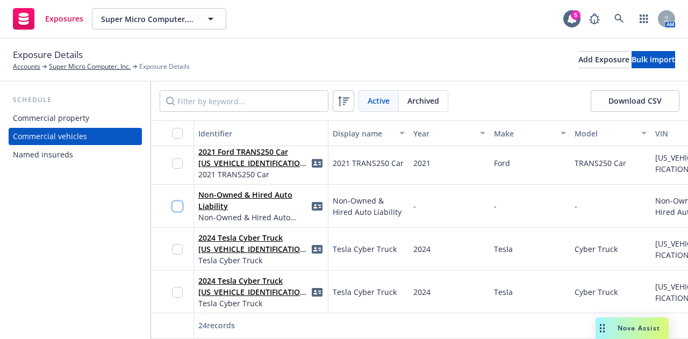
click at [181, 209] on input "checkbox" at bounding box center [177, 206] width 11 height 11
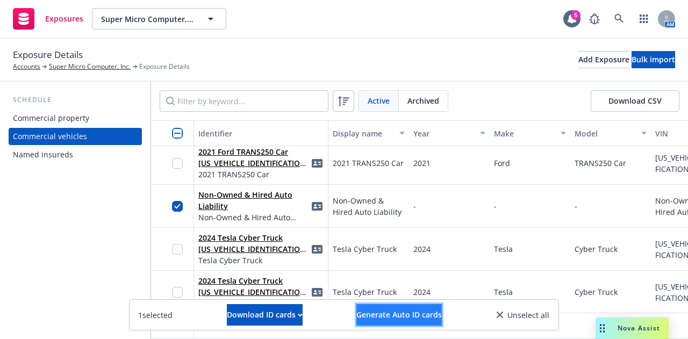
click at [402, 312] on span "Generate Auto ID cards" at bounding box center [398, 315] width 85 height 10
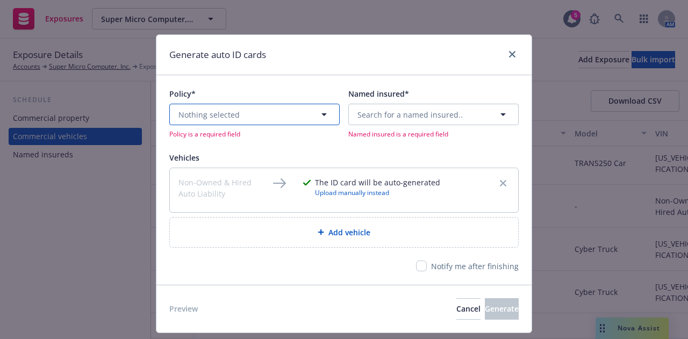
click at [296, 121] on button "Nothing selected" at bounding box center [254, 115] width 170 height 22
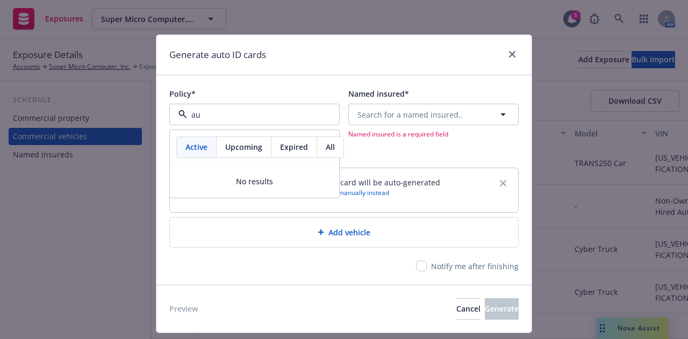
type input "a"
type input "pack"
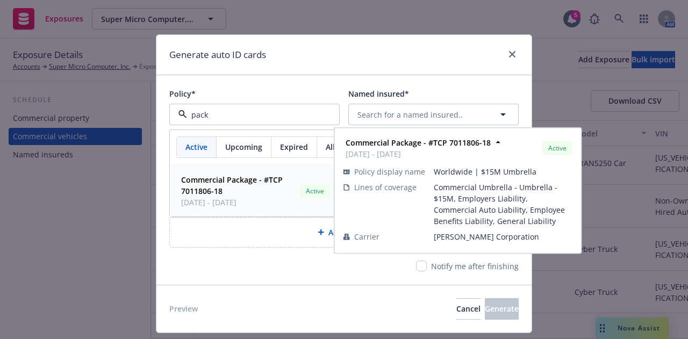
click at [240, 184] on span "Commercial Package - #TCP 7011806-18" at bounding box center [238, 185] width 115 height 23
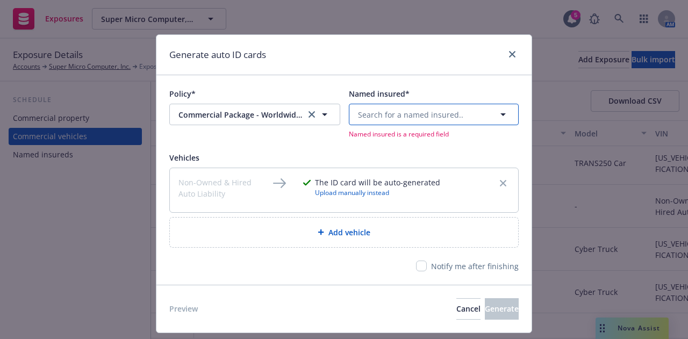
click at [420, 121] on button "Search for a named insured.." at bounding box center [434, 115] width 170 height 22
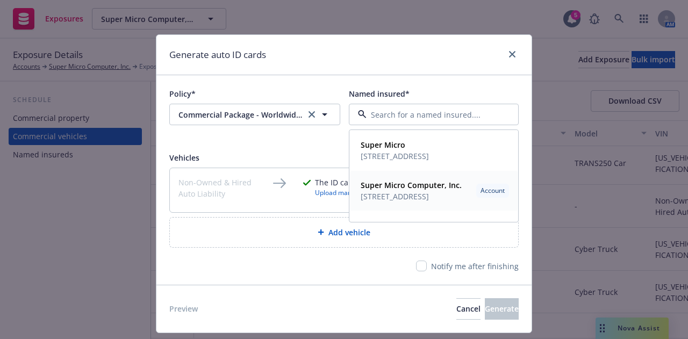
click at [432, 194] on span "980 Rock Avenue San Jose, CA 95131" at bounding box center [411, 196] width 101 height 11
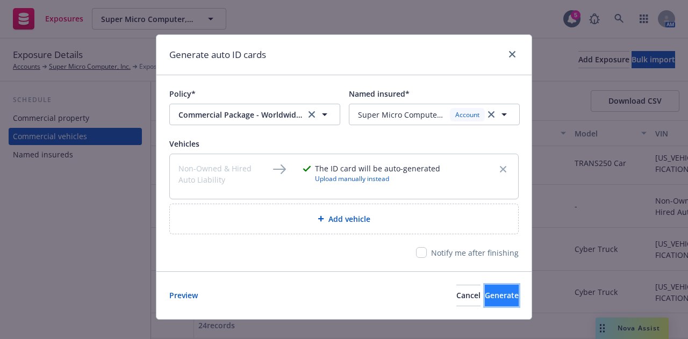
click at [493, 285] on button "Generate" at bounding box center [502, 296] width 34 height 22
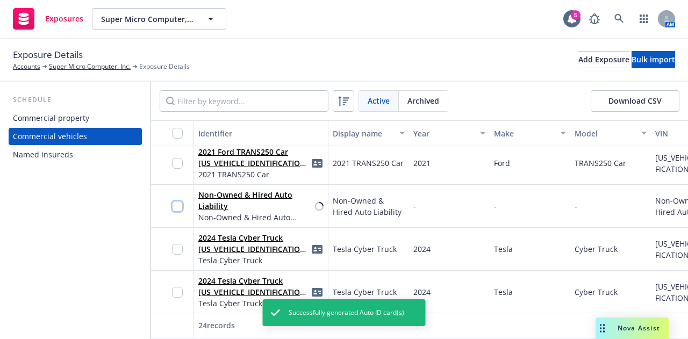
click at [178, 202] on input "checkbox" at bounding box center [177, 206] width 11 height 11
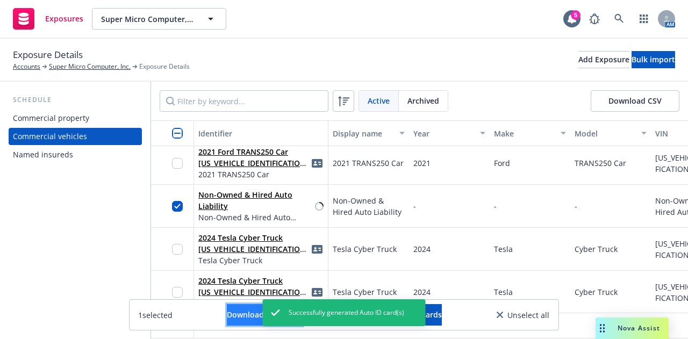
click at [231, 319] on div "Download ID cards" at bounding box center [265, 315] width 76 height 20
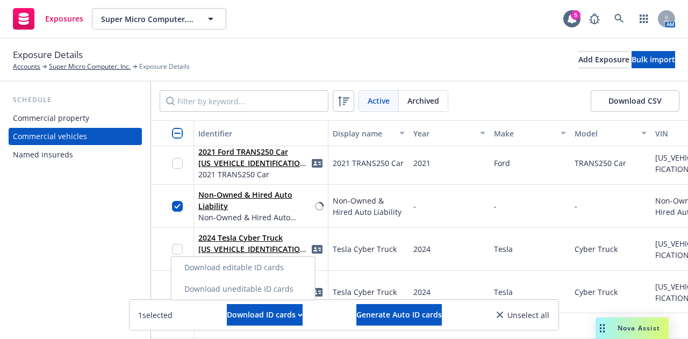
click at [246, 283] on link "Download uneditable ID cards" at bounding box center [243, 289] width 144 height 22
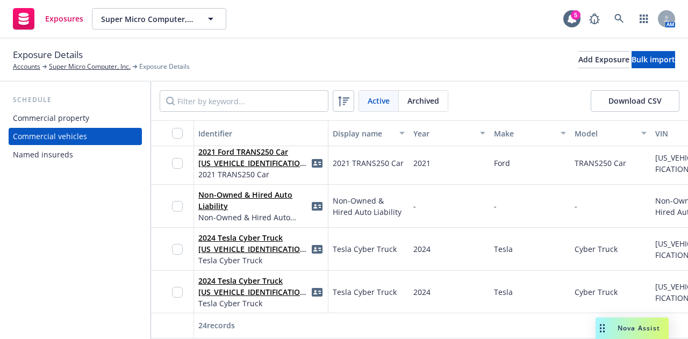
scroll to position [262, 0]
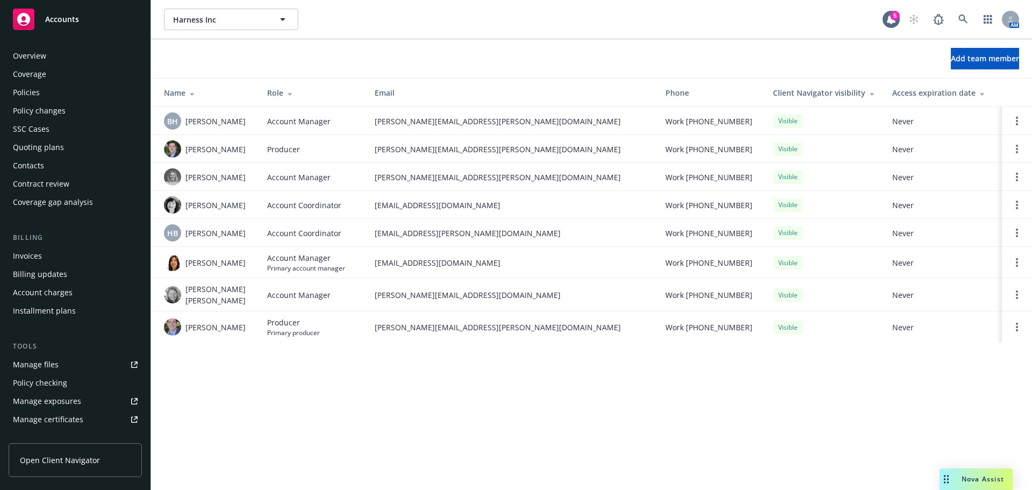
scroll to position [247, 0]
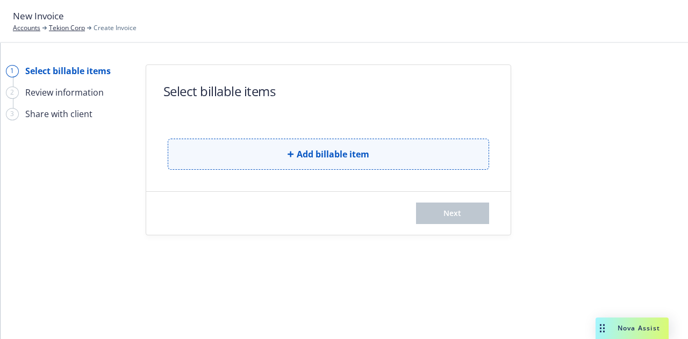
click at [353, 158] on span "Add billable item" at bounding box center [333, 154] width 73 height 13
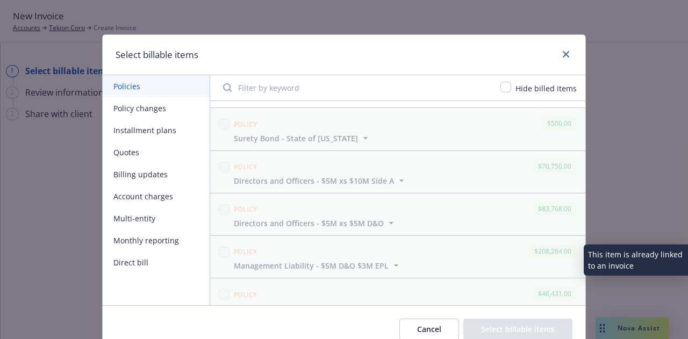
scroll to position [516, 0]
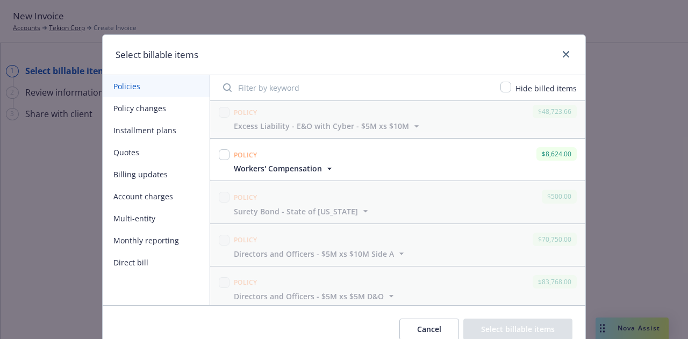
click at [232, 158] on div "Policy" at bounding box center [246, 154] width 28 height 17
click at [267, 163] on span "Workers' Compensation" at bounding box center [278, 168] width 88 height 11
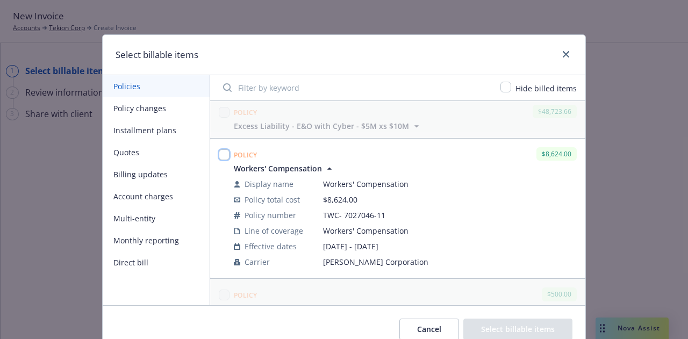
click at [219, 153] on input "checkbox" at bounding box center [224, 154] width 11 height 11
checkbox input "true"
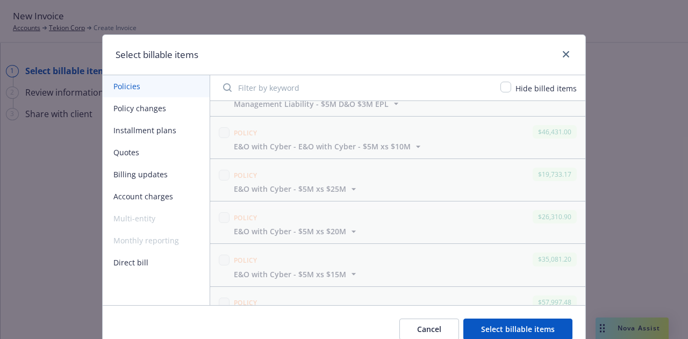
scroll to position [867, 0]
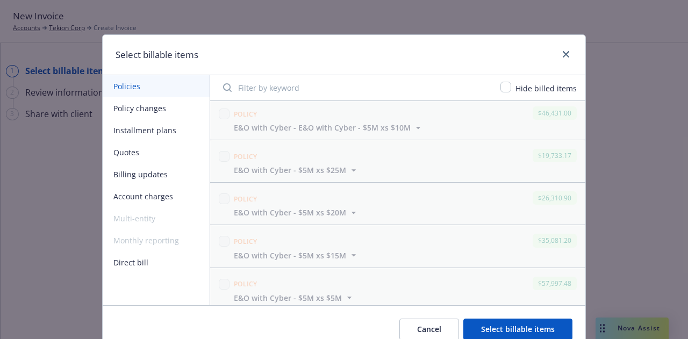
click at [519, 333] on button "Select billable items" at bounding box center [517, 330] width 109 height 22
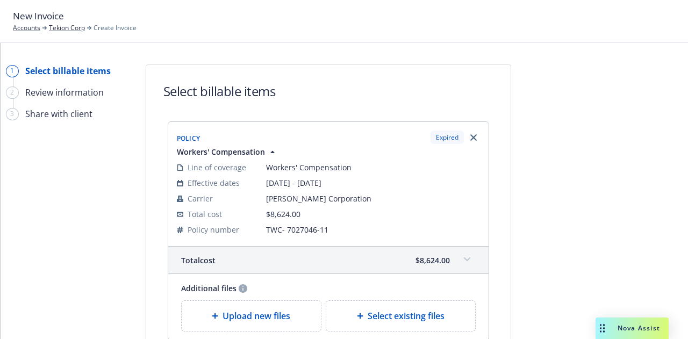
scroll to position [135, 0]
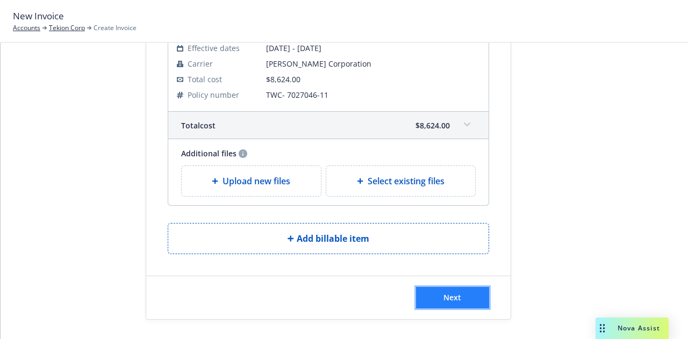
click at [435, 287] on button "Next" at bounding box center [452, 298] width 73 height 22
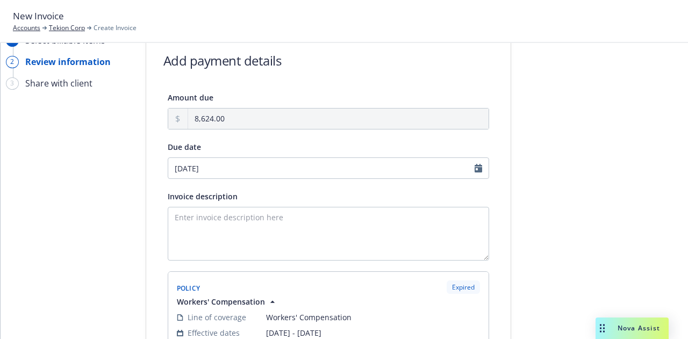
scroll to position [0, 0]
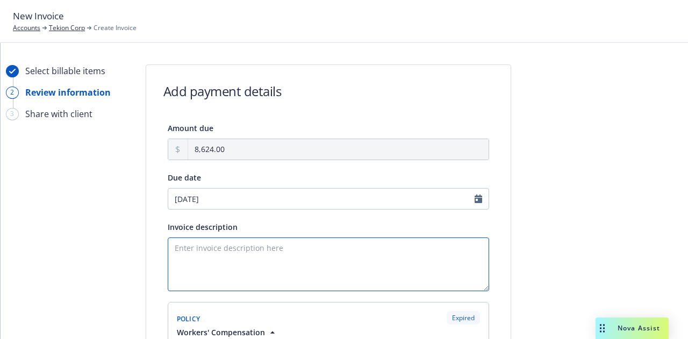
click at [269, 260] on textarea "Invoice description" at bounding box center [328, 265] width 321 height 54
type textarea "2"
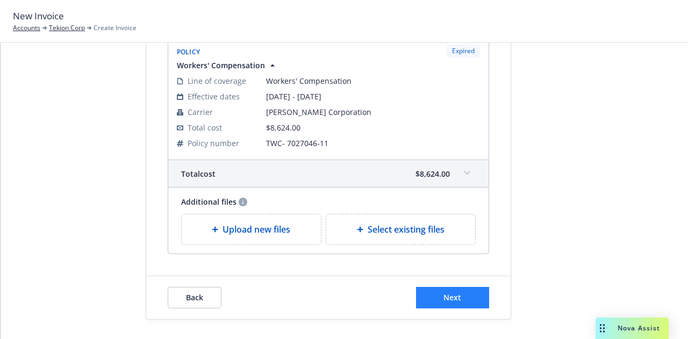
type textarea "2025 Workers Compensation Invoice"
click at [462, 291] on button "Next" at bounding box center [452, 298] width 73 height 22
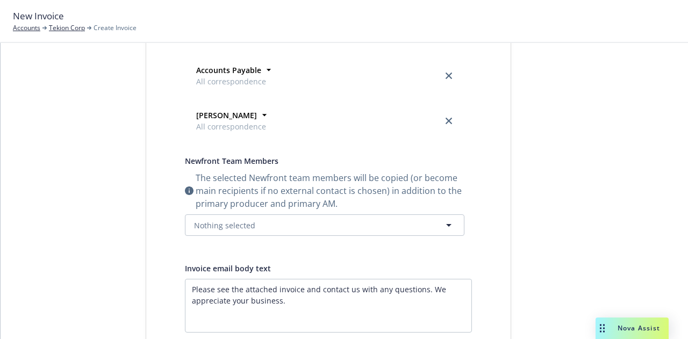
scroll to position [0, 0]
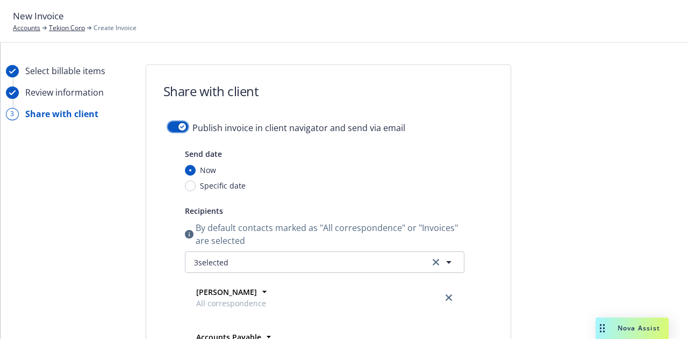
click at [168, 122] on button "button" at bounding box center [178, 126] width 20 height 11
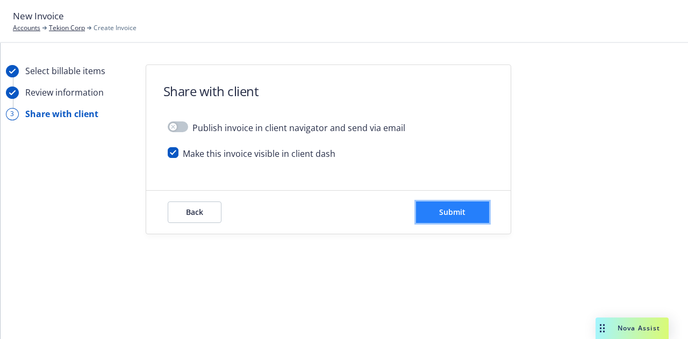
click at [440, 211] on span "Submit" at bounding box center [452, 212] width 26 height 10
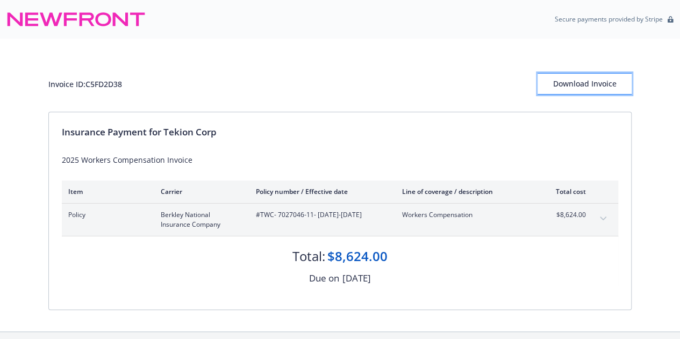
click at [608, 82] on div "Download Invoice" at bounding box center [585, 84] width 94 height 20
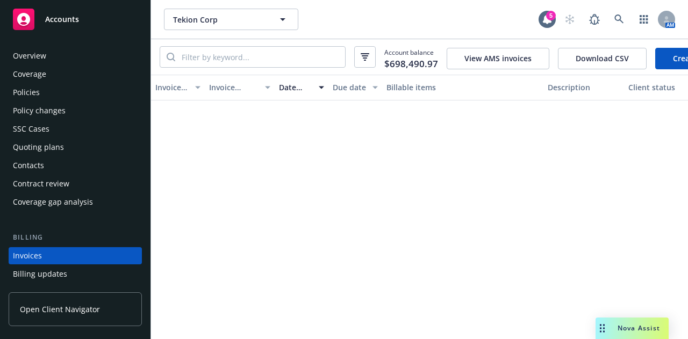
scroll to position [69, 0]
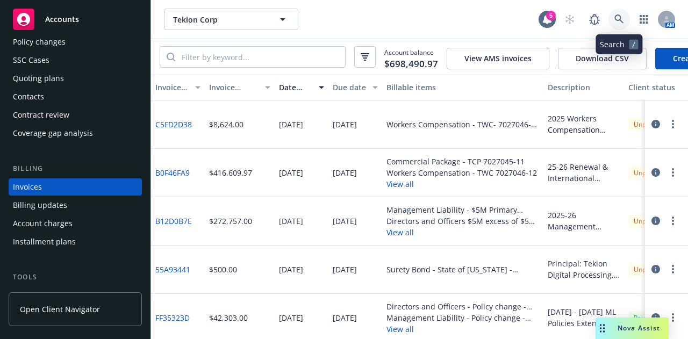
click at [619, 18] on icon at bounding box center [619, 20] width 10 height 10
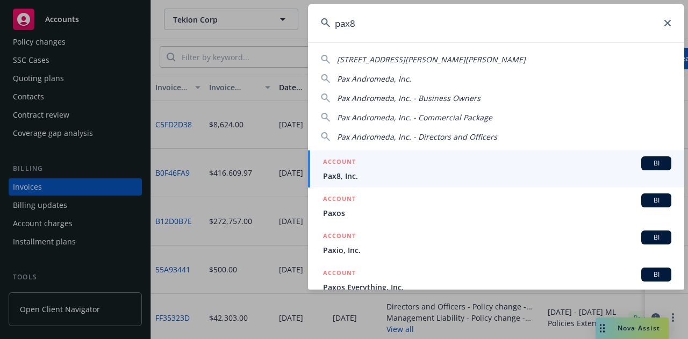
type input "pax8"
click at [524, 166] on div "ACCOUNT BI" at bounding box center [497, 163] width 348 height 14
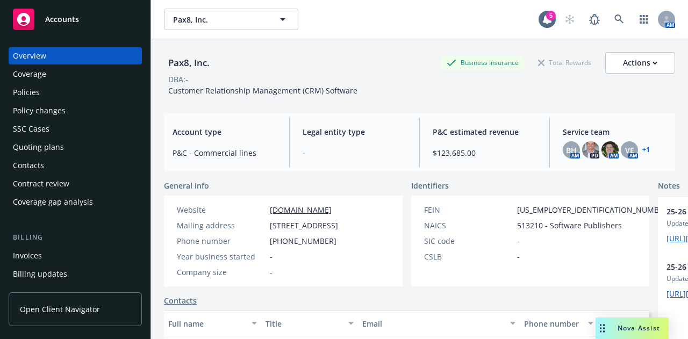
click at [87, 92] on div "Policies" at bounding box center [75, 92] width 125 height 17
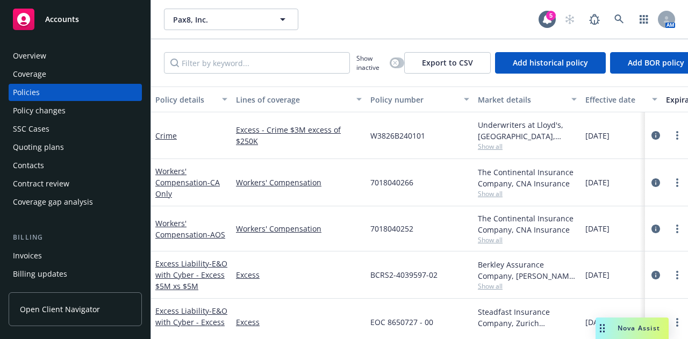
click at [55, 117] on div "Policy changes" at bounding box center [39, 110] width 53 height 17
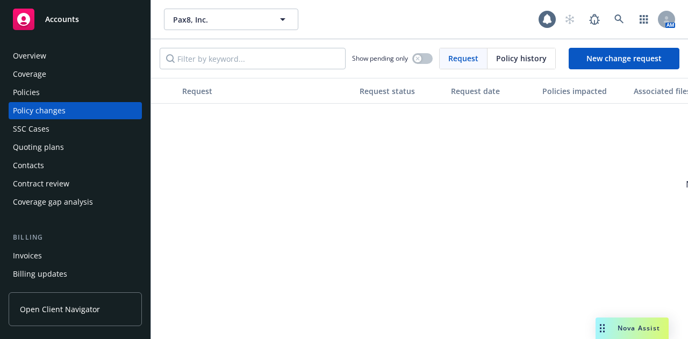
click at [66, 94] on div "Policies" at bounding box center [75, 92] width 125 height 17
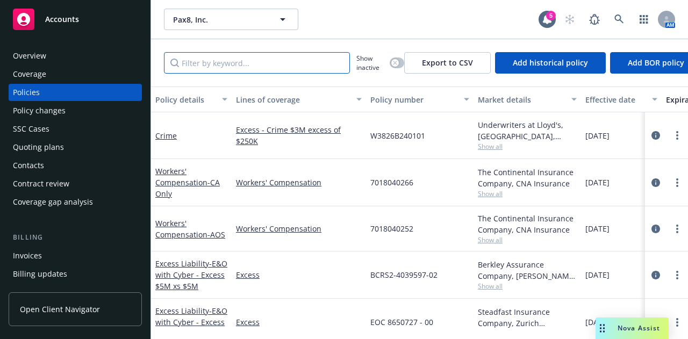
click at [242, 66] on input "Filter by keyword..." at bounding box center [257, 63] width 186 height 22
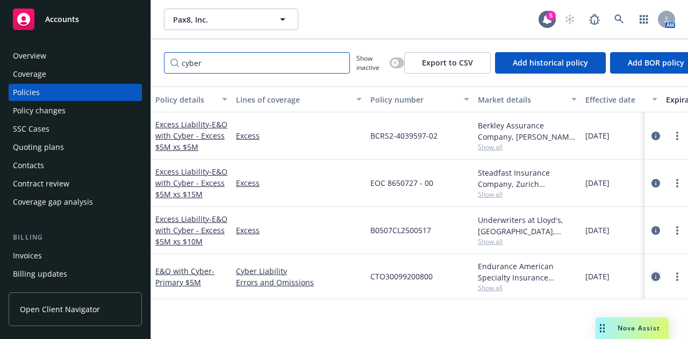
type input "cyber"
click at [654, 277] on icon "circleInformation" at bounding box center [656, 277] width 9 height 9
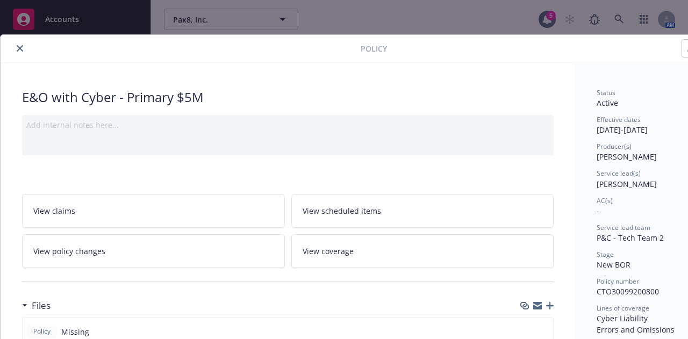
click at [20, 52] on button "close" at bounding box center [19, 48] width 13 height 13
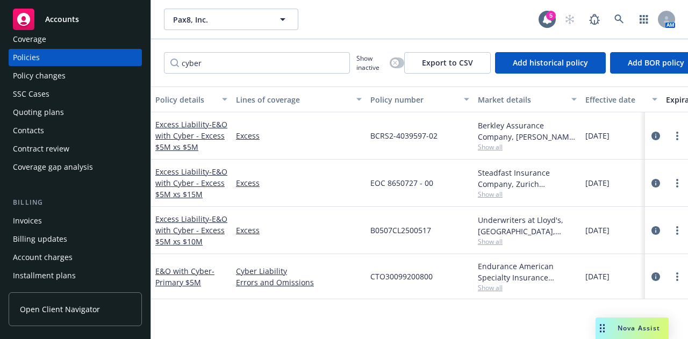
scroll to position [35, 0]
click at [95, 216] on div "Invoices" at bounding box center [75, 220] width 125 height 17
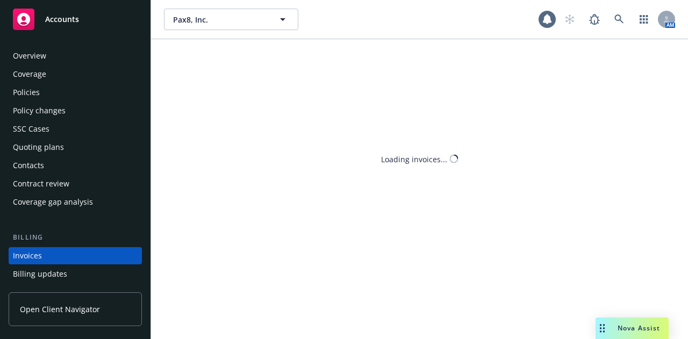
scroll to position [69, 0]
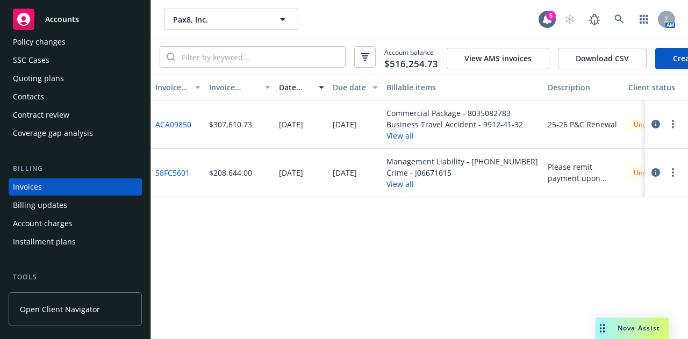
click at [406, 141] on button "View all" at bounding box center [455, 135] width 137 height 11
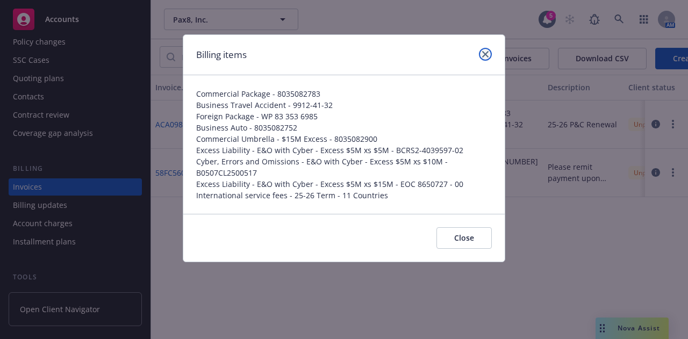
click at [484, 55] on icon "close" at bounding box center [485, 54] width 6 height 6
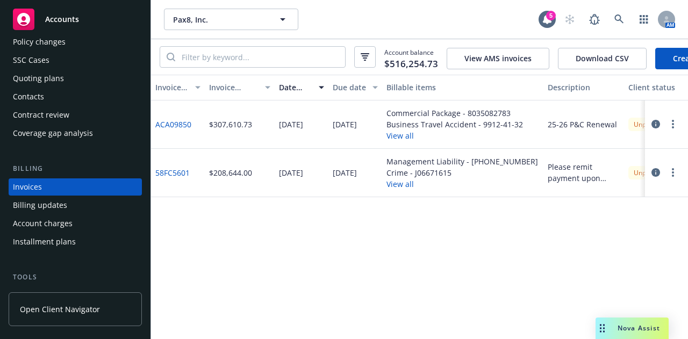
scroll to position [0, 0]
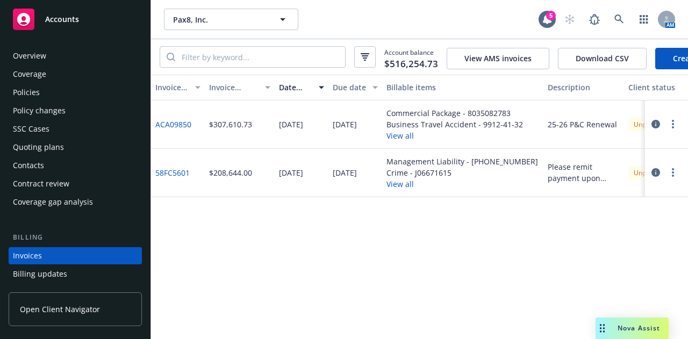
click at [77, 88] on div "Policies" at bounding box center [75, 92] width 125 height 17
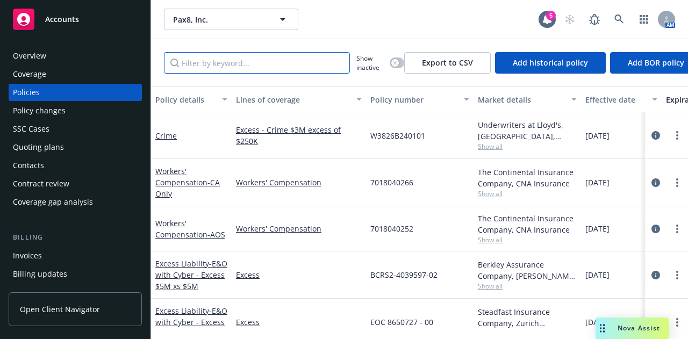
click at [289, 54] on input "Filter by keyword..." at bounding box center [257, 63] width 186 height 22
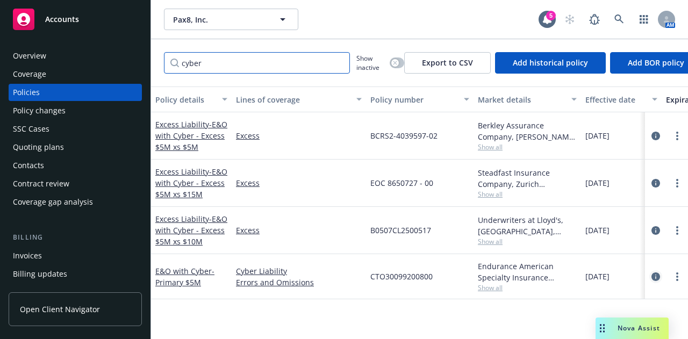
type input "cyber"
click at [656, 277] on icon "circleInformation" at bounding box center [656, 277] width 9 height 9
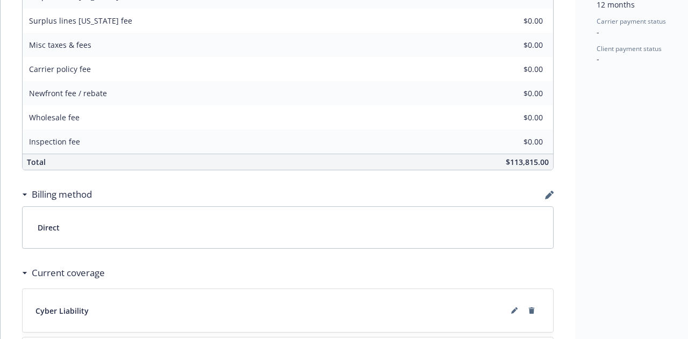
scroll to position [553, 0]
click at [547, 194] on icon "button" at bounding box center [548, 195] width 7 height 7
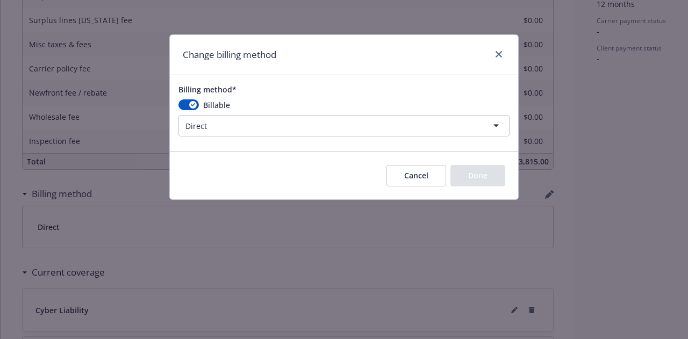
click at [230, 128] on html "Accounts Overview Coverage Policies Policy changes SSC Cases Quoting plans Cont…" at bounding box center [344, 169] width 688 height 339
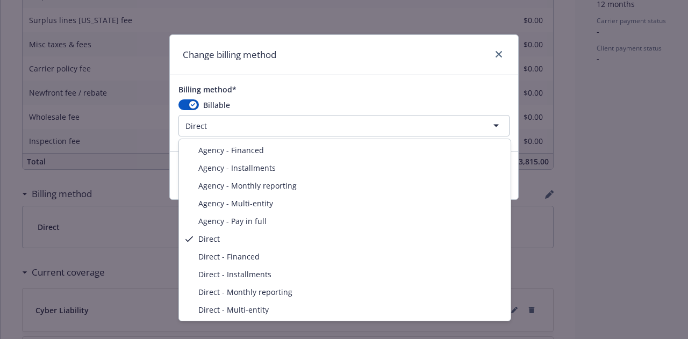
select select "AGENCY_PAY_IN_FULL"
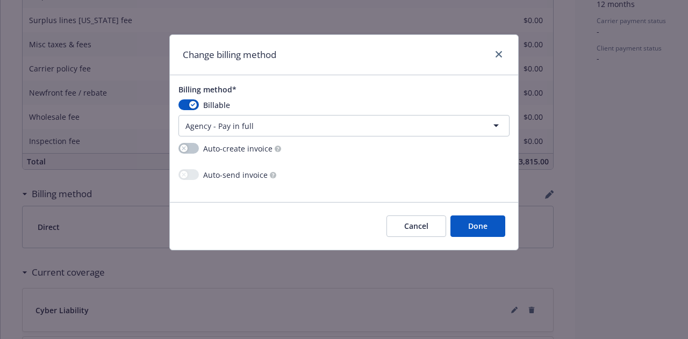
click at [472, 227] on button "Done" at bounding box center [477, 227] width 55 height 22
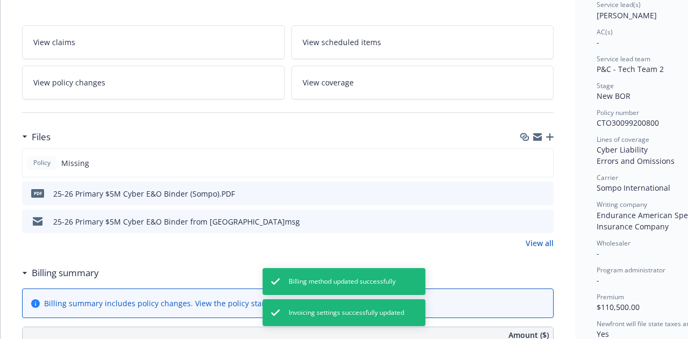
scroll to position [0, 0]
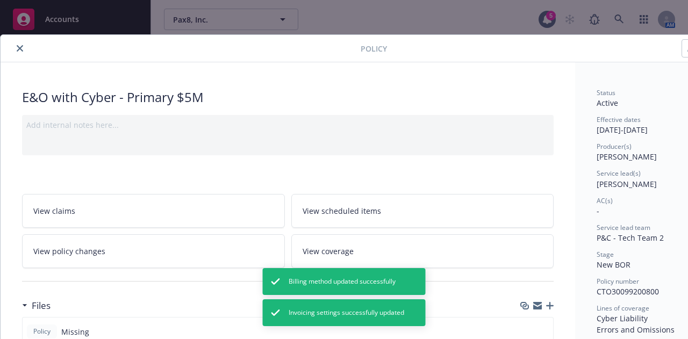
click at [13, 48] on button "close" at bounding box center [19, 48] width 13 height 13
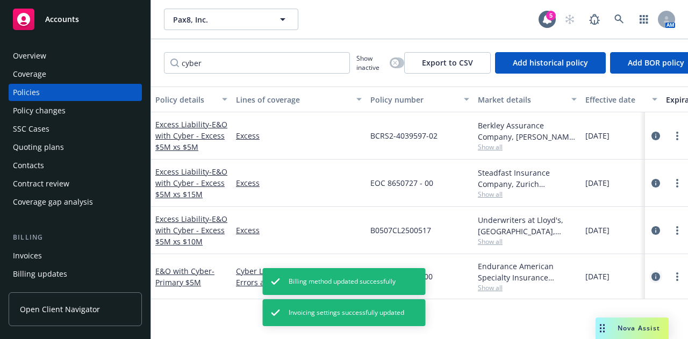
click at [659, 275] on icon "circleInformation" at bounding box center [656, 277] width 9 height 9
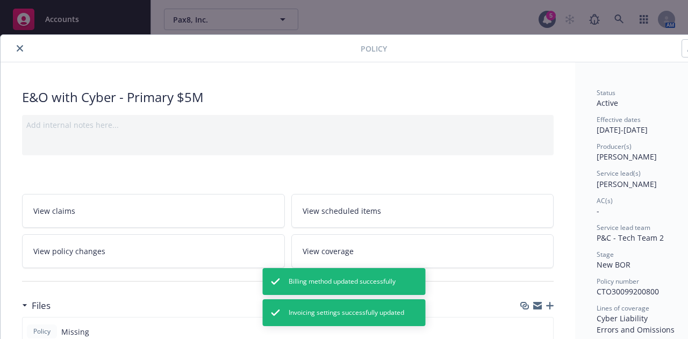
click at [19, 51] on icon "close" at bounding box center [20, 48] width 6 height 6
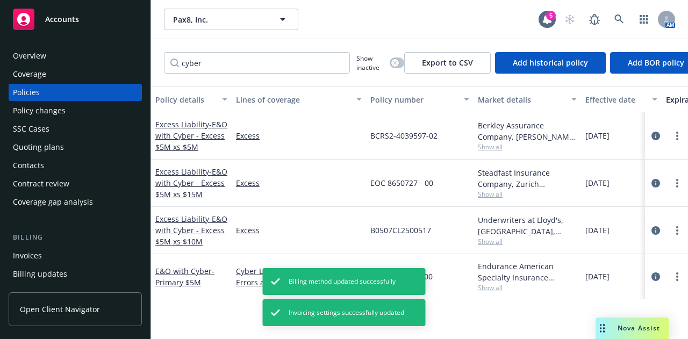
click at [55, 250] on div "Invoices" at bounding box center [75, 255] width 125 height 17
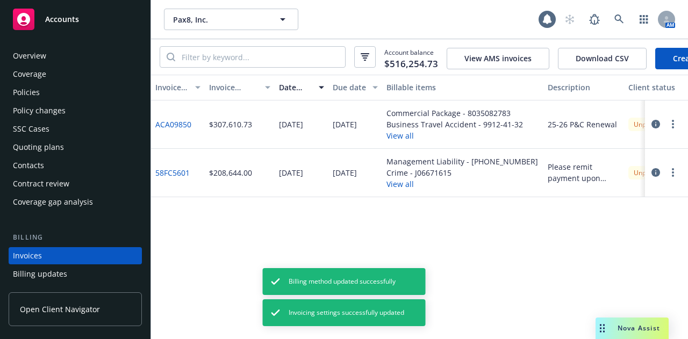
scroll to position [69, 0]
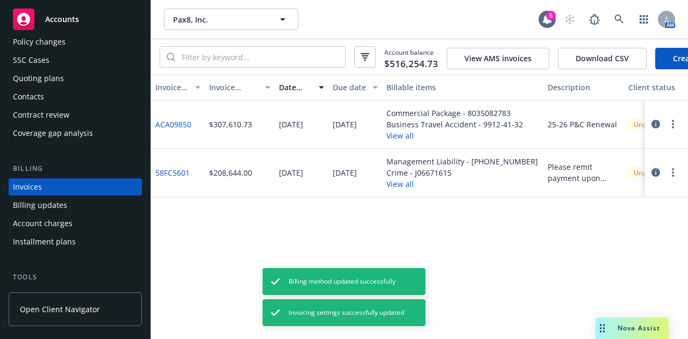
click at [177, 127] on link "ACA09850" at bounding box center [173, 124] width 36 height 11
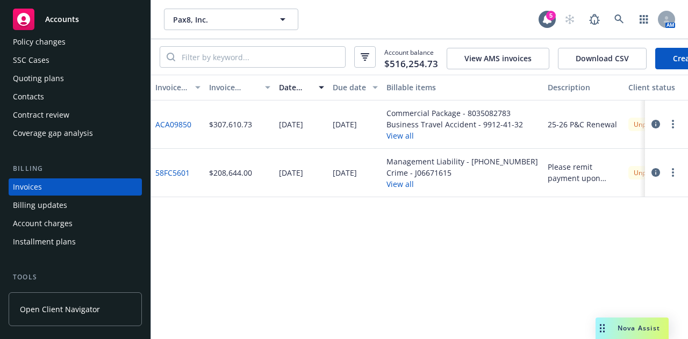
click at [673, 125] on circle "button" at bounding box center [673, 124] width 2 height 2
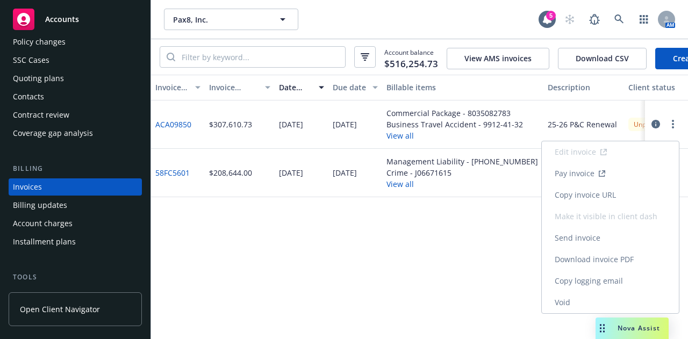
click at [592, 297] on link "Void" at bounding box center [610, 303] width 137 height 22
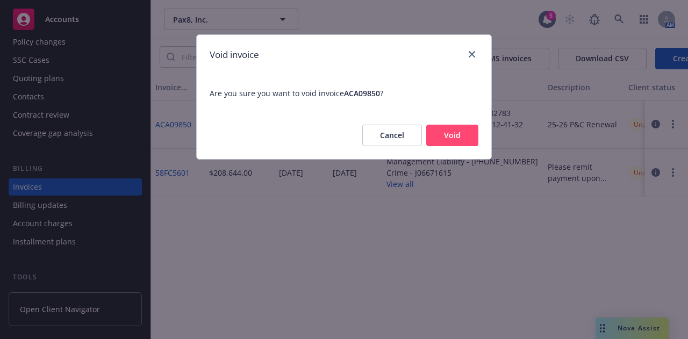
click at [452, 136] on button "Void" at bounding box center [452, 136] width 52 height 22
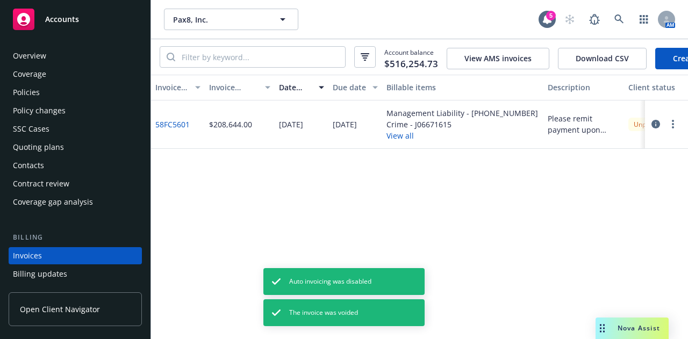
click at [56, 95] on div "Policies" at bounding box center [75, 92] width 125 height 17
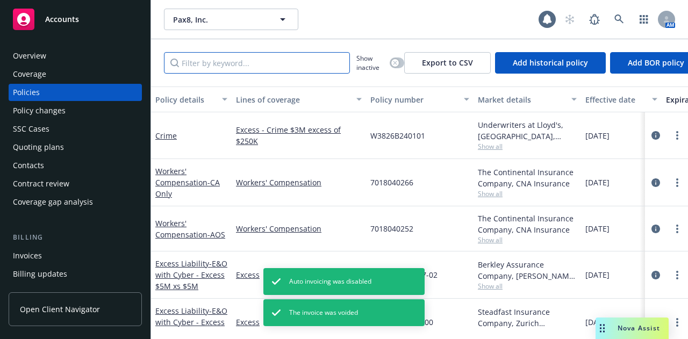
click at [251, 66] on input "Filter by keyword..." at bounding box center [257, 63] width 186 height 22
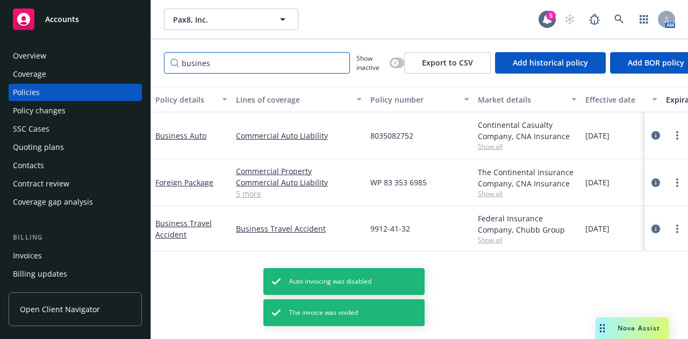
type input "busines"
click at [654, 229] on icon "circleInformation" at bounding box center [656, 229] width 9 height 9
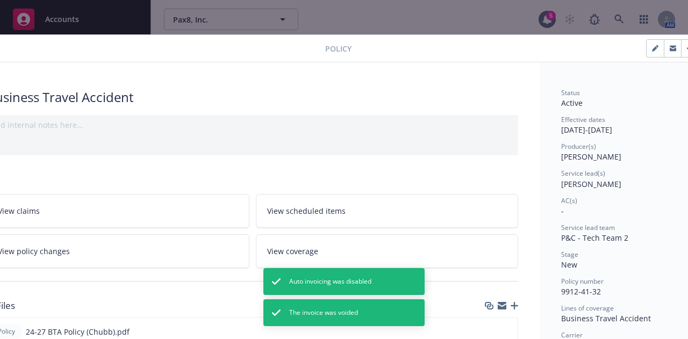
scroll to position [0, 39]
click at [649, 52] on button "button" at bounding box center [651, 48] width 17 height 17
select select "NEW"
select select "36"
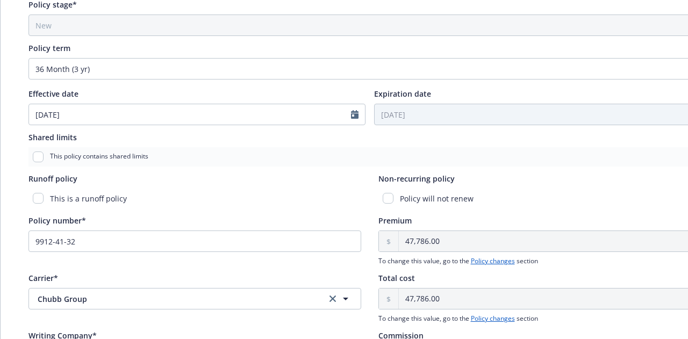
scroll to position [0, 0]
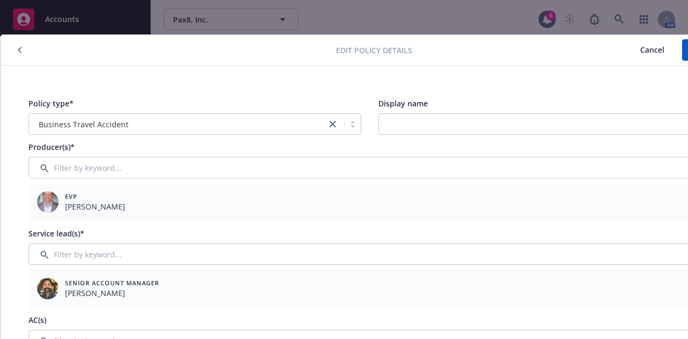
click at [15, 32] on div "Edit policy details Cancel Save Policy type* Business Travel Accident Display n…" at bounding box center [344, 169] width 688 height 339
click at [661, 56] on button "Cancel" at bounding box center [652, 50] width 60 height 22
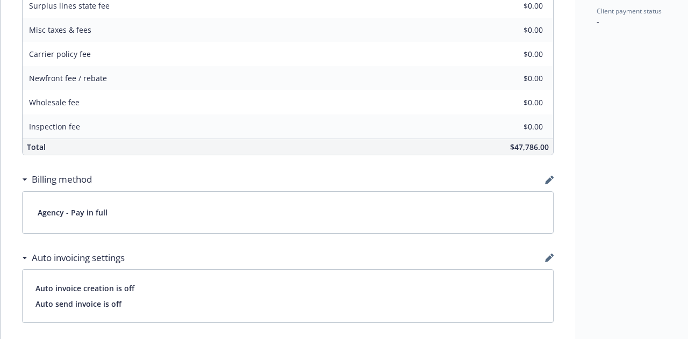
scroll to position [568, 0]
click at [547, 175] on icon "button" at bounding box center [549, 179] width 9 height 9
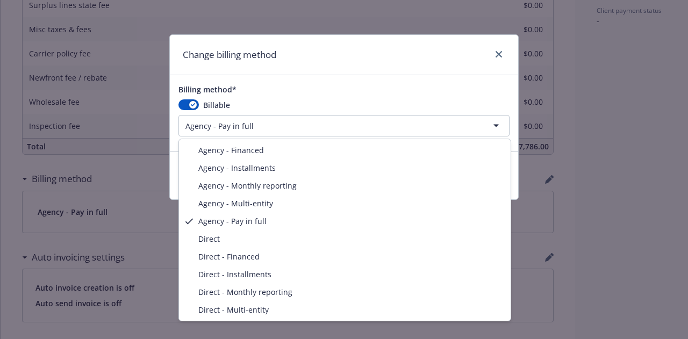
click at [305, 126] on html "Accounts Overview Coverage Policies Policy changes SSC Cases Quoting plans Cont…" at bounding box center [344, 169] width 688 height 339
select select "DIRECT"
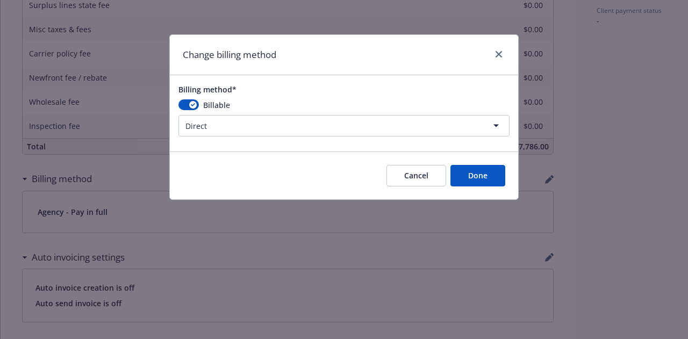
click at [473, 169] on button "Done" at bounding box center [477, 176] width 55 height 22
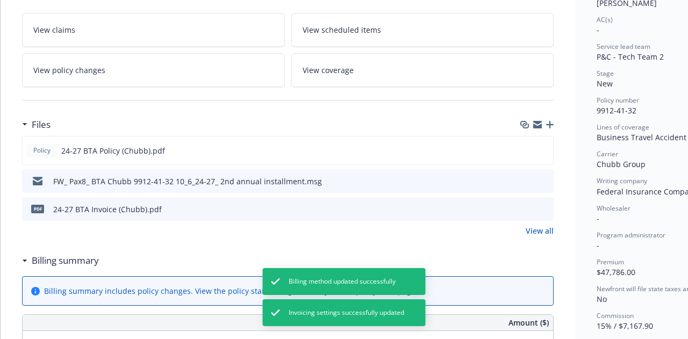
scroll to position [0, 0]
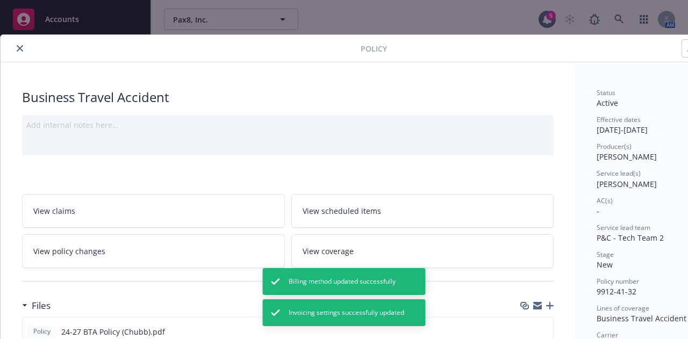
click at [17, 51] on button "close" at bounding box center [19, 48] width 13 height 13
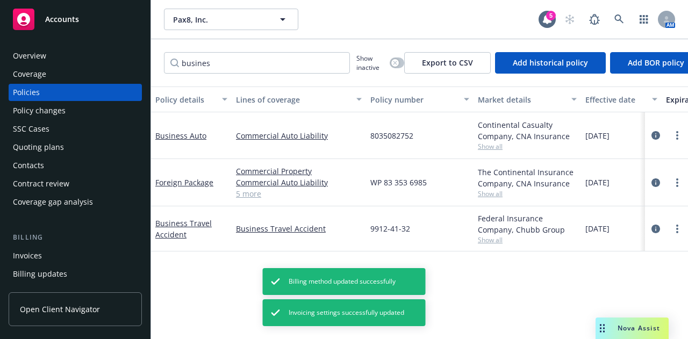
click at [84, 245] on div "Billing Invoices Billing updates Account charges Installment plans" at bounding box center [75, 275] width 133 height 87
click at [98, 254] on div "Invoices" at bounding box center [75, 255] width 125 height 17
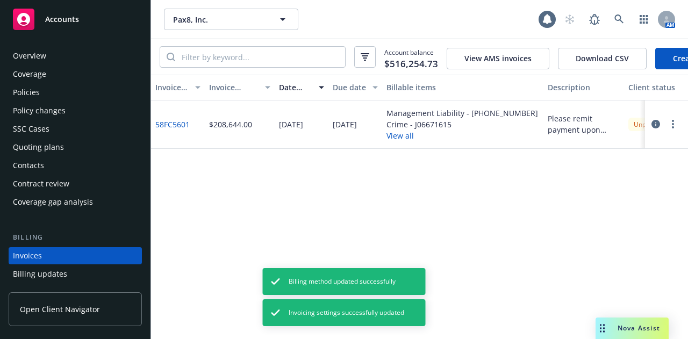
scroll to position [69, 0]
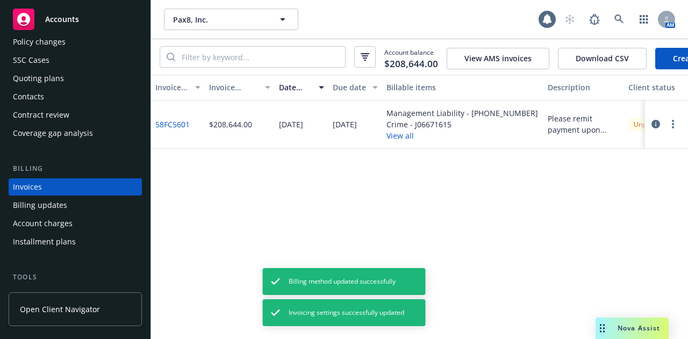
click at [670, 68] on link "Create Invoice" at bounding box center [699, 59] width 88 height 22
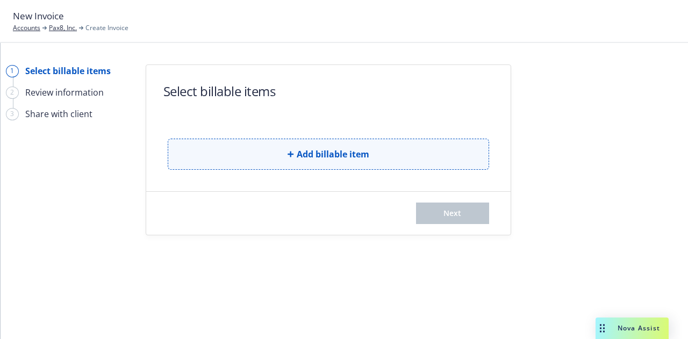
click at [409, 161] on button "Add billable item" at bounding box center [328, 154] width 321 height 31
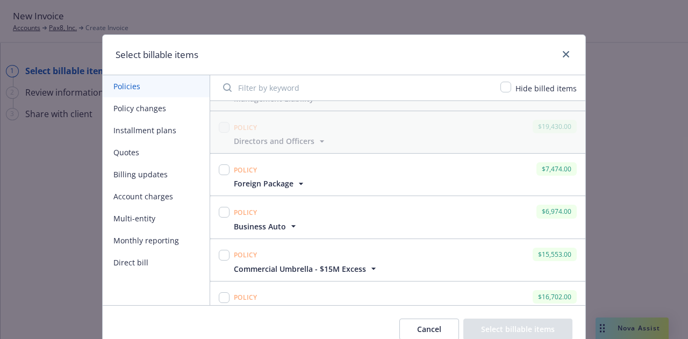
scroll to position [212, 0]
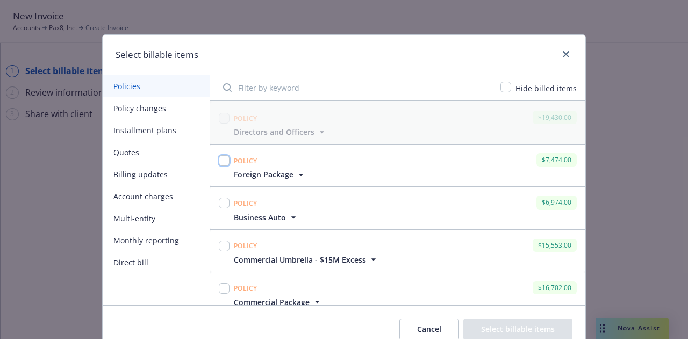
click at [221, 160] on input "checkbox" at bounding box center [224, 160] width 11 height 11
checkbox input "true"
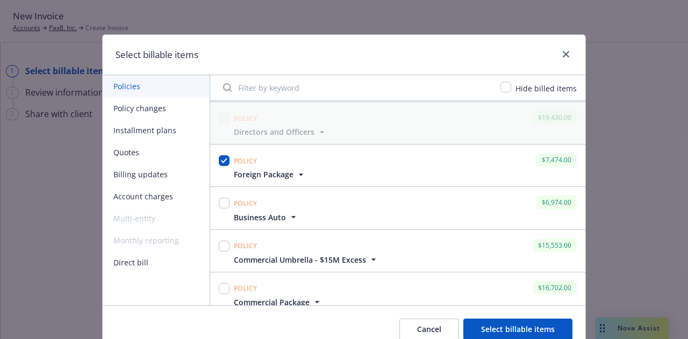
click at [219, 206] on div at bounding box center [224, 203] width 11 height 15
click at [219, 204] on input "checkbox" at bounding box center [224, 203] width 11 height 11
checkbox input "true"
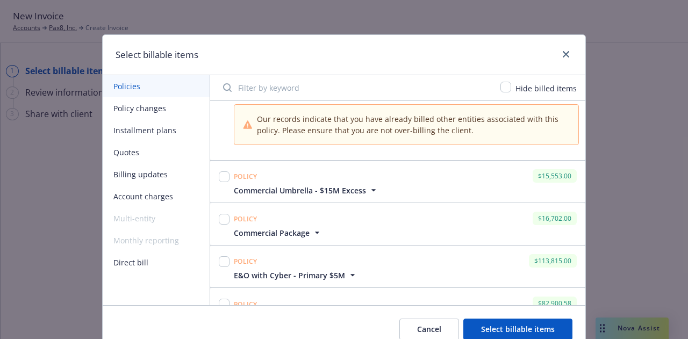
scroll to position [336, 0]
drag, startPoint x: 219, startPoint y: 174, endPoint x: 224, endPoint y: 183, distance: 10.1
click at [219, 174] on input "checkbox" at bounding box center [224, 175] width 11 height 11
checkbox input "true"
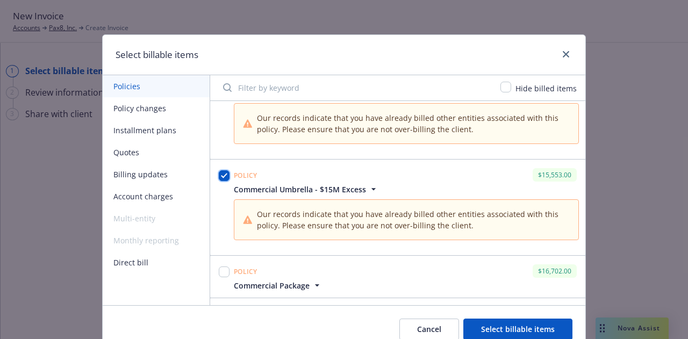
scroll to position [403, 0]
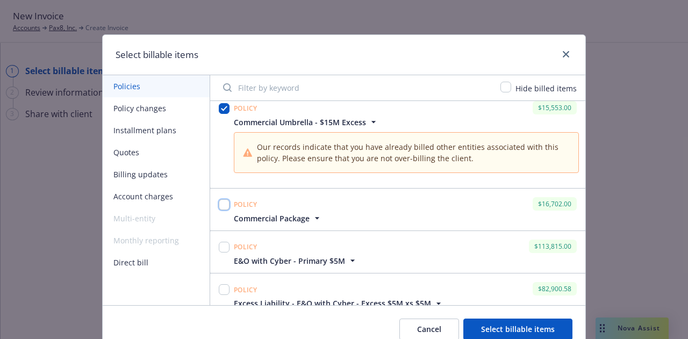
click at [220, 205] on input "checkbox" at bounding box center [224, 204] width 11 height 11
checkbox input "true"
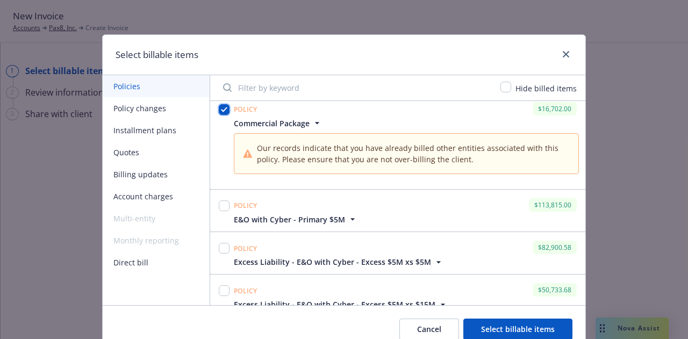
scroll to position [500, 0]
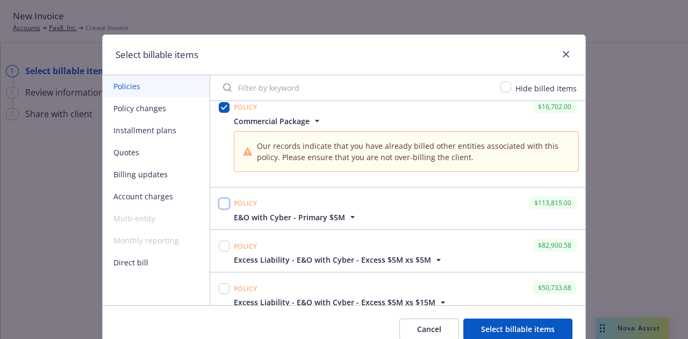
click at [221, 203] on input "checkbox" at bounding box center [224, 203] width 11 height 11
checkbox input "true"
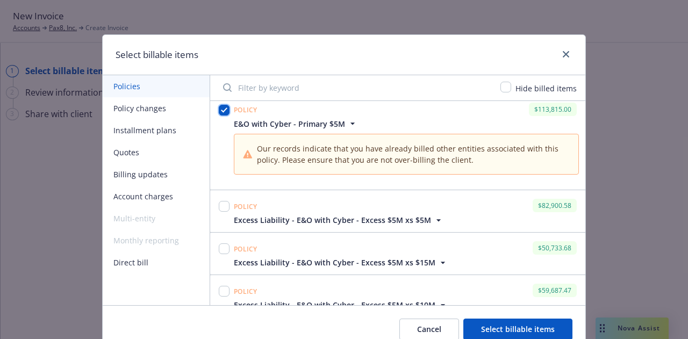
scroll to position [596, 0]
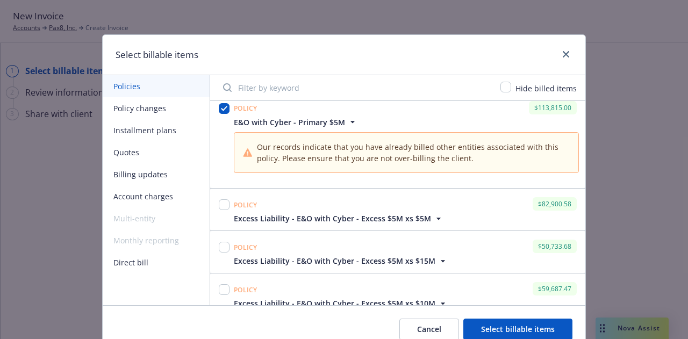
click at [220, 197] on div at bounding box center [224, 204] width 11 height 15
click at [221, 199] on input "checkbox" at bounding box center [224, 204] width 11 height 11
checkbox input "true"
click at [219, 242] on input "checkbox" at bounding box center [224, 247] width 11 height 11
checkbox input "true"
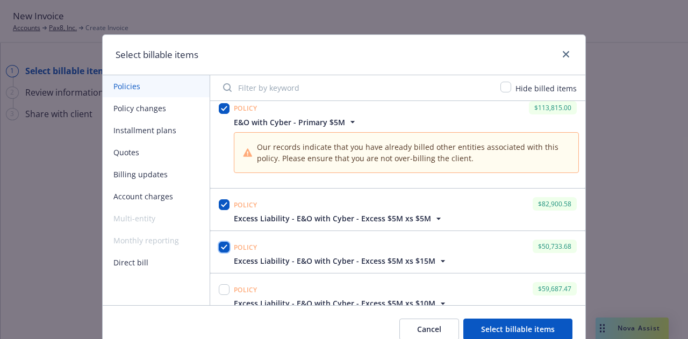
scroll to position [602, 0]
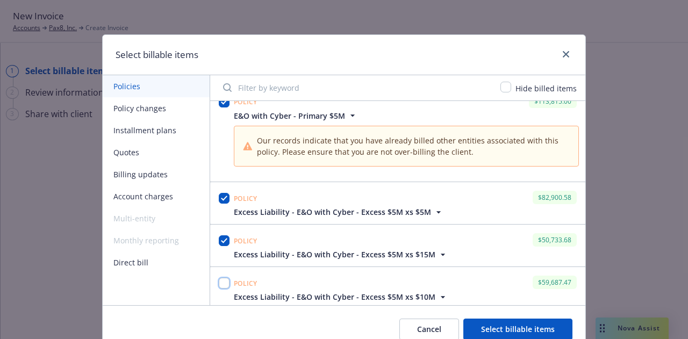
click at [220, 278] on input "checkbox" at bounding box center [224, 283] width 11 height 11
checkbox input "true"
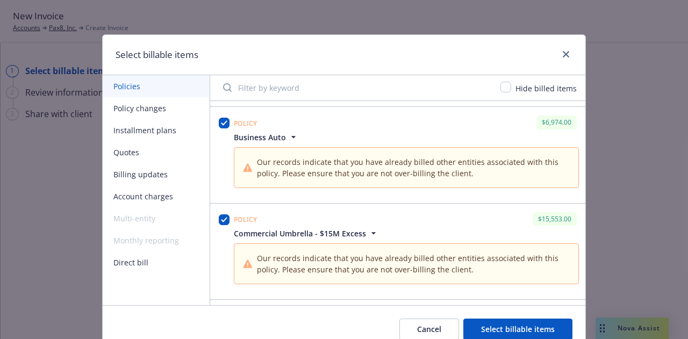
scroll to position [307, 0]
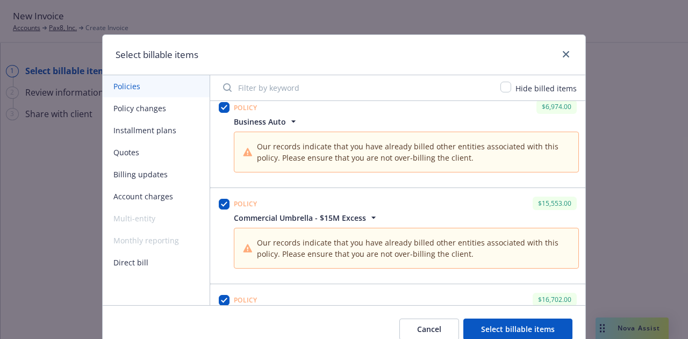
click at [154, 195] on button "Account charges" at bounding box center [156, 196] width 107 height 22
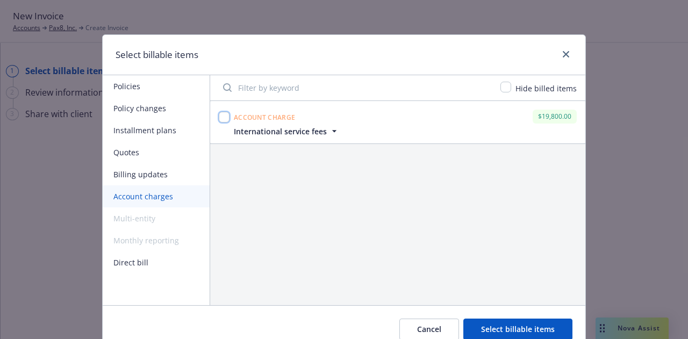
click at [220, 114] on input "checkbox" at bounding box center [224, 117] width 11 height 11
checkbox input "true"
click at [329, 129] on icon "button" at bounding box center [334, 131] width 11 height 11
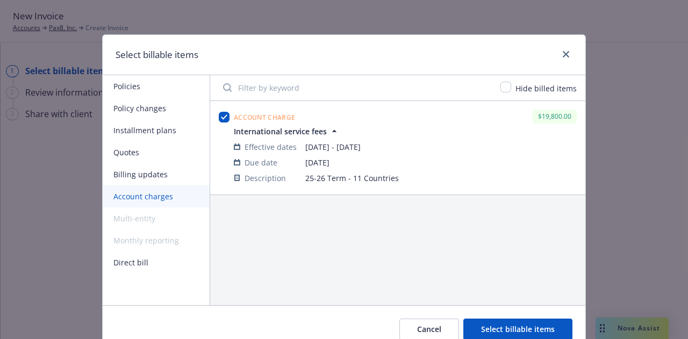
click at [329, 129] on icon "button" at bounding box center [334, 131] width 11 height 11
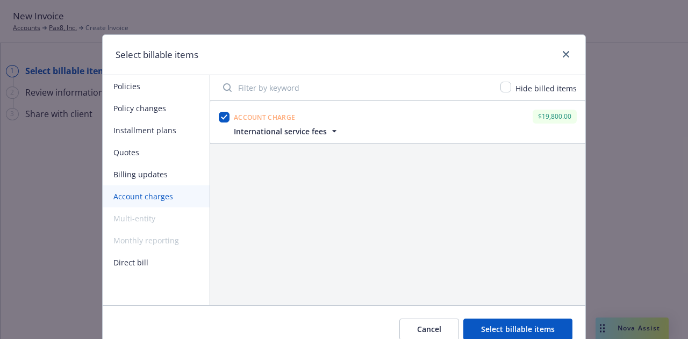
click at [538, 327] on button "Select billable items" at bounding box center [517, 330] width 109 height 22
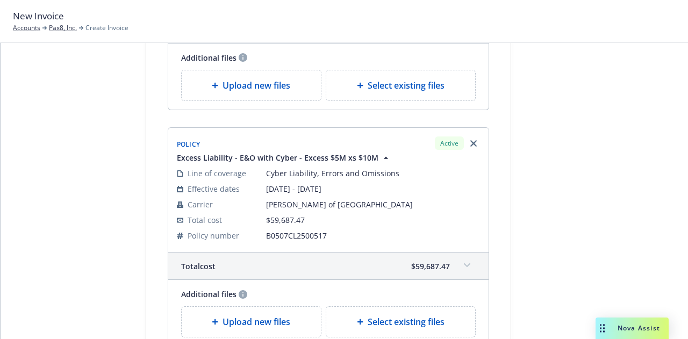
scroll to position [2087, 0]
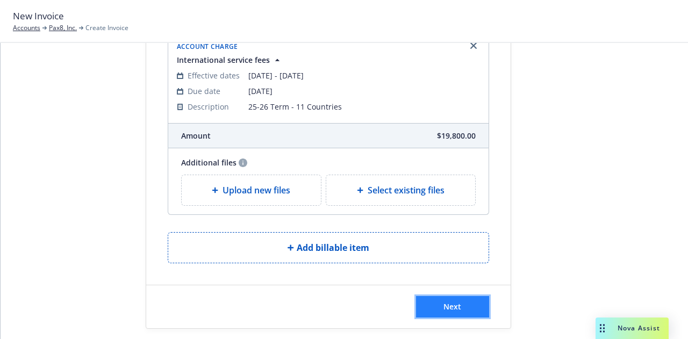
click at [463, 302] on button "Next" at bounding box center [452, 307] width 73 height 22
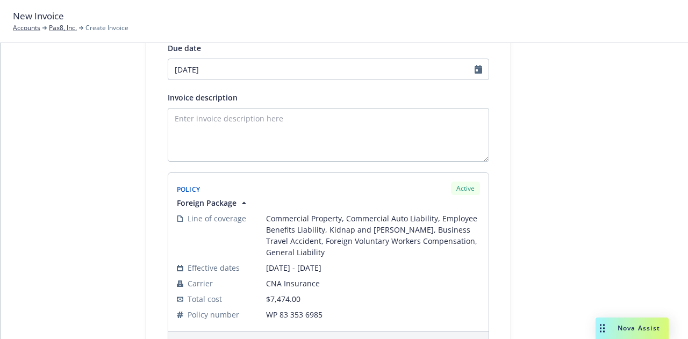
scroll to position [0, 0]
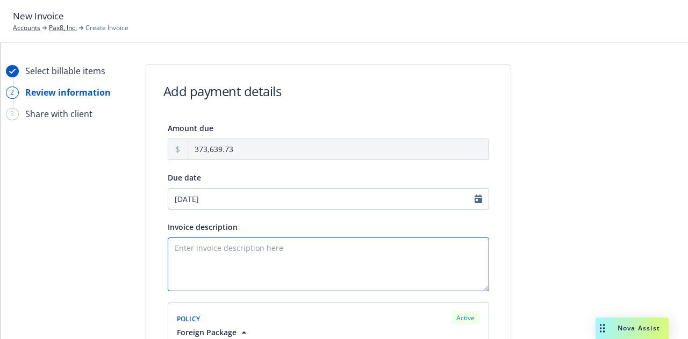
click at [370, 277] on textarea "Invoice description" at bounding box center [328, 265] width 321 height 54
paste textarea "25-26 P&C Renewal"
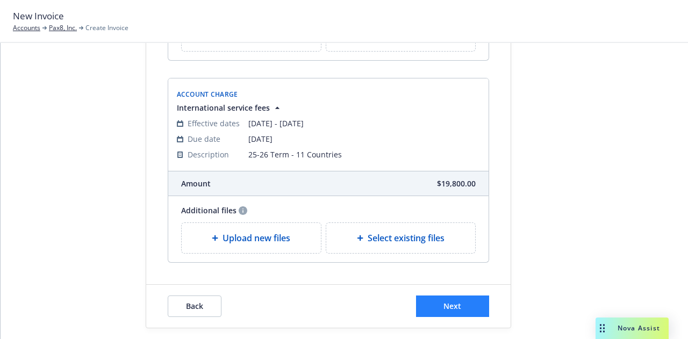
type textarea "25-26 P&C Renewal"
click at [443, 301] on span "Next" at bounding box center [452, 306] width 18 height 10
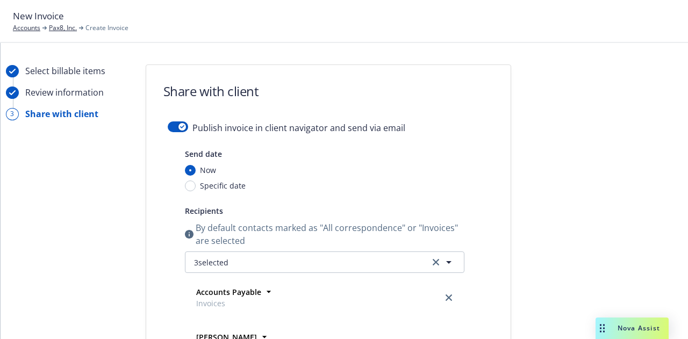
click at [169, 126] on button "button" at bounding box center [178, 126] width 20 height 11
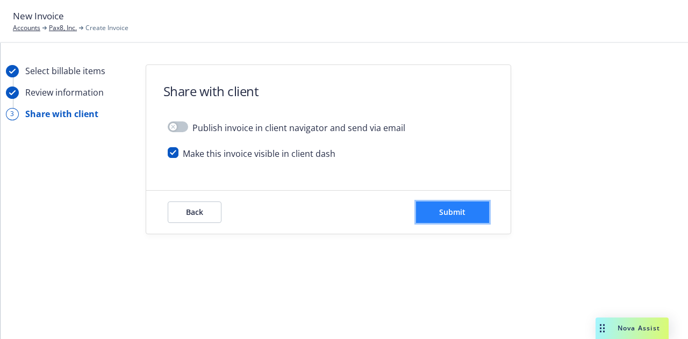
click at [474, 217] on button "Submit" at bounding box center [452, 213] width 73 height 22
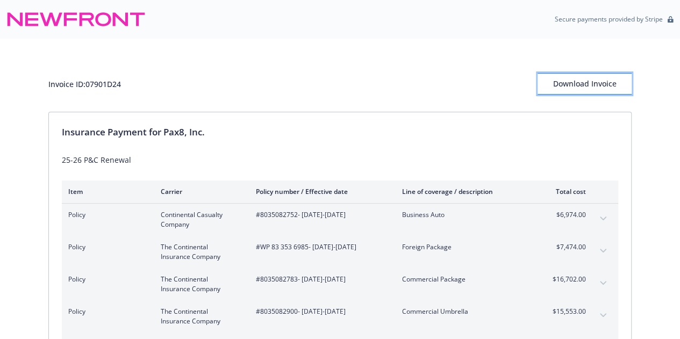
click at [569, 81] on div "Download Invoice" at bounding box center [585, 84] width 94 height 20
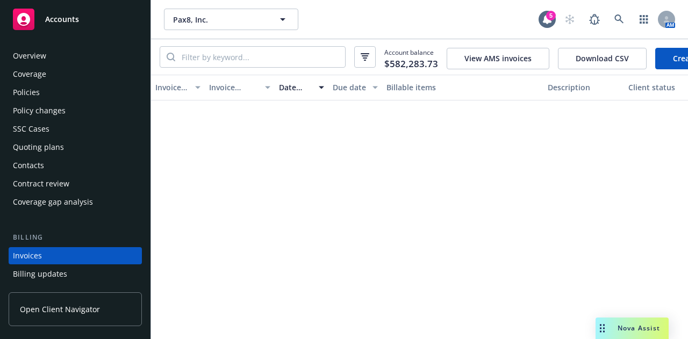
scroll to position [69, 0]
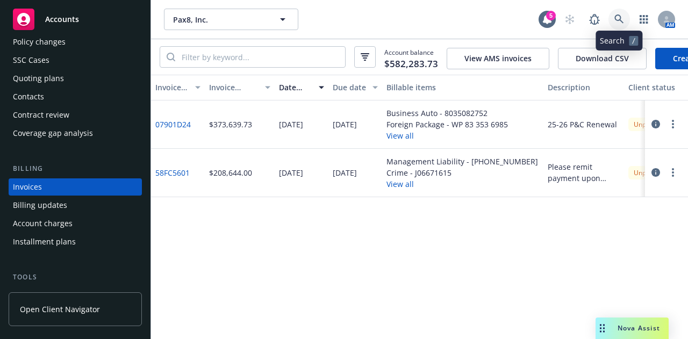
click at [620, 16] on icon at bounding box center [619, 20] width 10 height 10
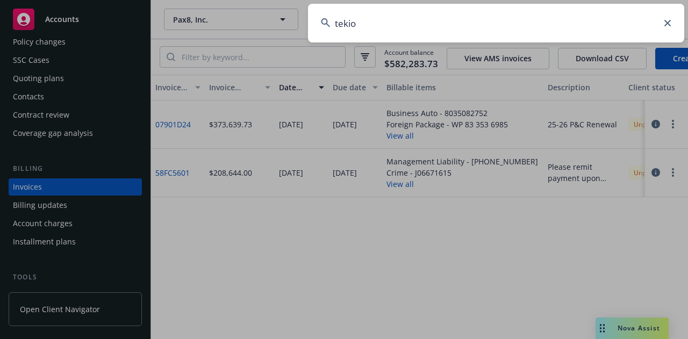
type input "tekion"
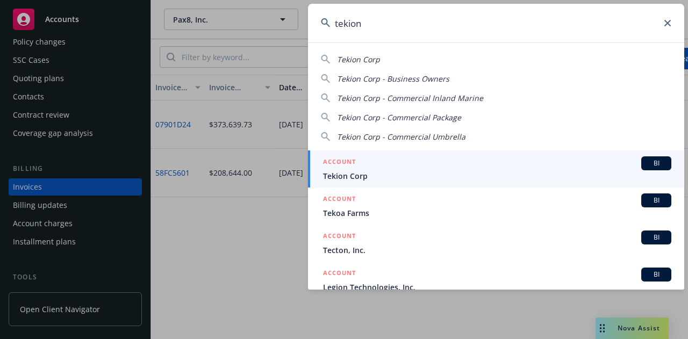
click at [386, 162] on div "ACCOUNT BI" at bounding box center [497, 163] width 348 height 14
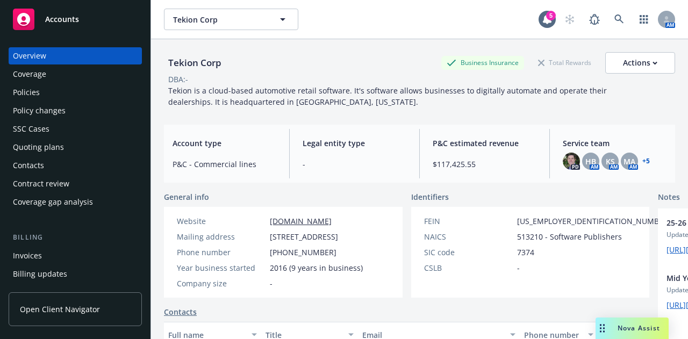
click at [34, 84] on div "Policies" at bounding box center [26, 92] width 27 height 17
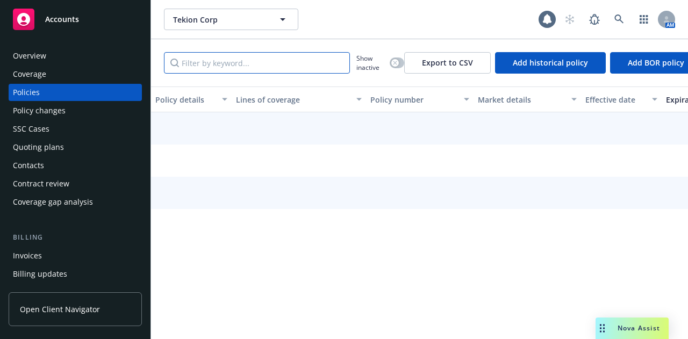
click at [254, 62] on input "Filter by keyword..." at bounding box center [257, 63] width 186 height 22
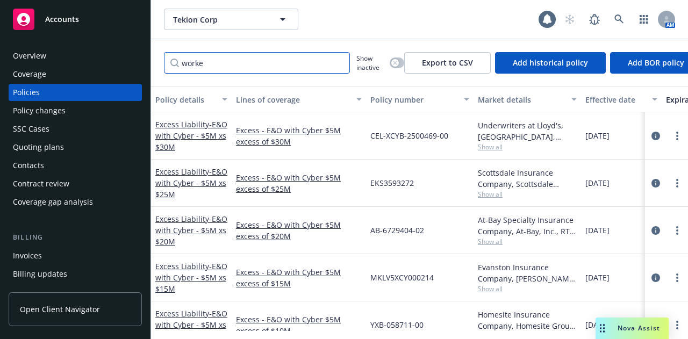
type input "worker"
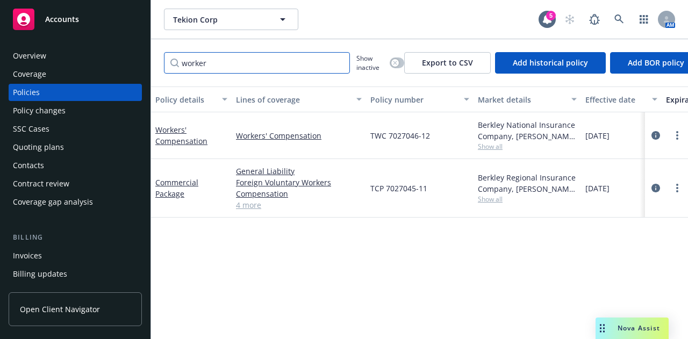
drag, startPoint x: 253, startPoint y: 60, endPoint x: 99, endPoint y: 65, distance: 153.8
click at [106, 64] on div "Accounts Overview Coverage Policies Policy changes SSC Cases Quoting plans Cont…" at bounding box center [344, 169] width 688 height 339
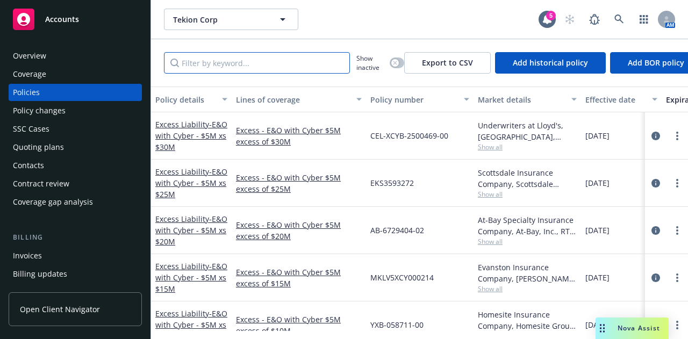
click at [215, 65] on input "Filter by keyword..." at bounding box center [257, 63] width 186 height 22
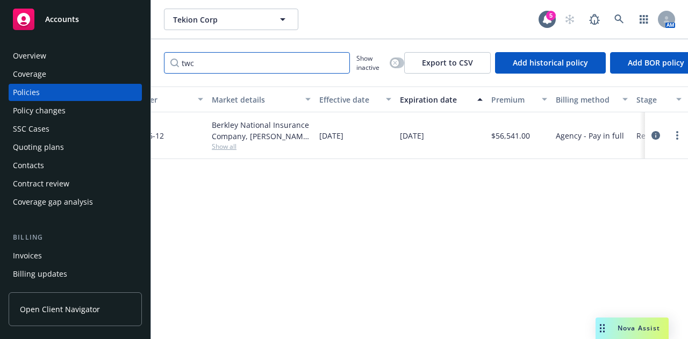
scroll to position [0, 269]
type input "twc"
click at [400, 64] on button "button" at bounding box center [397, 63] width 15 height 11
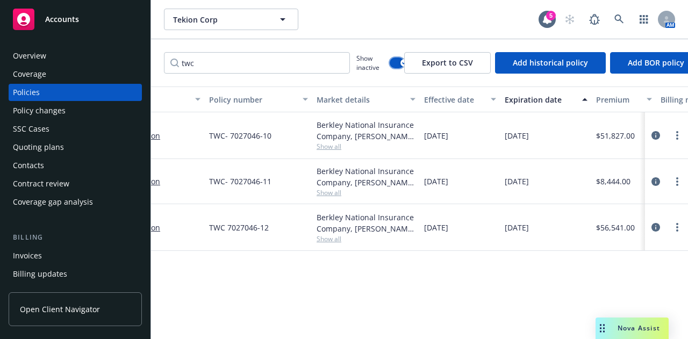
scroll to position [0, 162]
click at [655, 183] on icon "circleInformation" at bounding box center [656, 181] width 9 height 9
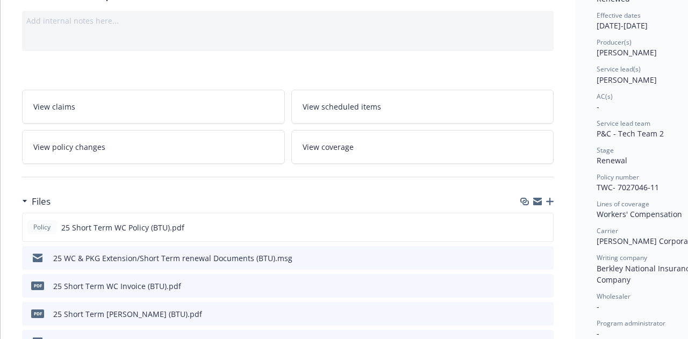
scroll to position [105, 0]
click at [529, 228] on icon "download file" at bounding box center [525, 229] width 9 height 3
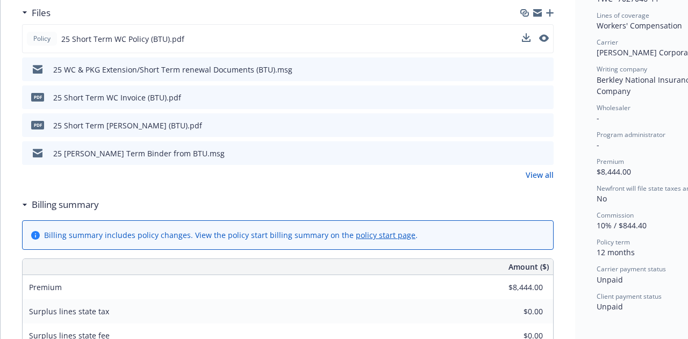
click at [259, 275] on div "Premium $8,444.00" at bounding box center [288, 287] width 531 height 24
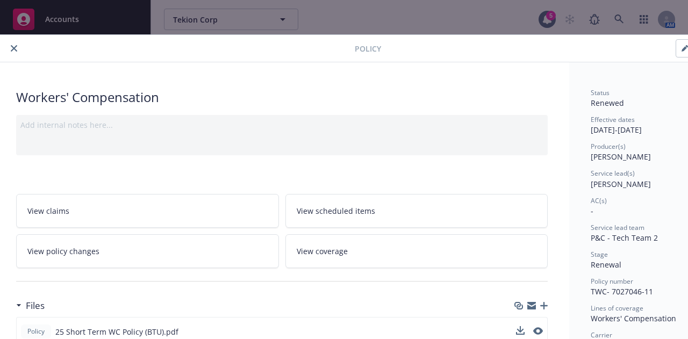
scroll to position [8, 59]
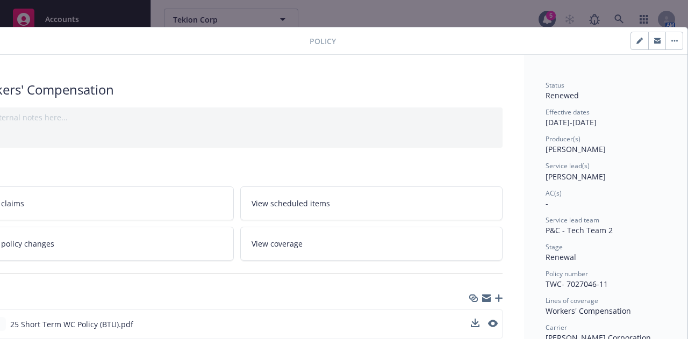
click at [666, 45] on button "button" at bounding box center [674, 40] width 17 height 17
click at [649, 44] on button "button" at bounding box center [656, 40] width 17 height 17
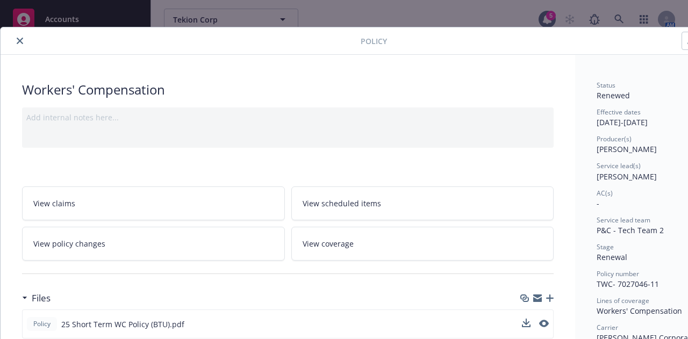
click at [18, 41] on icon "close" at bounding box center [20, 41] width 6 height 6
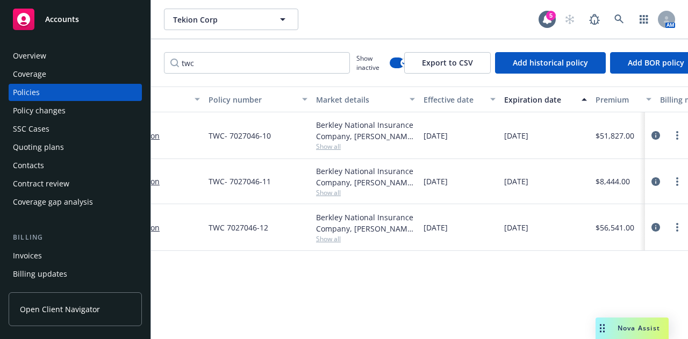
click at [92, 255] on div "Invoices" at bounding box center [75, 255] width 125 height 17
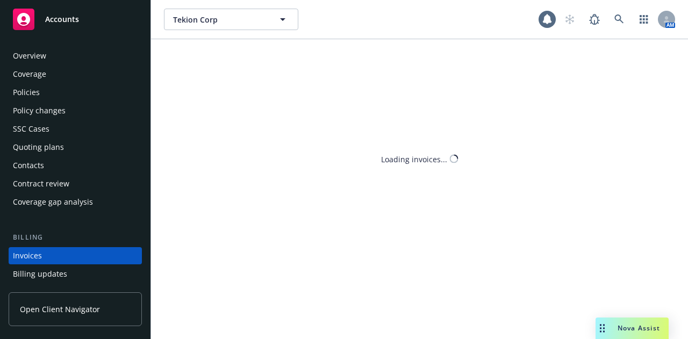
scroll to position [69, 0]
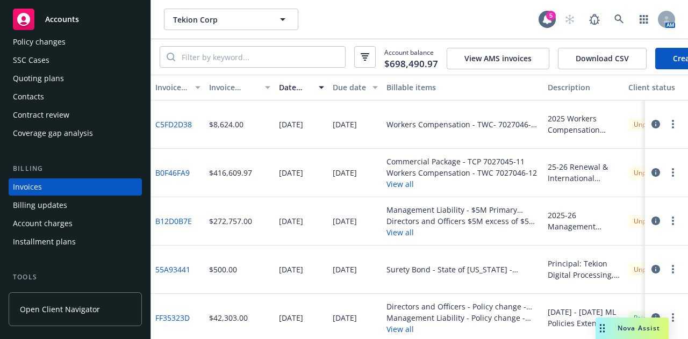
click at [652, 128] on icon "button" at bounding box center [656, 124] width 9 height 9
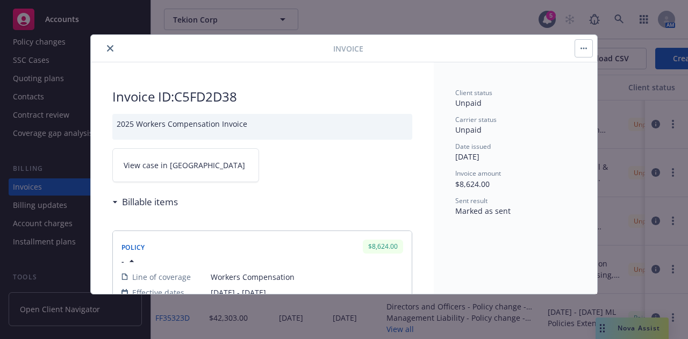
click at [166, 164] on span "View case in [GEOGRAPHIC_DATA]" at bounding box center [184, 165] width 121 height 11
click at [106, 48] on button "close" at bounding box center [110, 48] width 13 height 13
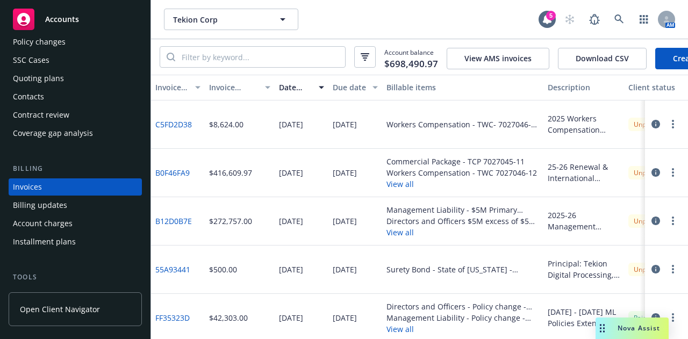
click at [652, 177] on icon "button" at bounding box center [656, 172] width 9 height 9
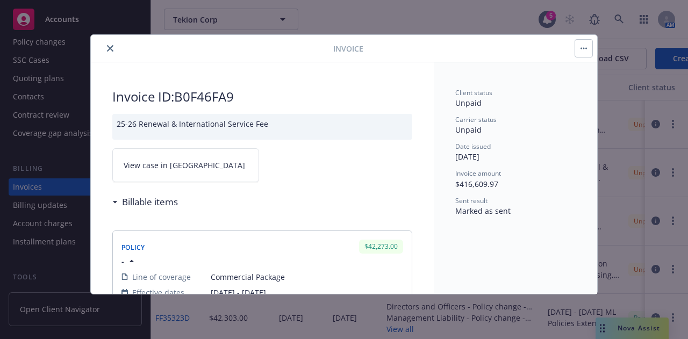
click at [184, 167] on link "View case in [GEOGRAPHIC_DATA]" at bounding box center [185, 165] width 147 height 34
